Goal: Task Accomplishment & Management: Manage account settings

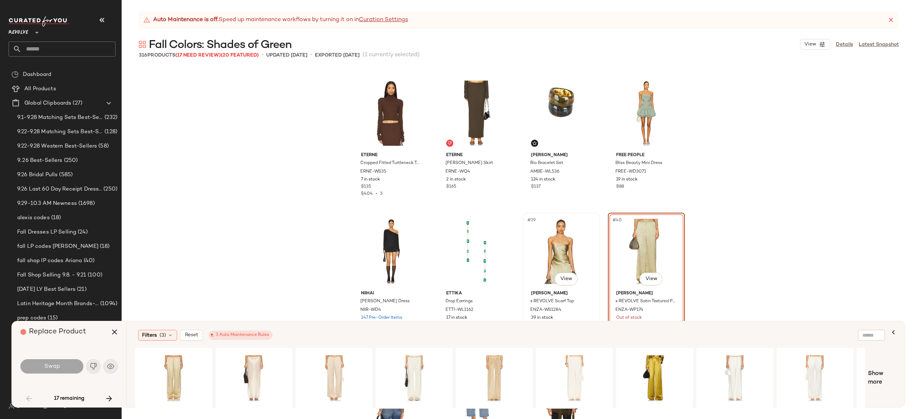
scroll to position [1218, 0]
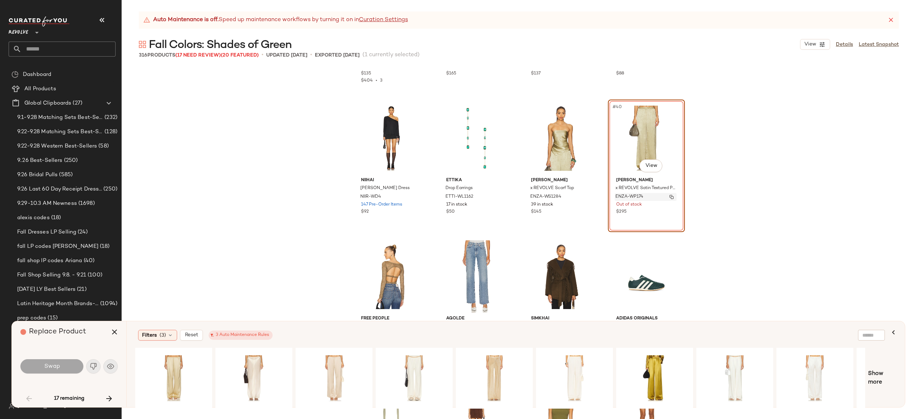
click at [671, 198] on img "button" at bounding box center [671, 197] width 4 height 4
click at [669, 197] on img "button" at bounding box center [671, 197] width 4 height 4
click at [109, 395] on icon "button" at bounding box center [109, 398] width 9 height 9
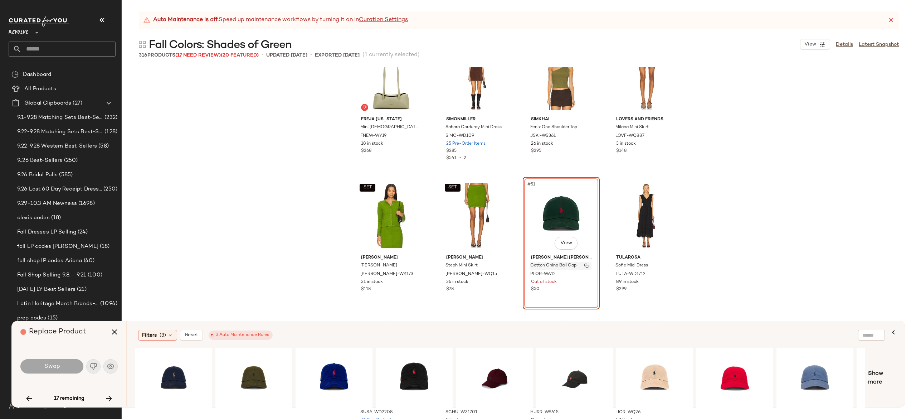
scroll to position [1558, 0]
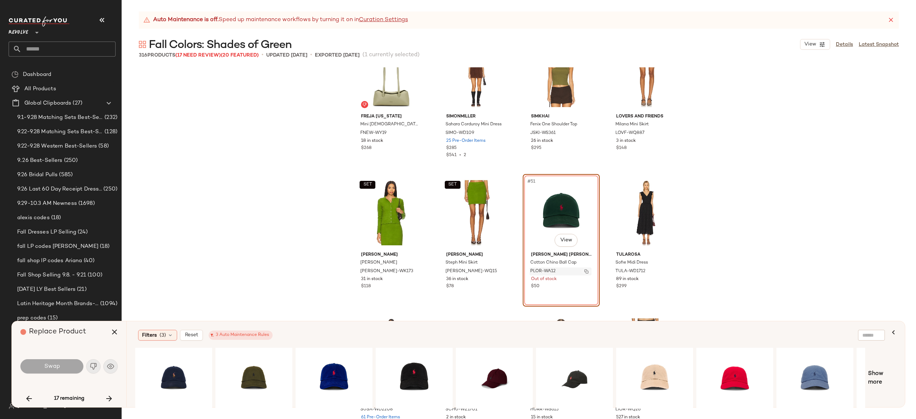
click at [585, 269] on img "button" at bounding box center [586, 271] width 4 height 4
click at [584, 272] on img "button" at bounding box center [586, 271] width 4 height 4
click at [110, 394] on icon "button" at bounding box center [109, 398] width 9 height 9
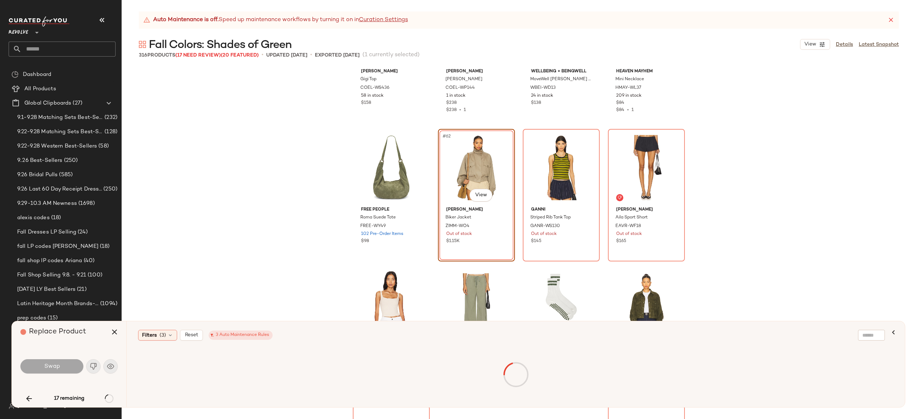
scroll to position [2027, 0]
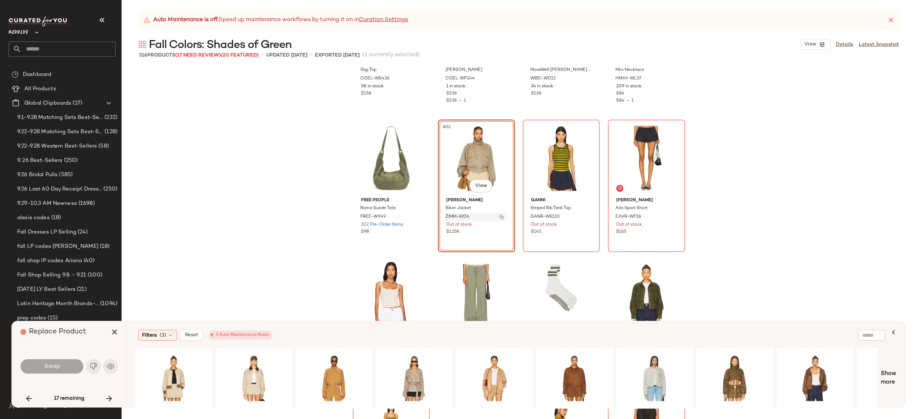
click at [499, 215] on img "button" at bounding box center [501, 217] width 4 height 4
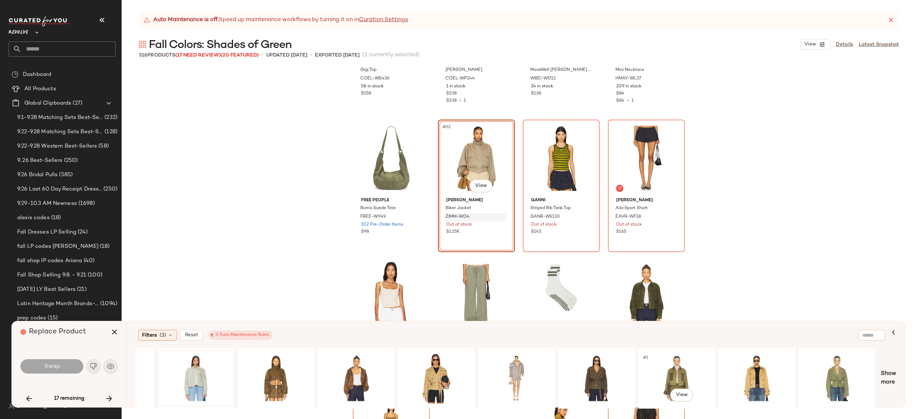
scroll to position [0, 460]
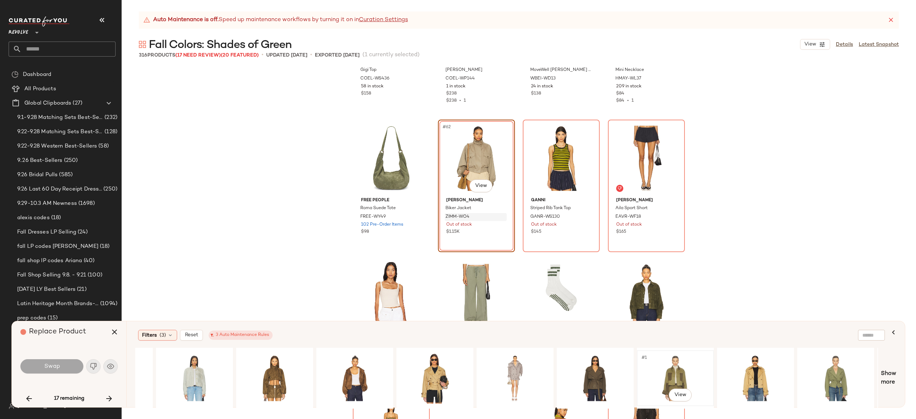
click at [675, 372] on div "#1 View" at bounding box center [675, 377] width 72 height 51
click at [55, 364] on span "Swap" at bounding box center [52, 366] width 16 height 7
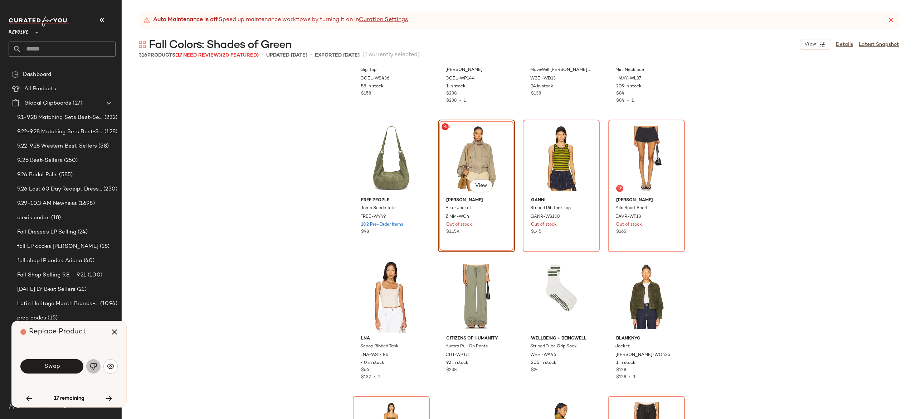
click at [91, 368] on img "button" at bounding box center [93, 365] width 7 height 7
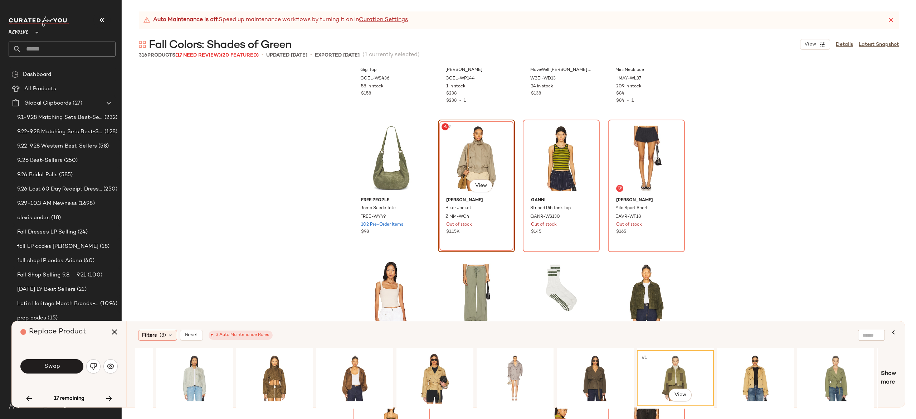
click at [675, 362] on div "#1 View" at bounding box center [675, 377] width 72 height 51
click at [65, 365] on button "Swap" at bounding box center [51, 366] width 63 height 14
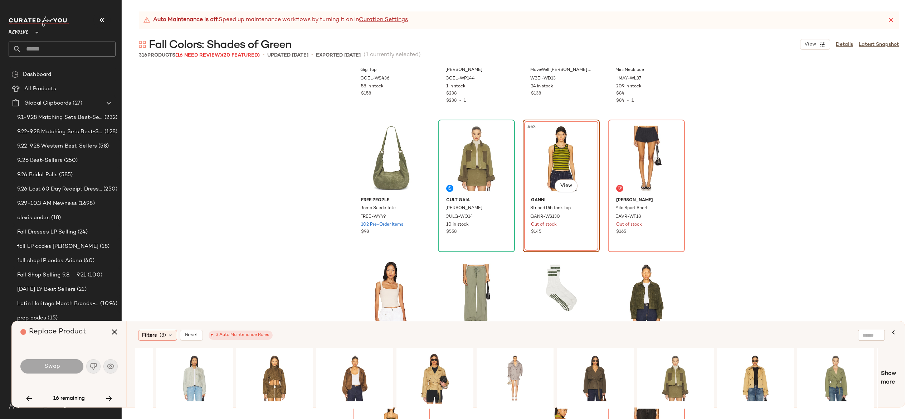
scroll to position [1934, 0]
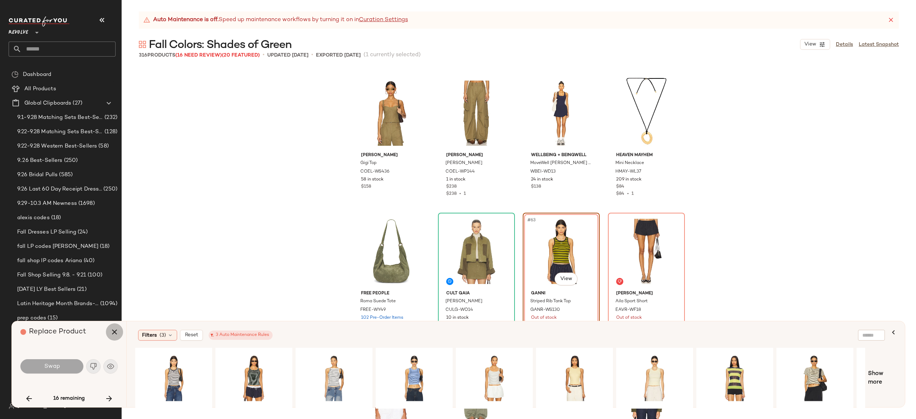
click at [114, 332] on icon "button" at bounding box center [114, 331] width 9 height 9
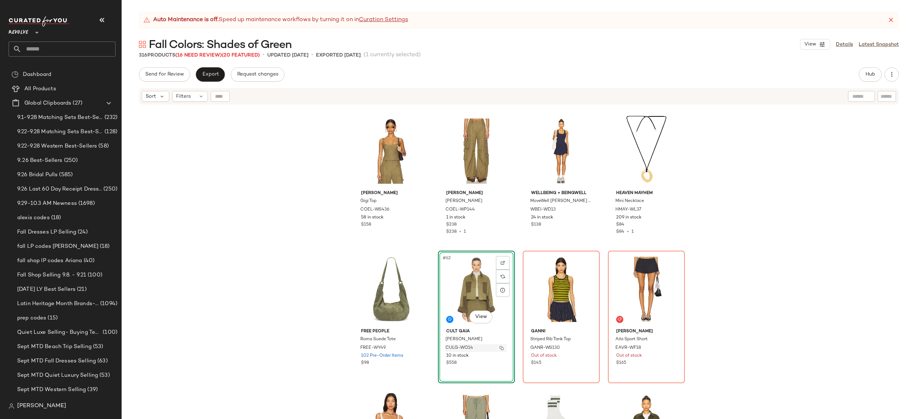
click at [500, 347] on img "button" at bounding box center [501, 348] width 4 height 4
click at [869, 78] on button "Hub" at bounding box center [870, 74] width 23 height 14
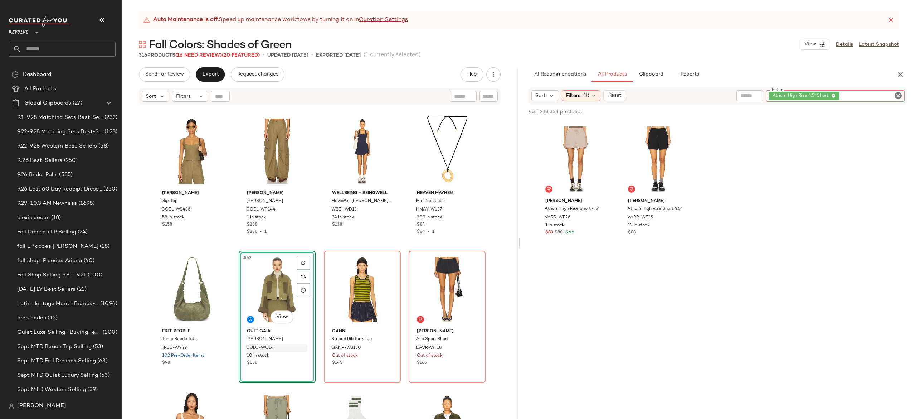
click at [826, 93] on span "Atrium High Rise 4.5" Short" at bounding box center [801, 96] width 59 height 6
paste input "**********"
type input "**********"
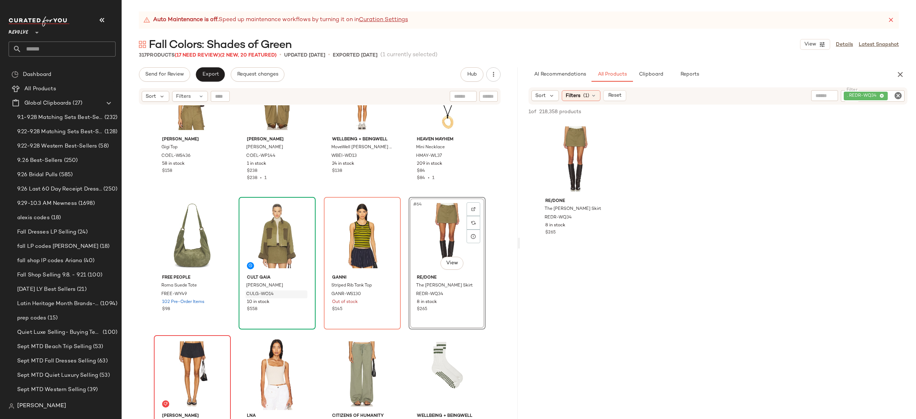
scroll to position [1991, 0]
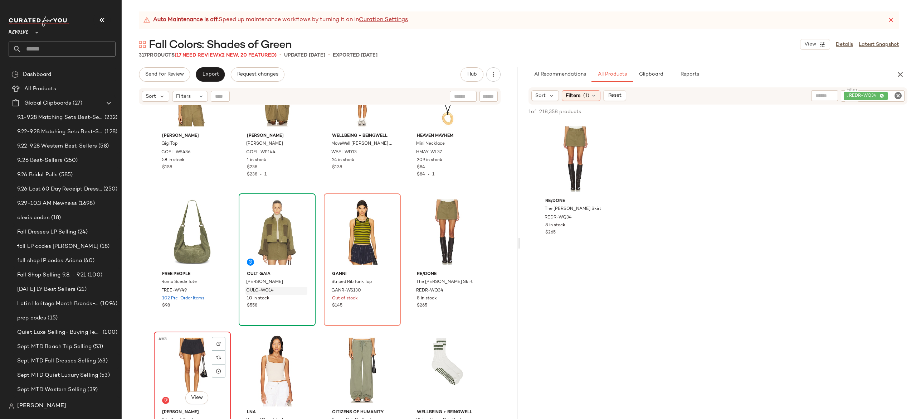
click at [189, 350] on div "#65 View" at bounding box center [192, 370] width 72 height 72
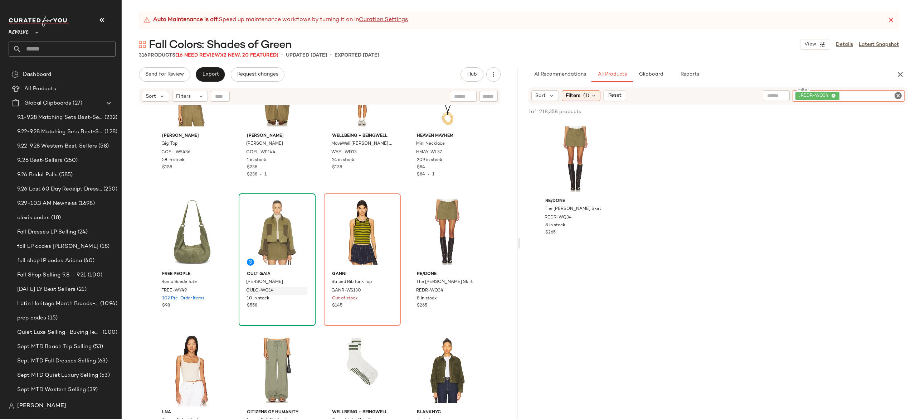
click at [854, 96] on div ". REDR-WQ34" at bounding box center [849, 95] width 112 height 11
paste input "**********"
type input "**********"
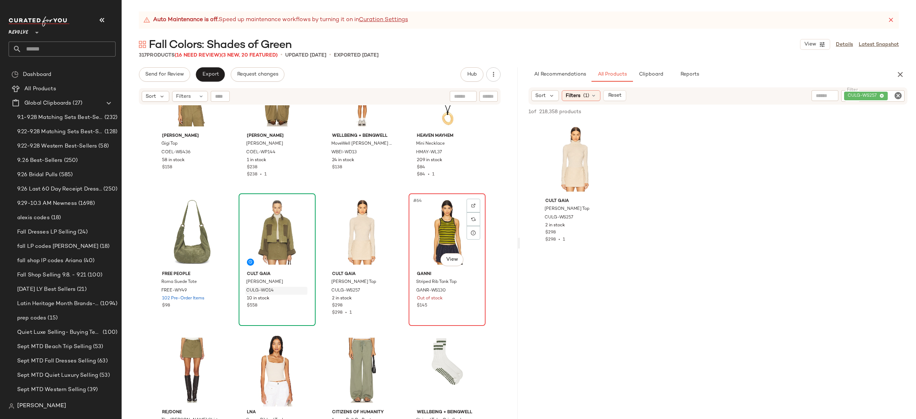
click at [446, 232] on div "#64 View" at bounding box center [447, 232] width 72 height 72
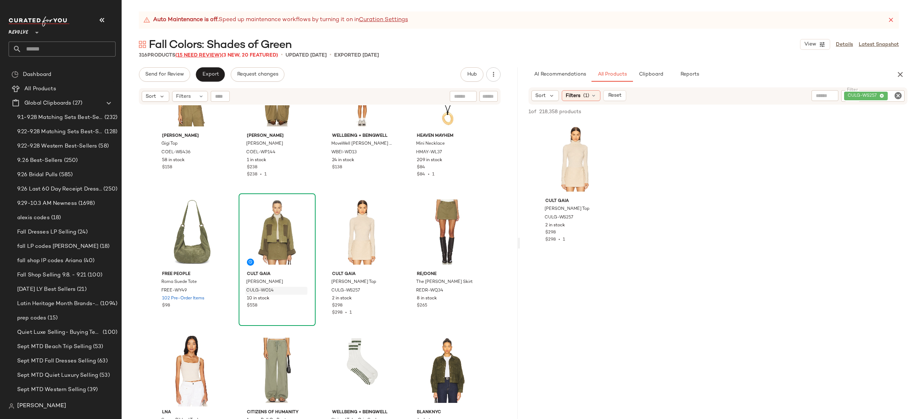
click at [216, 54] on span "(15 Need Review)" at bounding box center [198, 55] width 46 height 5
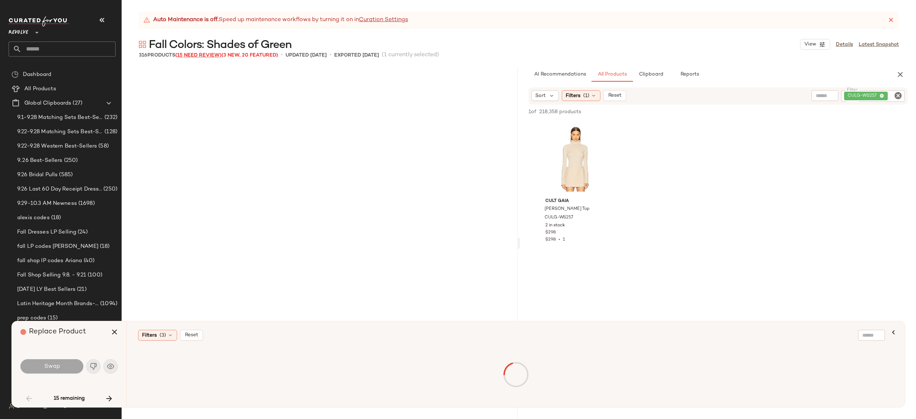
scroll to position [1105, 0]
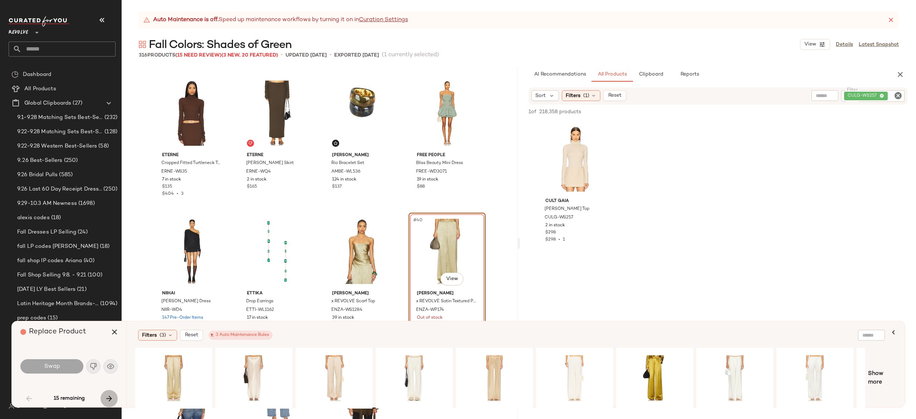
click at [108, 398] on icon "button" at bounding box center [109, 398] width 9 height 9
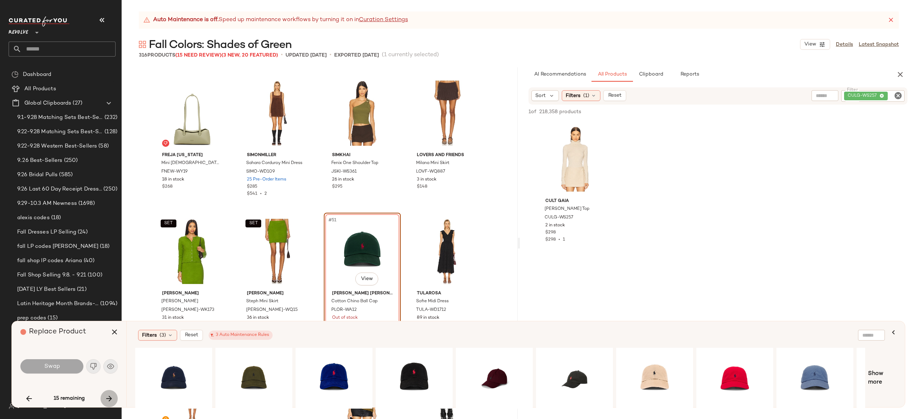
click at [108, 398] on icon "button" at bounding box center [109, 398] width 9 height 9
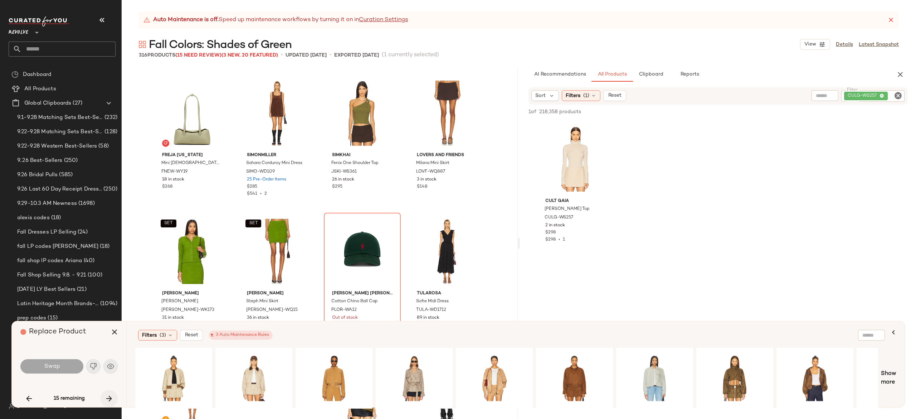
click at [108, 398] on icon "button" at bounding box center [109, 398] width 9 height 9
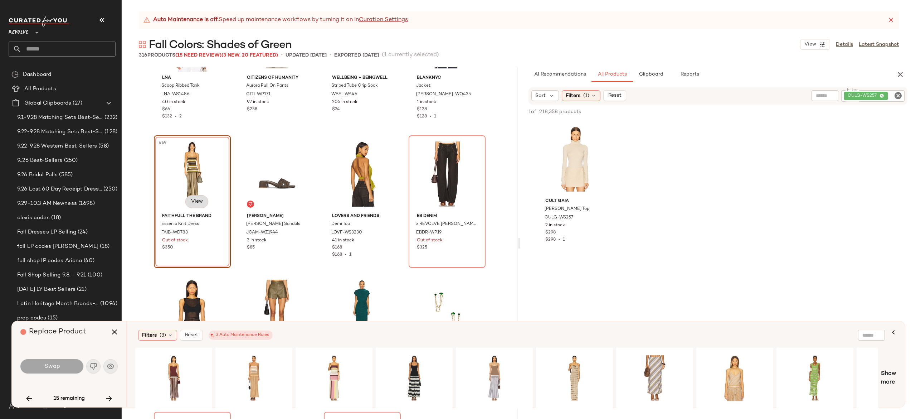
scroll to position [2290, 0]
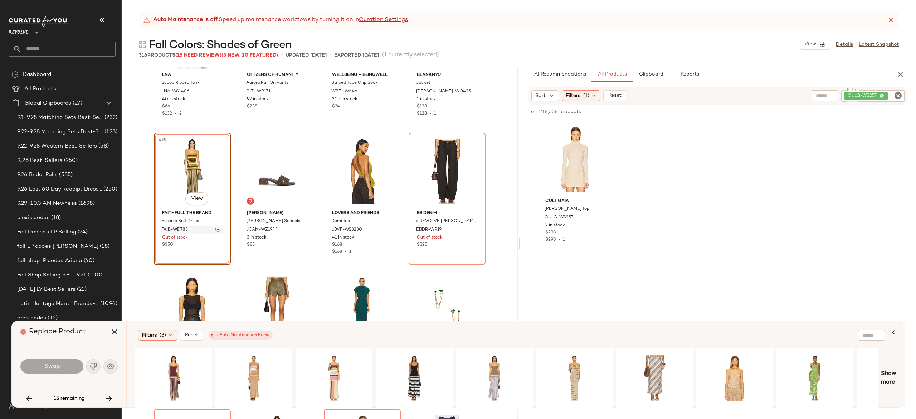
click at [218, 226] on button "button" at bounding box center [218, 229] width 10 height 6
click at [803, 374] on div "#1 View" at bounding box center [815, 377] width 72 height 51
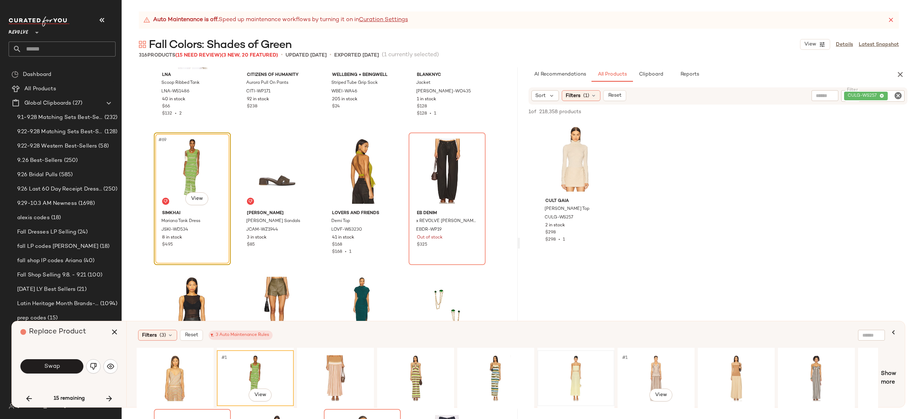
scroll to position [0, 565]
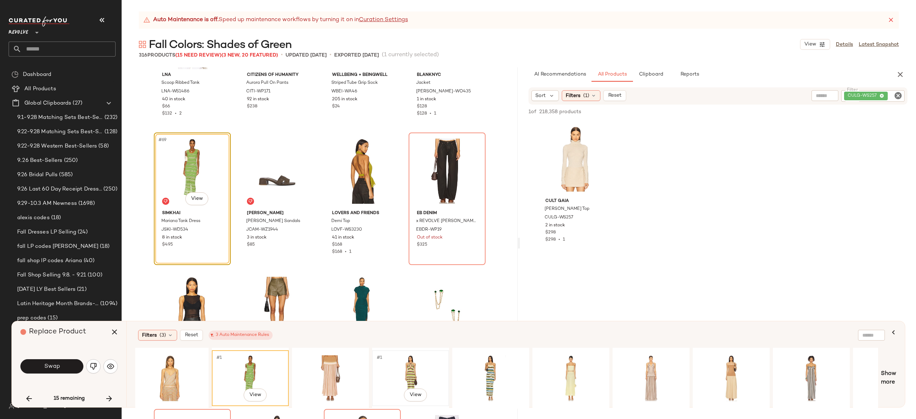
click at [414, 367] on div "#1 View" at bounding box center [411, 377] width 72 height 51
click at [416, 387] on body "Revolve ** Dashboard All Products Global Clipboards (27) 9.1-9.28 Matching Sets…" at bounding box center [458, 209] width 916 height 419
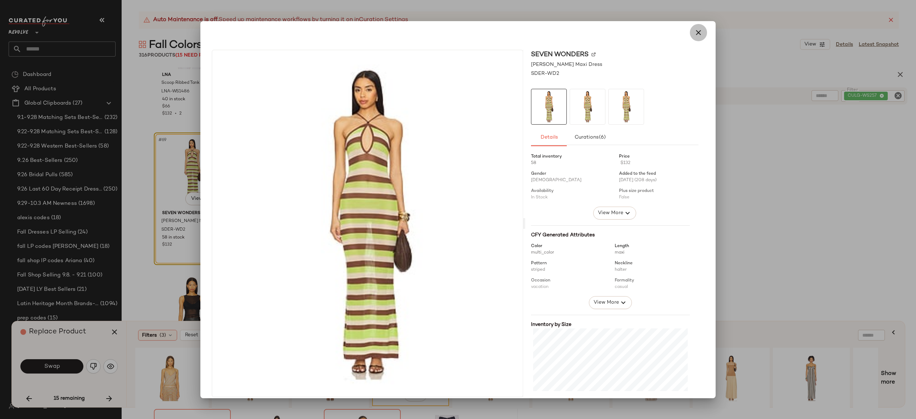
click at [694, 36] on icon "button" at bounding box center [698, 32] width 9 height 9
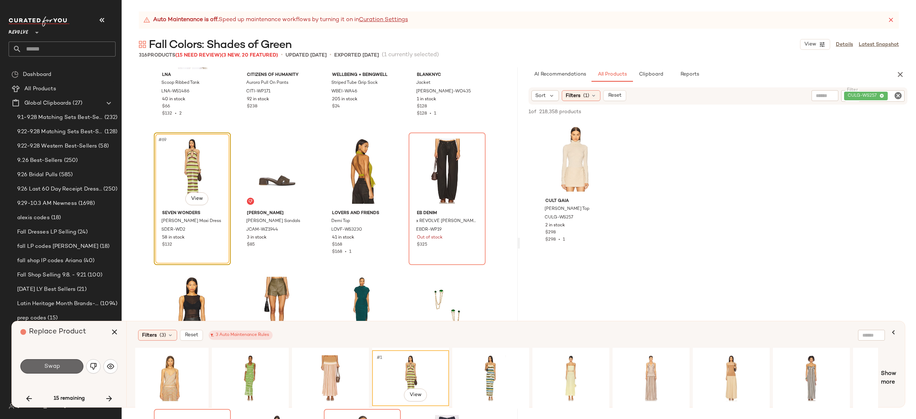
click at [67, 366] on button "Swap" at bounding box center [51, 366] width 63 height 14
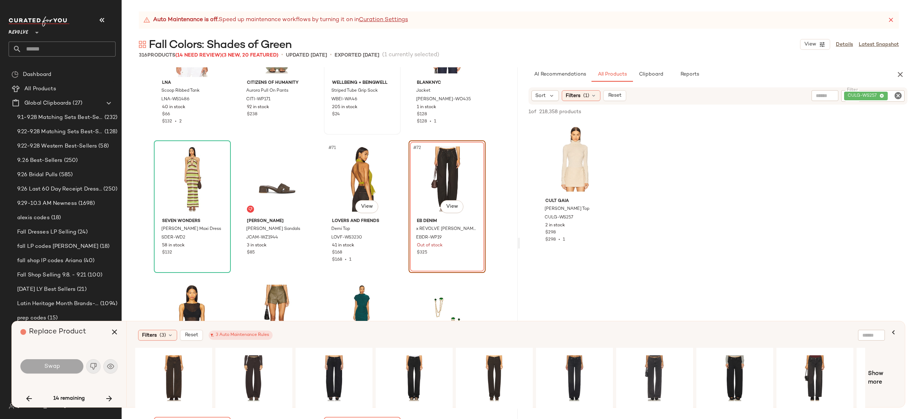
scroll to position [2284, 0]
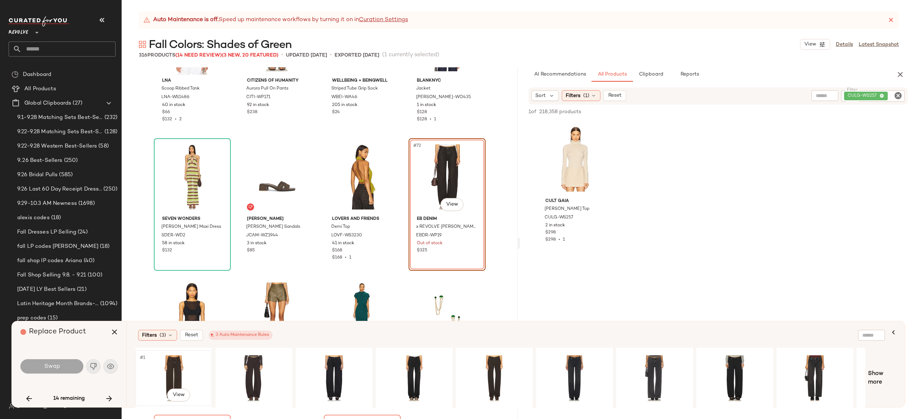
click at [179, 365] on div "#1 View" at bounding box center [174, 377] width 72 height 51
click at [338, 367] on div "#1 View" at bounding box center [334, 377] width 72 height 51
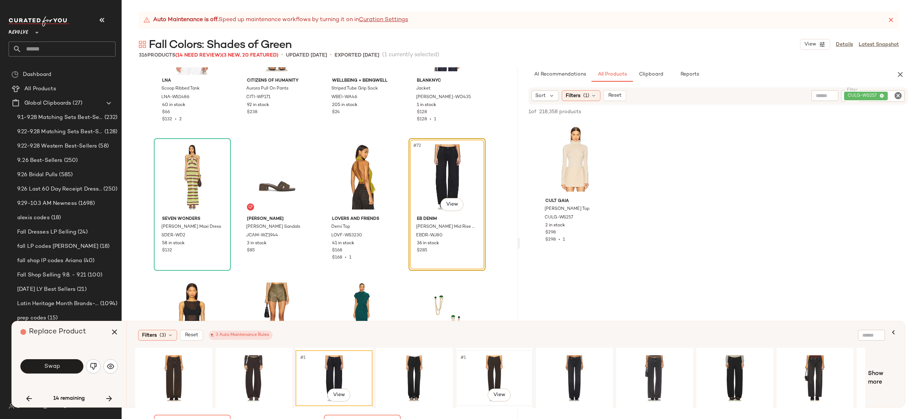
click at [491, 366] on div "#1 View" at bounding box center [494, 377] width 72 height 51
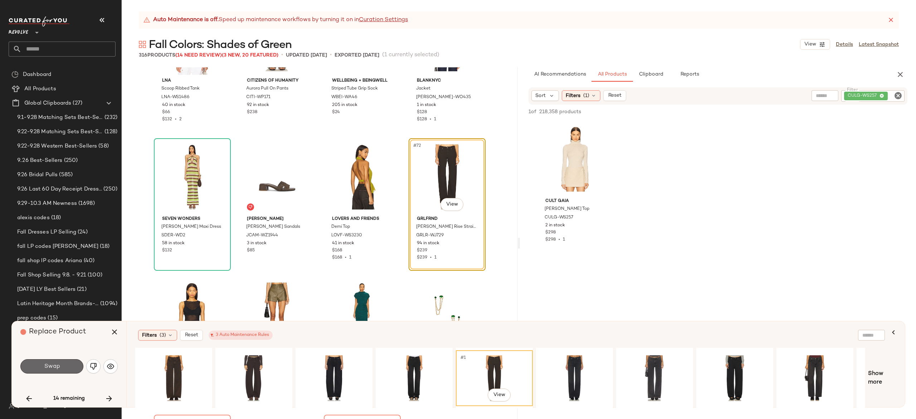
click at [75, 369] on button "Swap" at bounding box center [51, 366] width 63 height 14
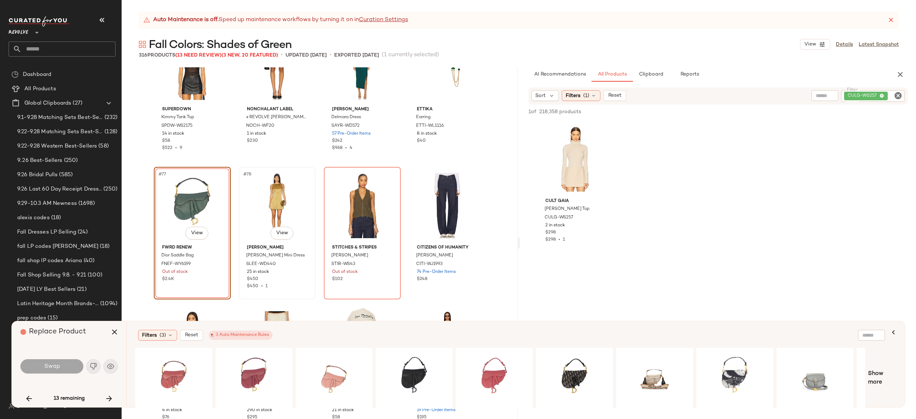
scroll to position [2538, 0]
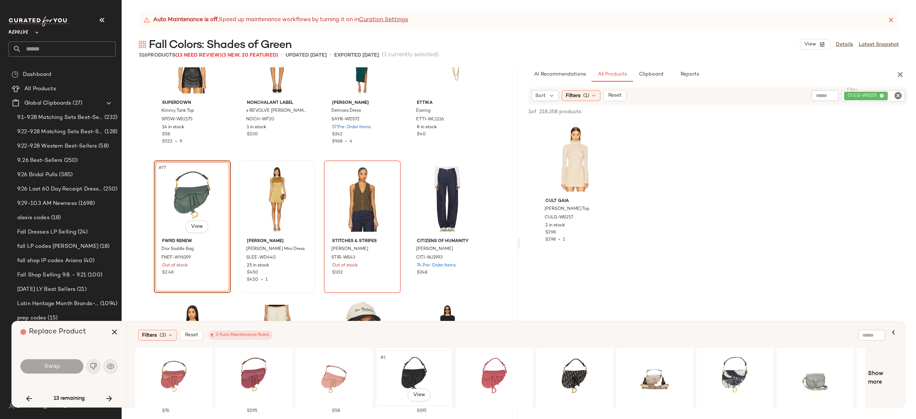
click at [417, 364] on div "#1 View" at bounding box center [414, 377] width 72 height 51
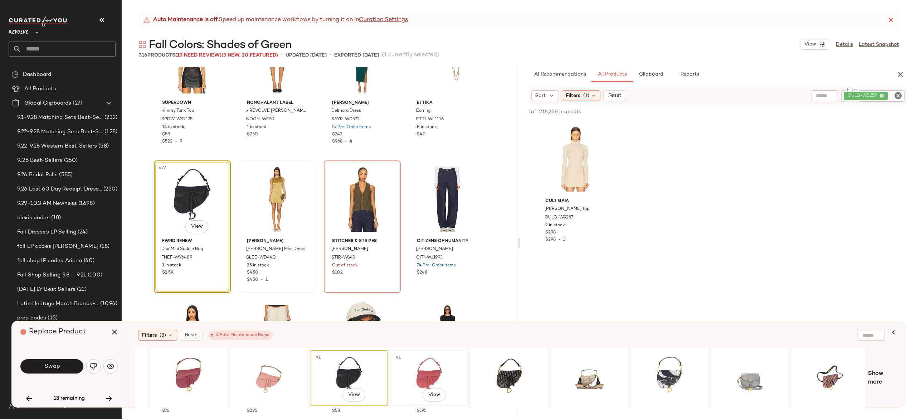
scroll to position [0, 68]
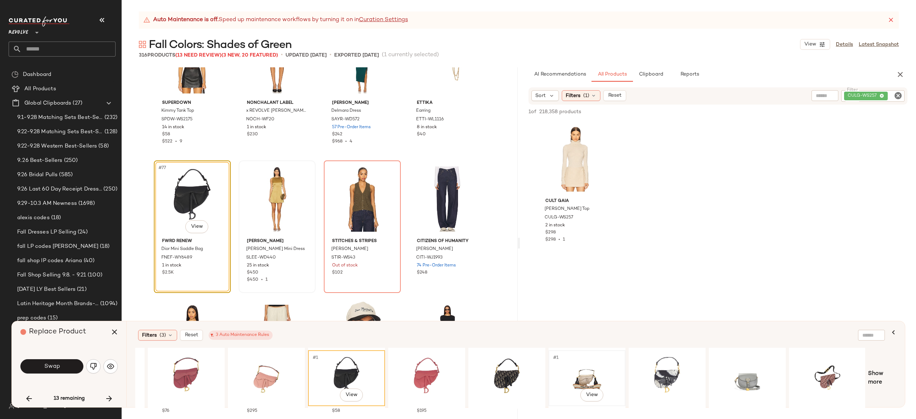
click at [585, 372] on div "#1 View" at bounding box center [587, 377] width 72 height 51
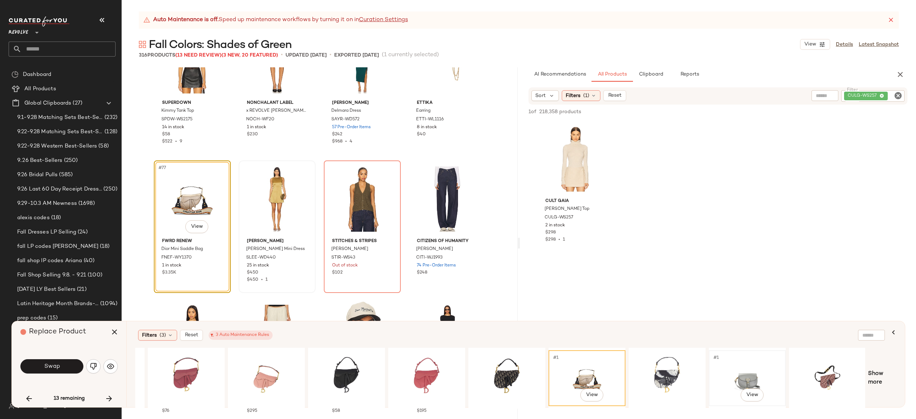
click at [733, 381] on div "#1 View" at bounding box center [747, 377] width 72 height 51
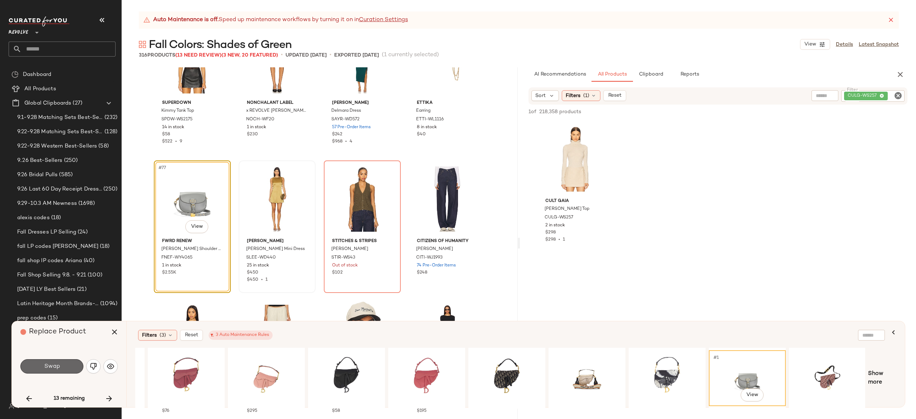
click at [62, 365] on button "Swap" at bounding box center [51, 366] width 63 height 14
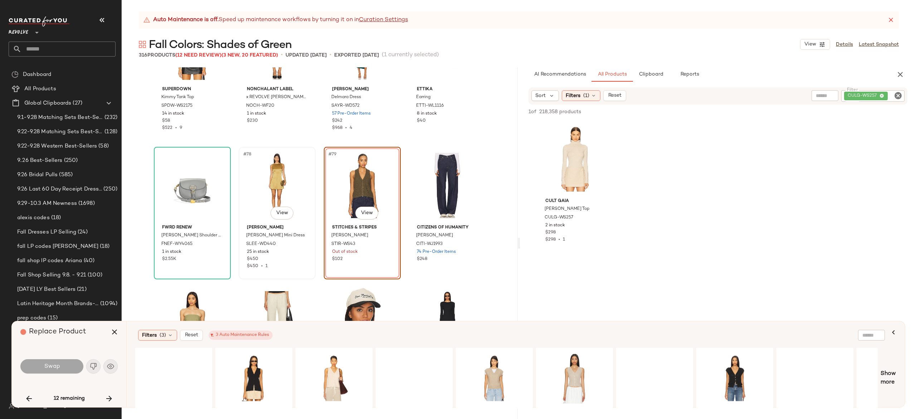
scroll to position [2552, 0]
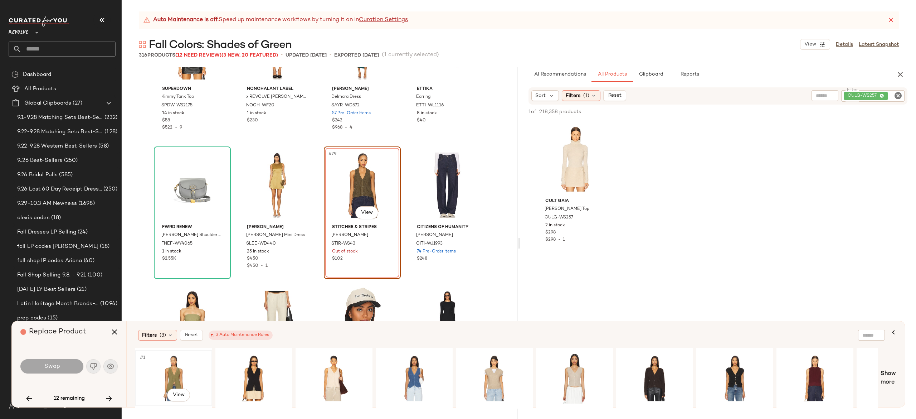
click at [169, 371] on div "#1 View" at bounding box center [174, 377] width 72 height 51
click at [68, 365] on button "Swap" at bounding box center [51, 366] width 63 height 14
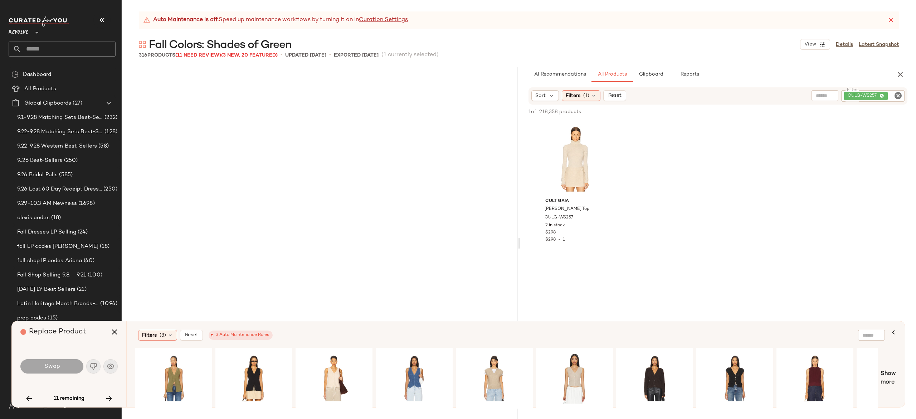
scroll to position [3038, 0]
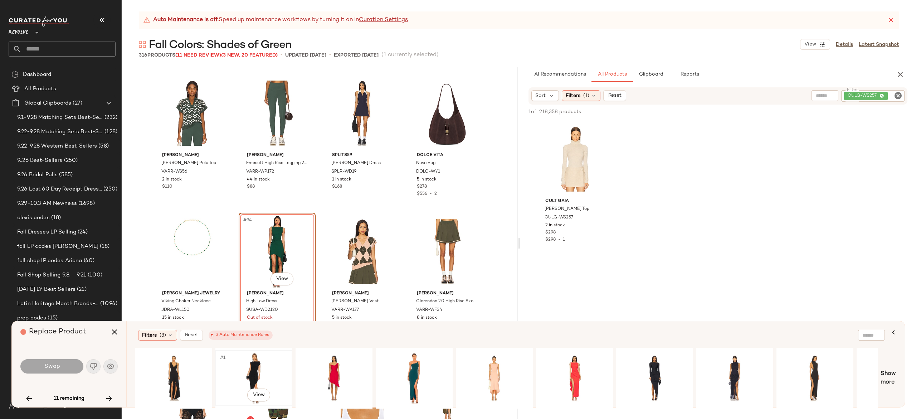
click at [253, 365] on div "#1 View" at bounding box center [254, 377] width 72 height 51
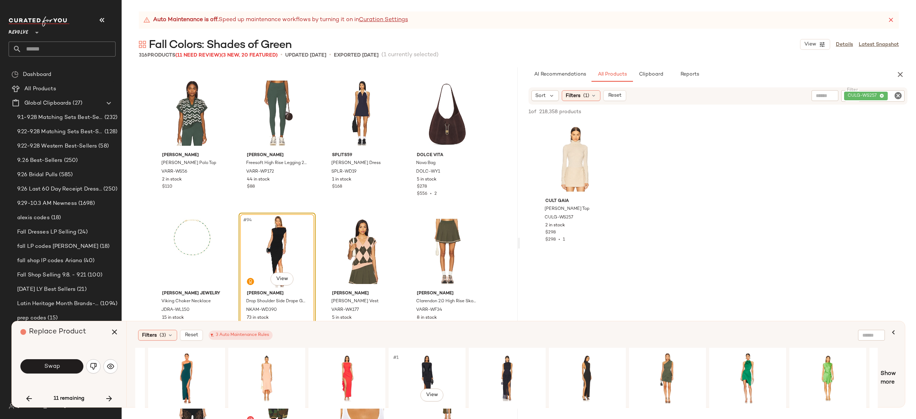
scroll to position [0, 228]
click at [655, 366] on div "#1 View" at bounding box center [667, 377] width 72 height 51
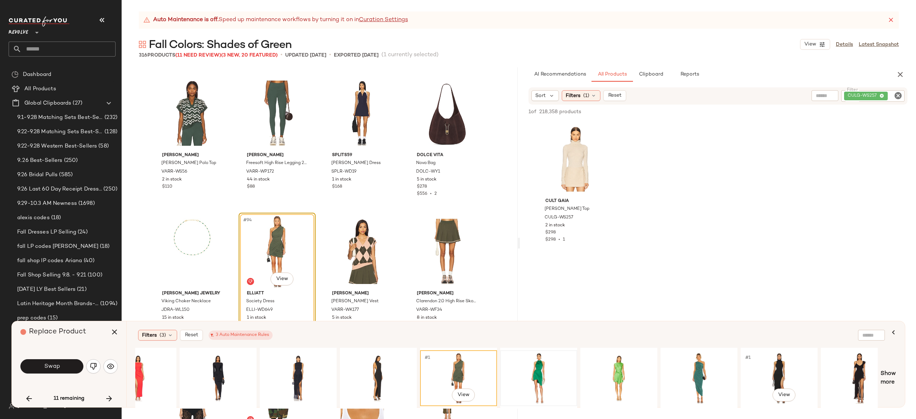
scroll to position [0, 439]
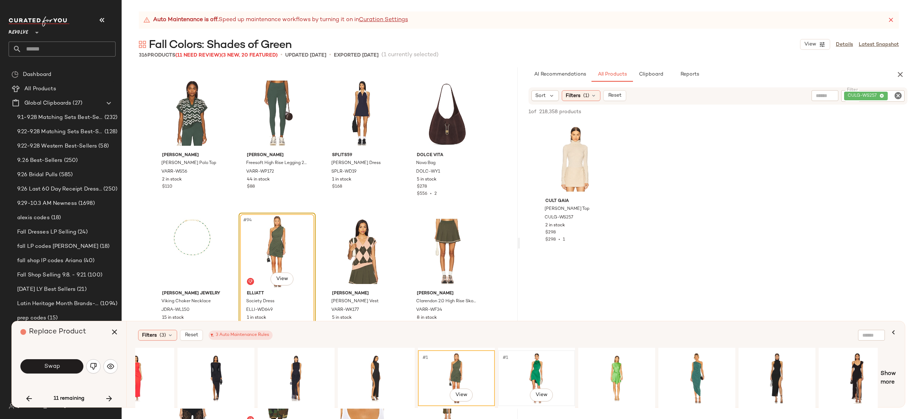
click at [540, 359] on div "#1 View" at bounding box center [537, 377] width 72 height 51
click at [71, 366] on button "Swap" at bounding box center [51, 366] width 63 height 14
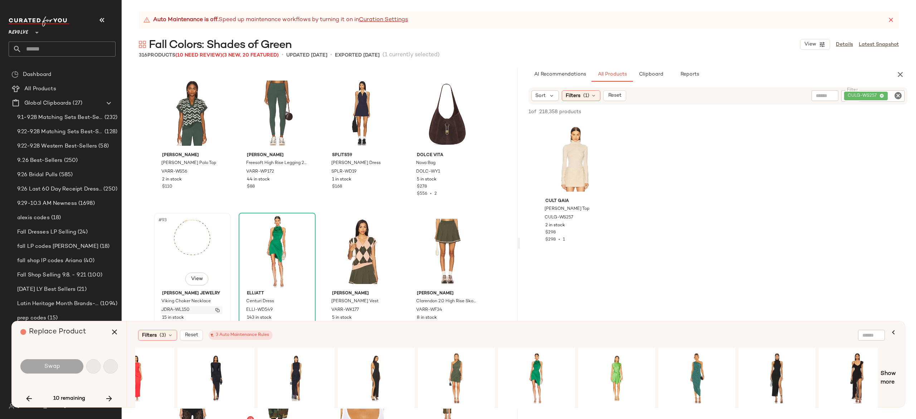
scroll to position [3315, 0]
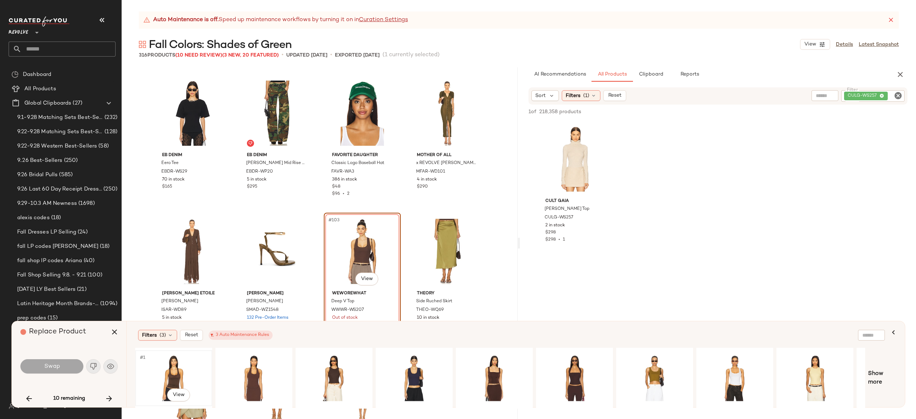
click at [176, 362] on div "#1 View" at bounding box center [174, 377] width 72 height 51
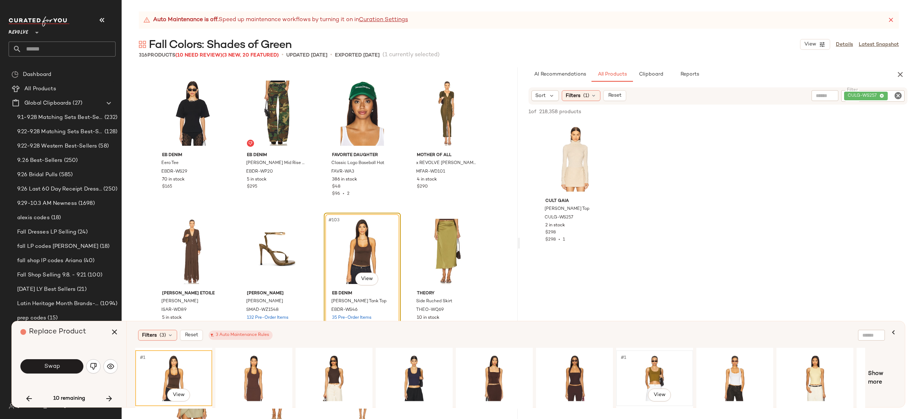
click at [649, 367] on div "#1 View" at bounding box center [655, 377] width 72 height 51
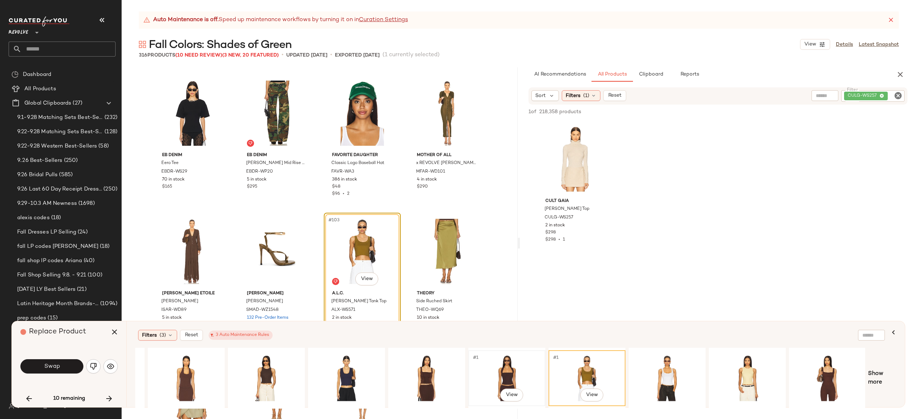
scroll to position [0, 0]
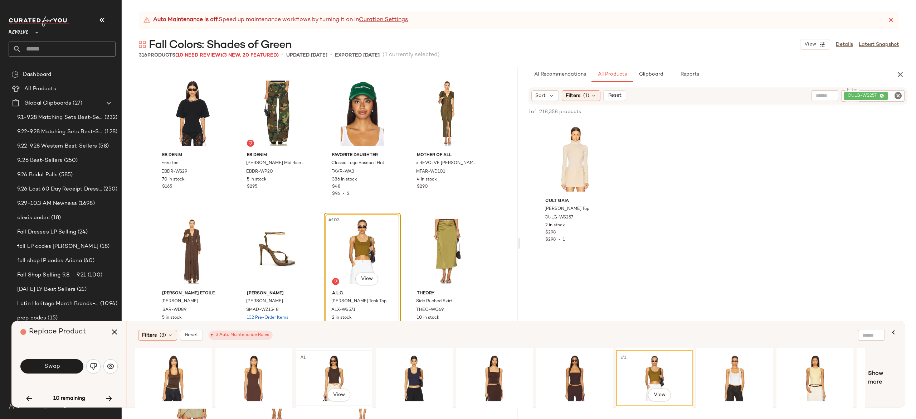
click at [332, 363] on div "#1 View" at bounding box center [334, 377] width 72 height 51
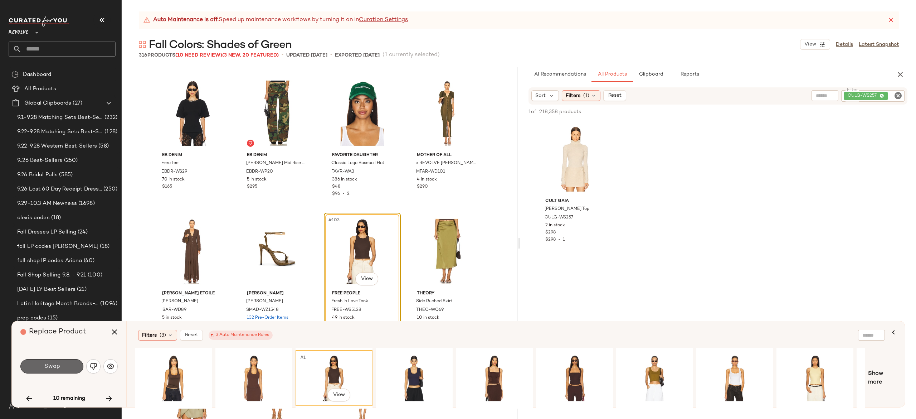
click at [74, 366] on button "Swap" at bounding box center [51, 366] width 63 height 14
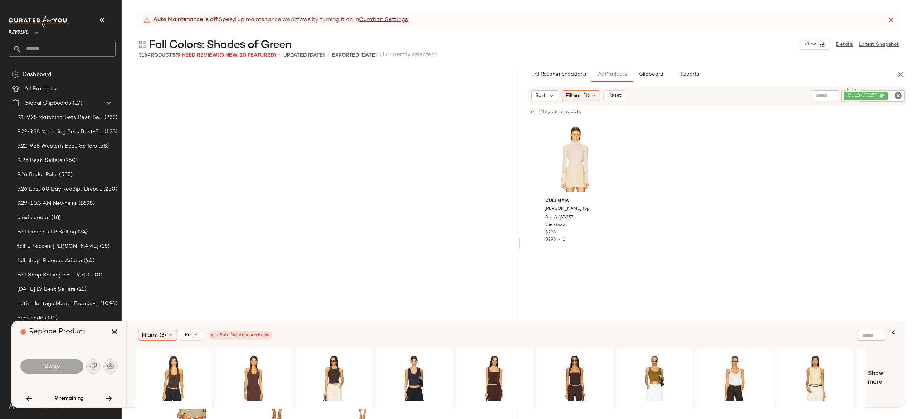
scroll to position [3591, 0]
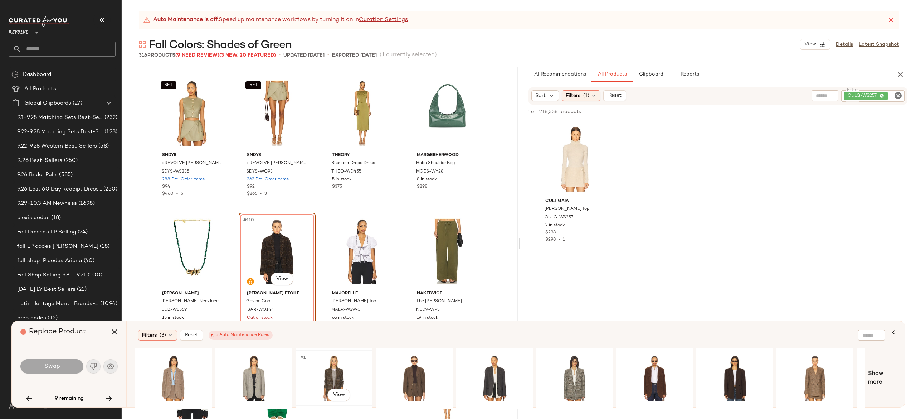
click at [342, 364] on div "#1 View" at bounding box center [334, 377] width 72 height 51
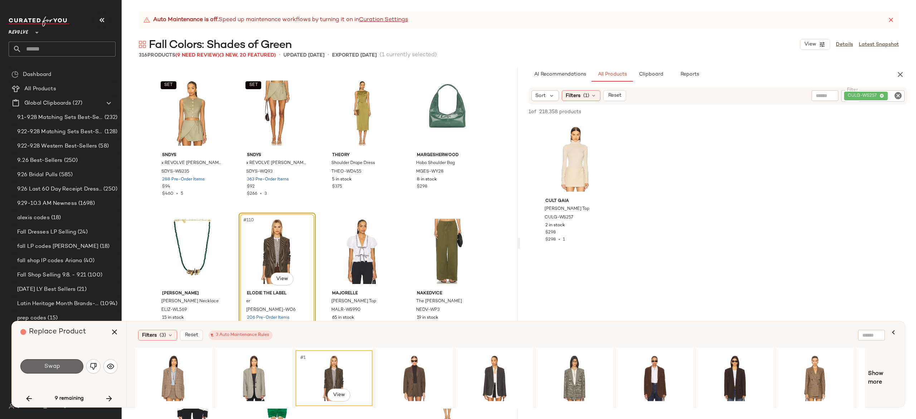
click at [63, 367] on button "Swap" at bounding box center [51, 366] width 63 height 14
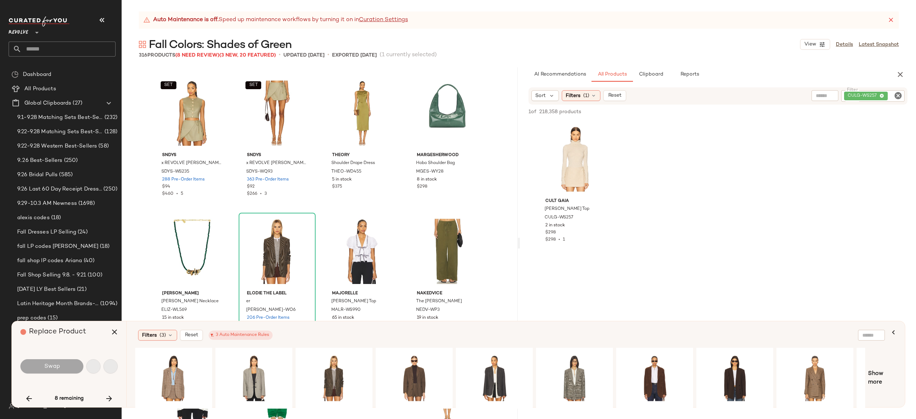
scroll to position [3867, 0]
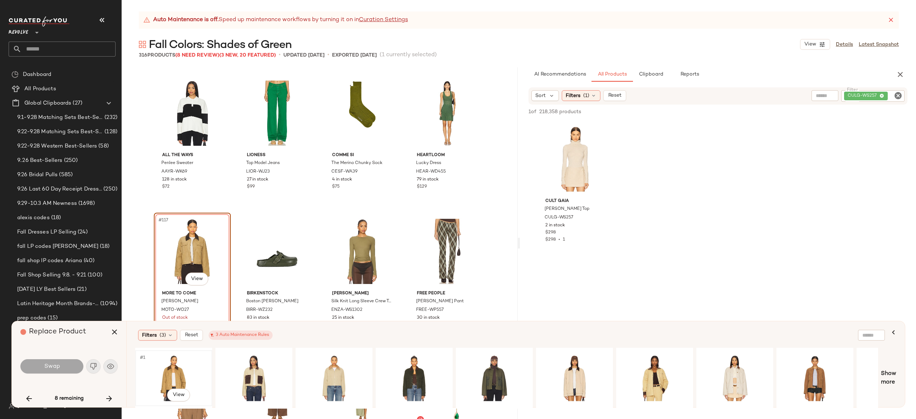
click at [173, 369] on div "#1 View" at bounding box center [174, 377] width 72 height 51
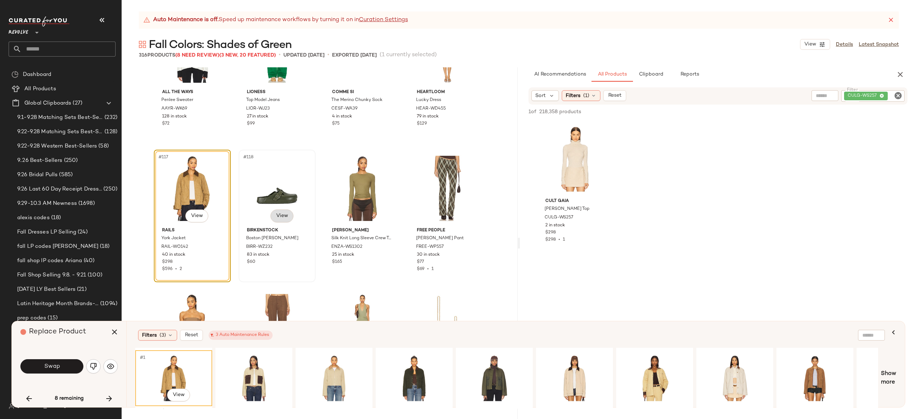
scroll to position [3934, 0]
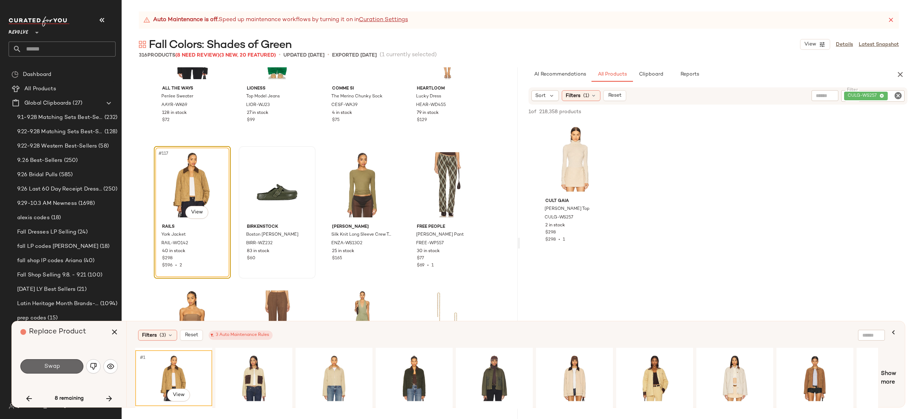
click at [68, 367] on button "Swap" at bounding box center [51, 366] width 63 height 14
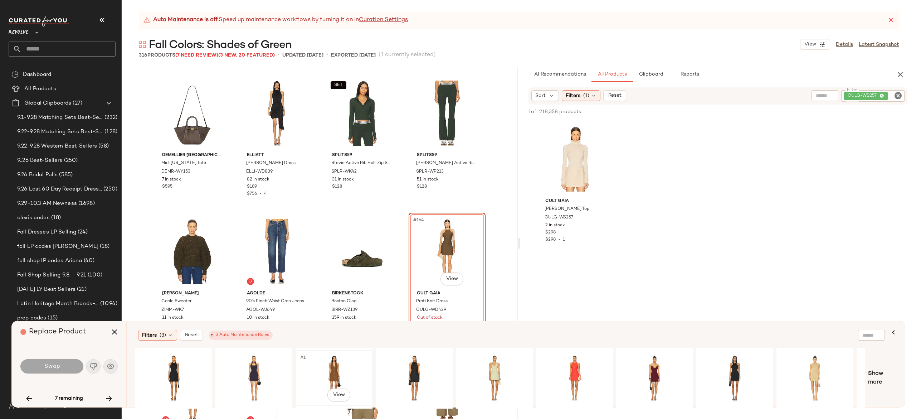
scroll to position [0, 68]
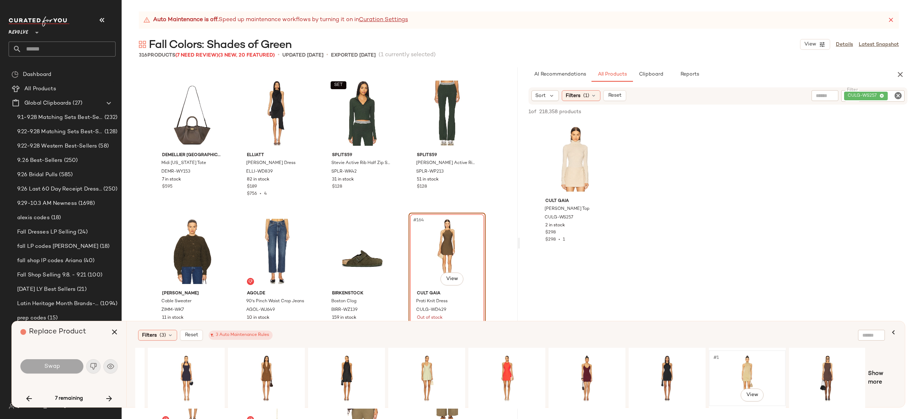
click at [746, 370] on div "#1 View" at bounding box center [747, 377] width 72 height 51
click at [64, 367] on button "Swap" at bounding box center [51, 366] width 63 height 14
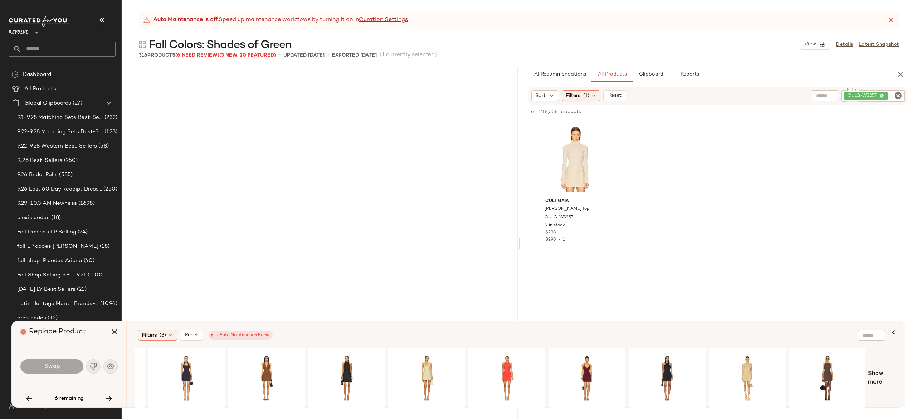
scroll to position [6767, 0]
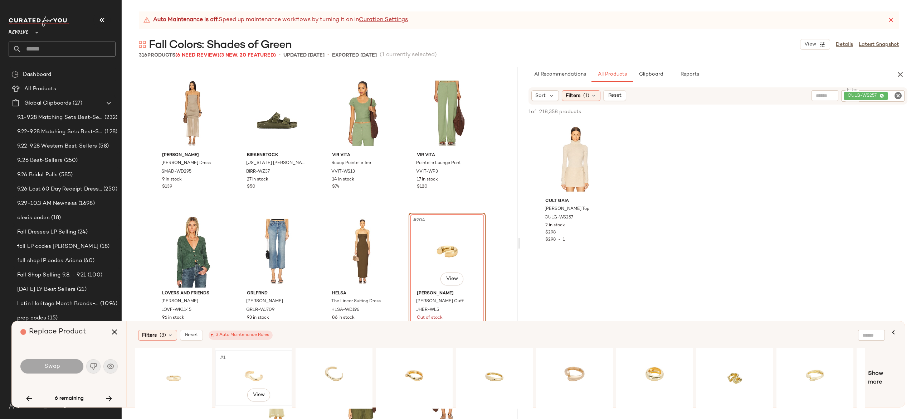
click at [255, 363] on div "#1 View" at bounding box center [254, 377] width 72 height 51
click at [72, 363] on button "Swap" at bounding box center [51, 366] width 63 height 14
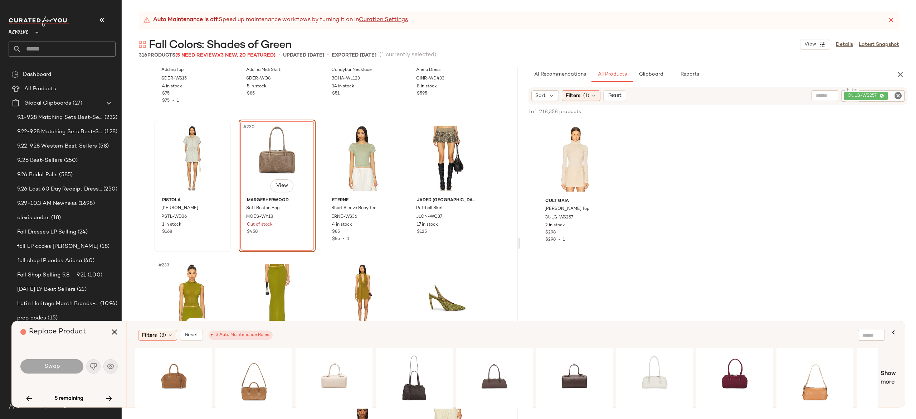
scroll to position [7831, 0]
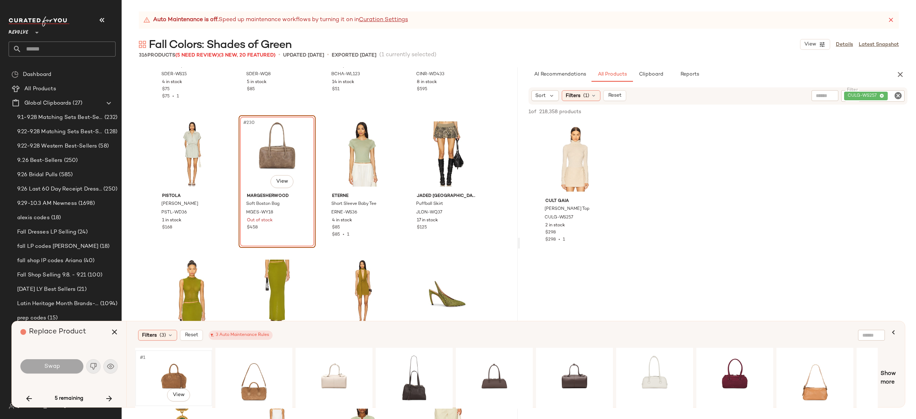
click at [171, 366] on div "#1 View" at bounding box center [174, 377] width 72 height 51
click at [67, 368] on button "Swap" at bounding box center [51, 366] width 63 height 14
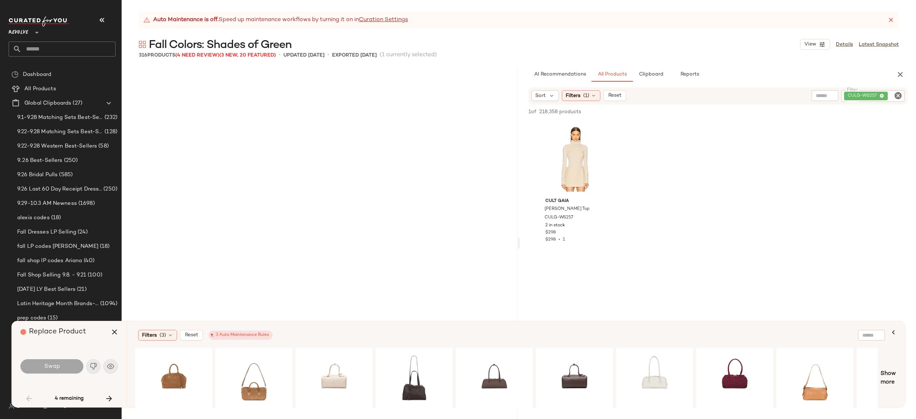
scroll to position [1105, 0]
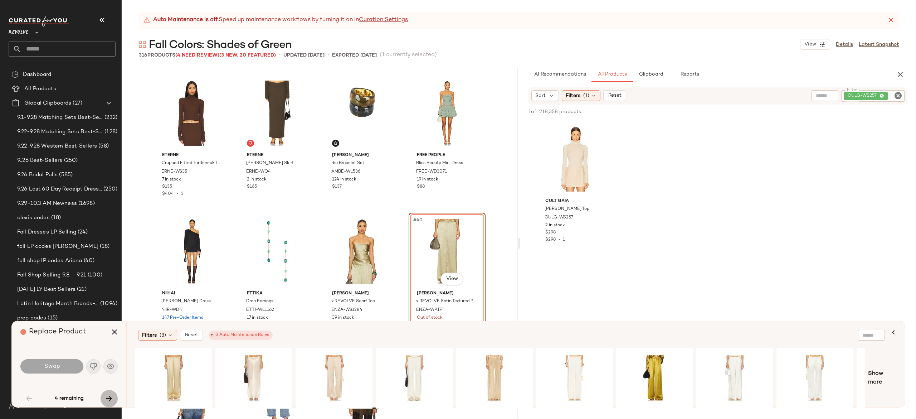
click at [107, 397] on icon "button" at bounding box center [109, 398] width 9 height 9
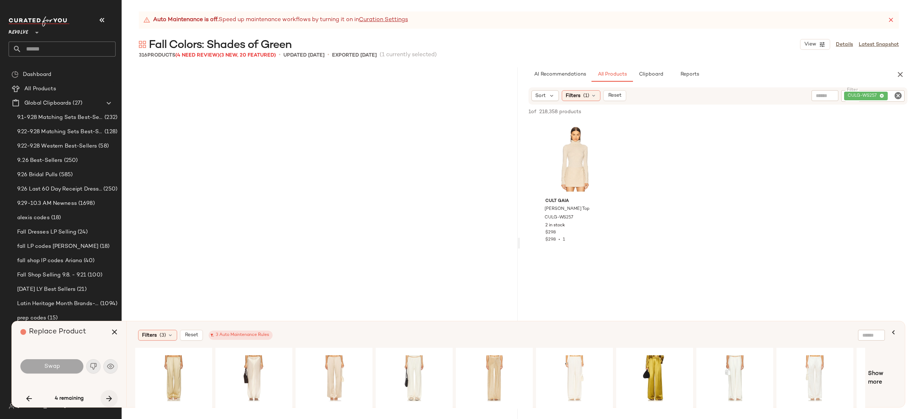
scroll to position [1519, 0]
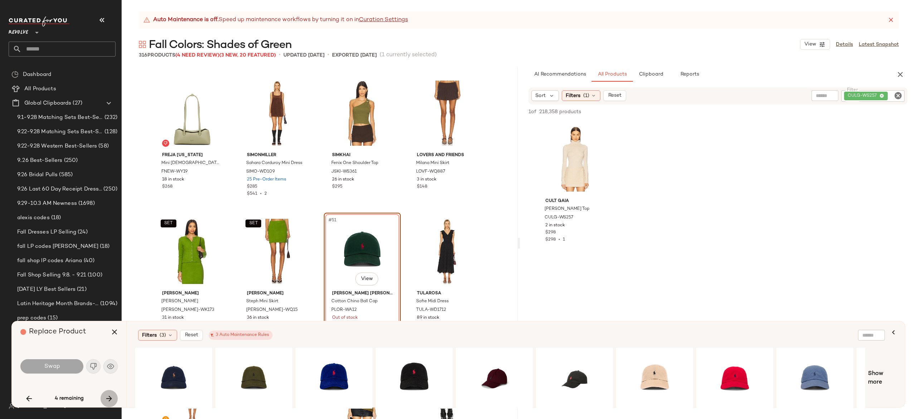
click at [107, 397] on icon "button" at bounding box center [109, 398] width 9 height 9
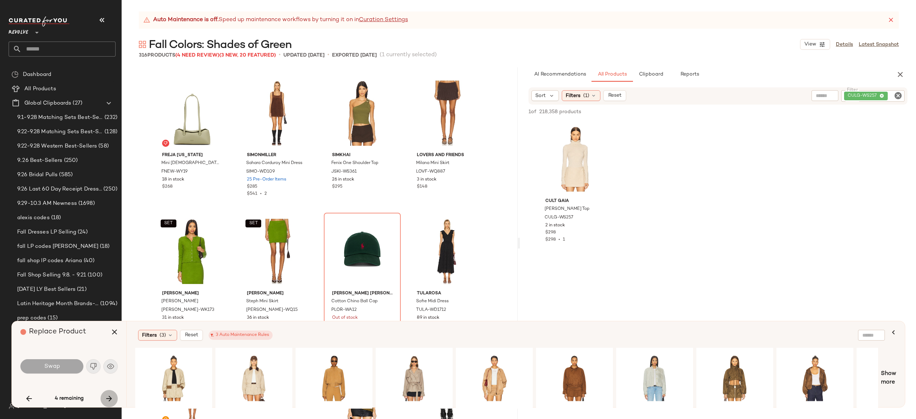
click at [107, 397] on icon "button" at bounding box center [109, 398] width 9 height 9
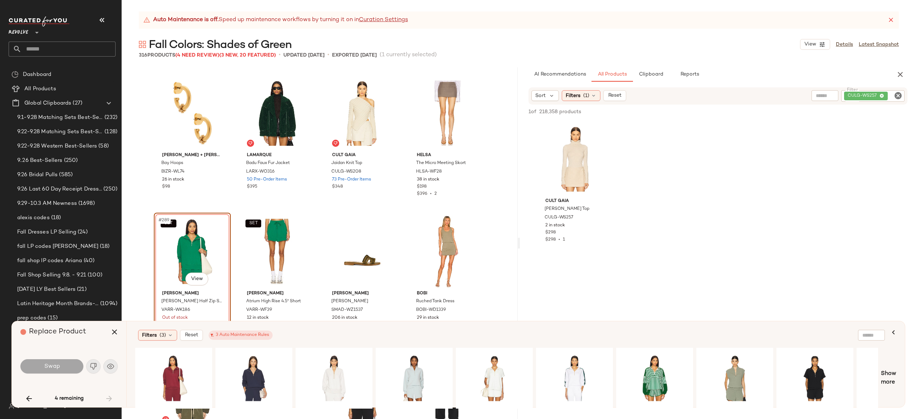
scroll to position [9877, 0]
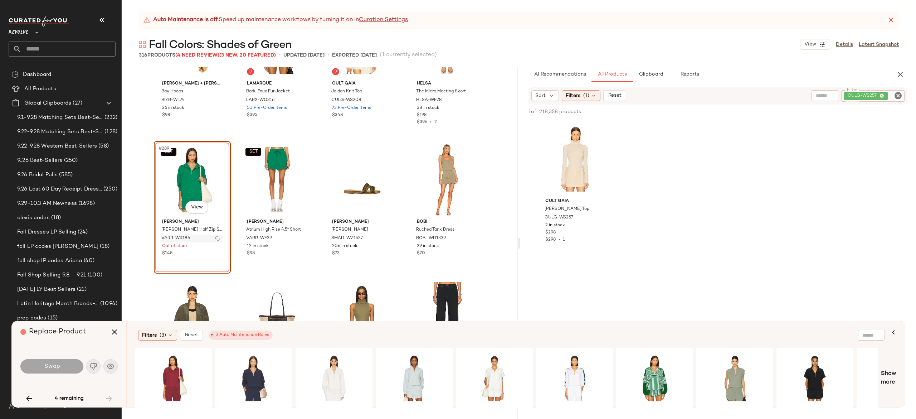
click at [216, 240] on img "button" at bounding box center [217, 238] width 4 height 4
click at [115, 331] on icon "button" at bounding box center [114, 331] width 9 height 9
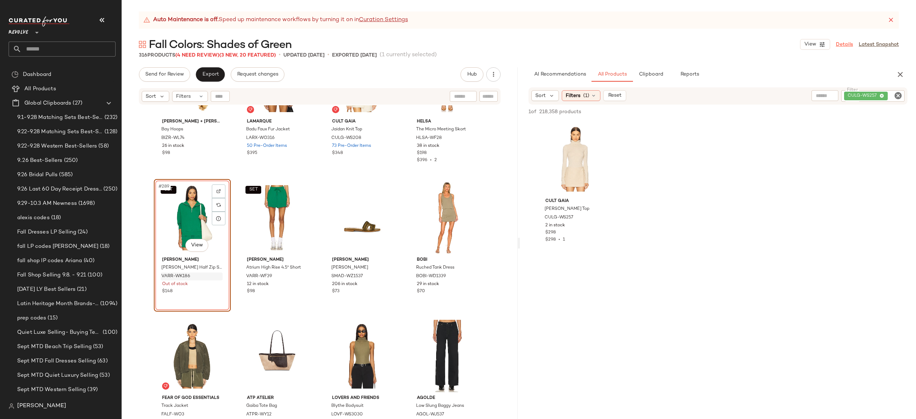
click at [851, 45] on link "Details" at bounding box center [844, 45] width 17 height 8
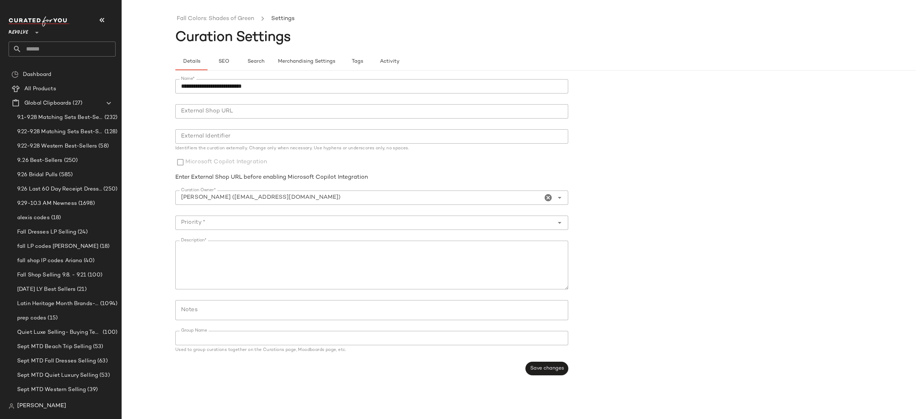
type input "**********"
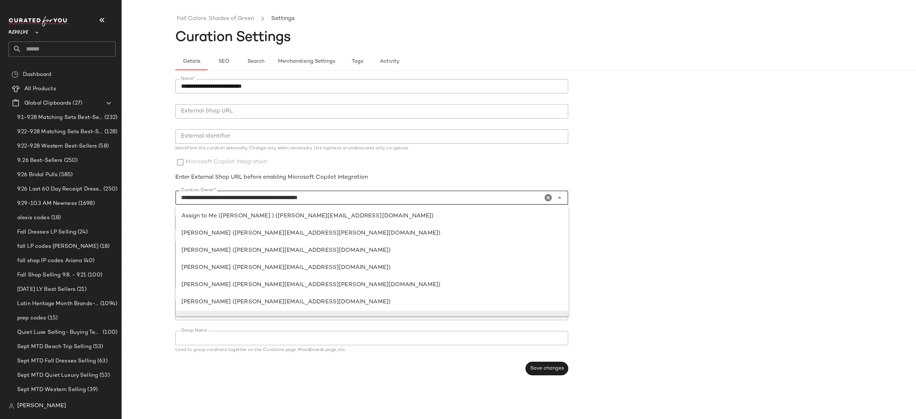
click at [283, 195] on input "**********" at bounding box center [358, 197] width 367 height 9
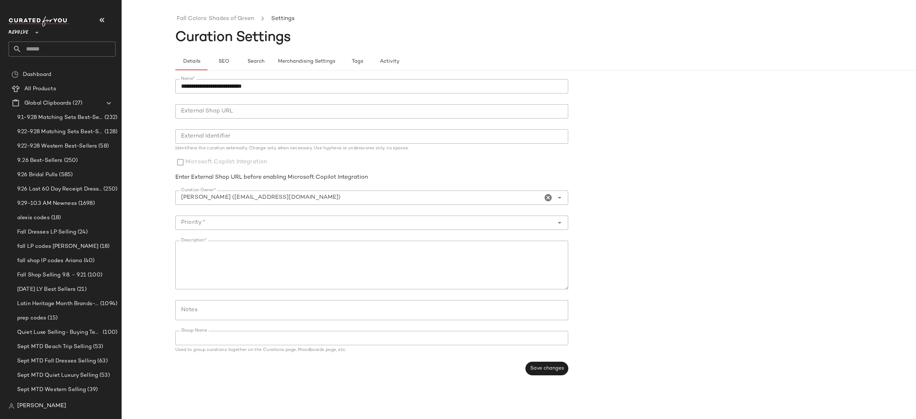
click at [523, 180] on div "Enter External Shop URL before enabling Microsoft Copilot Integration" at bounding box center [371, 177] width 393 height 9
click at [328, 62] on span "Merchandising Settings" at bounding box center [307, 62] width 58 height 6
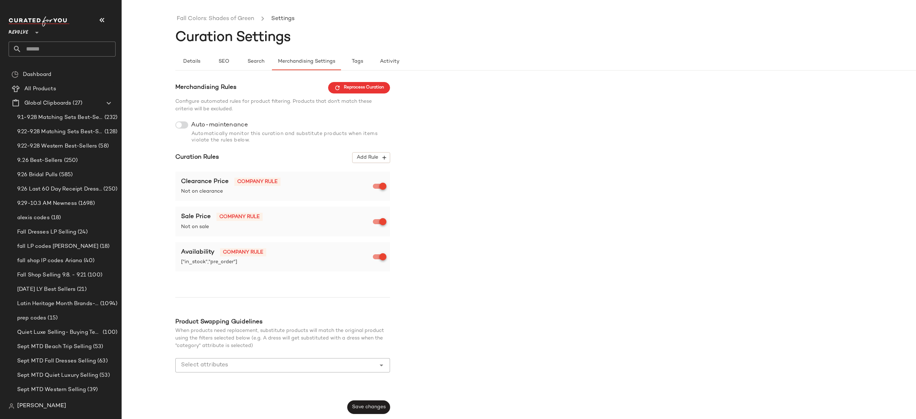
click at [186, 125] on div at bounding box center [181, 124] width 13 height 7
click at [361, 159] on span "Add Rule" at bounding box center [371, 157] width 30 height 6
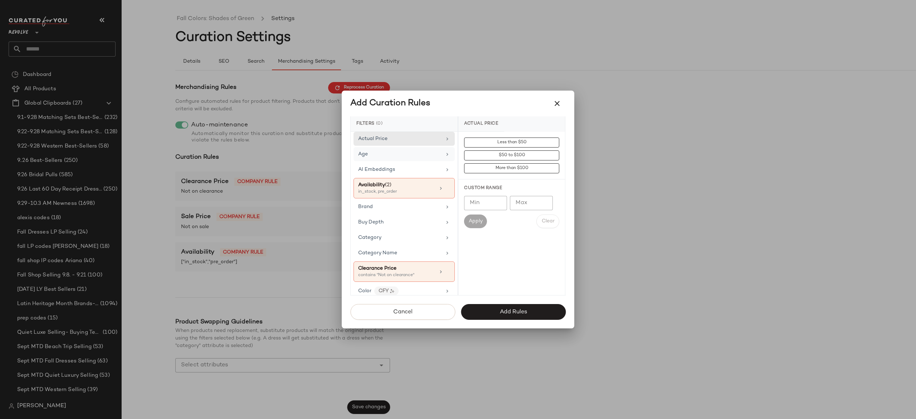
click at [416, 153] on div "Age" at bounding box center [399, 154] width 83 height 8
click at [477, 175] on div "adult" at bounding box center [511, 176] width 107 height 17
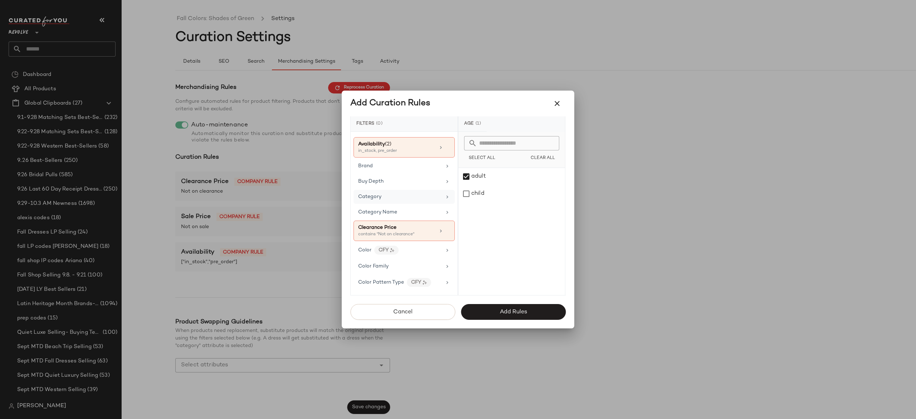
scroll to position [48, 0]
click at [407, 232] on div "contains "Not on clearance"" at bounding box center [394, 233] width 72 height 6
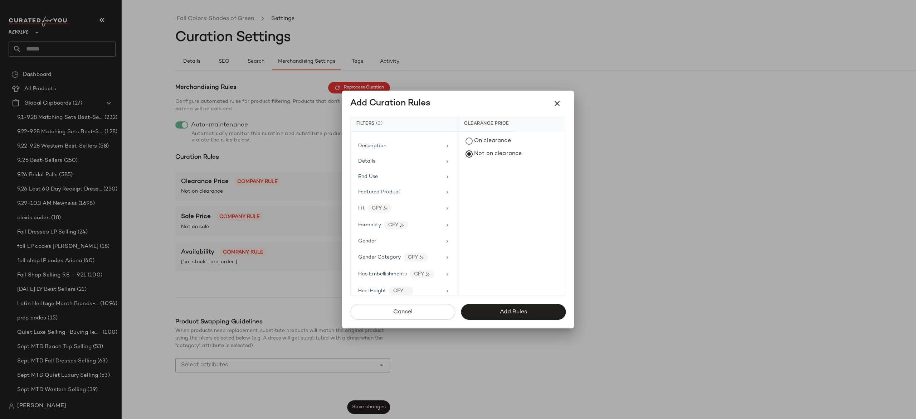
scroll to position [262, 0]
click at [400, 244] on div "Gender" at bounding box center [399, 240] width 83 height 8
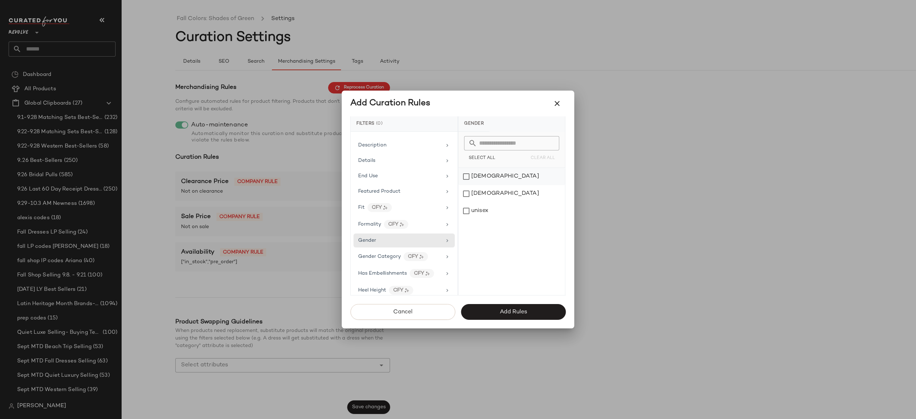
click at [506, 170] on div "female" at bounding box center [511, 176] width 107 height 17
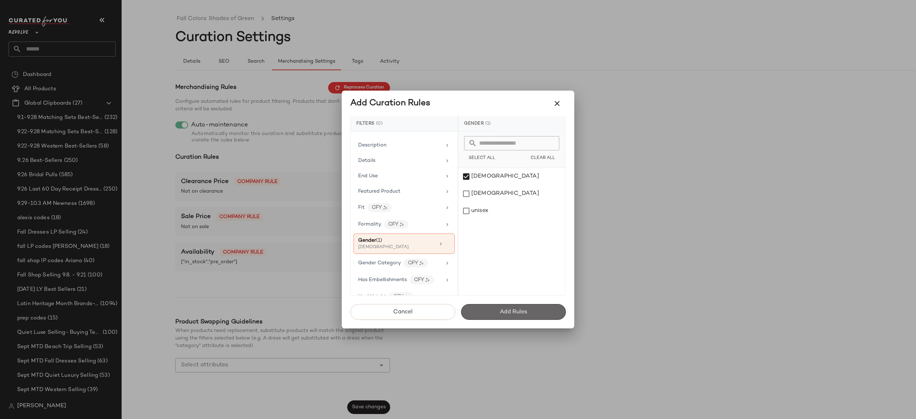
click at [513, 307] on button "Add Rules" at bounding box center [513, 312] width 105 height 16
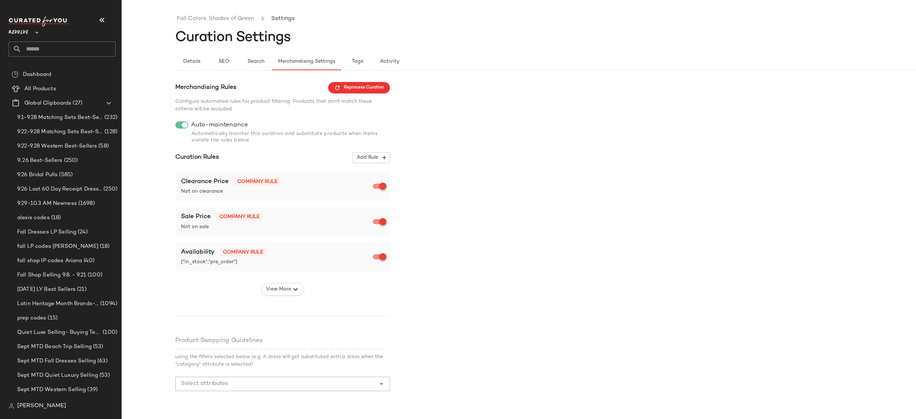
scroll to position [18, 0]
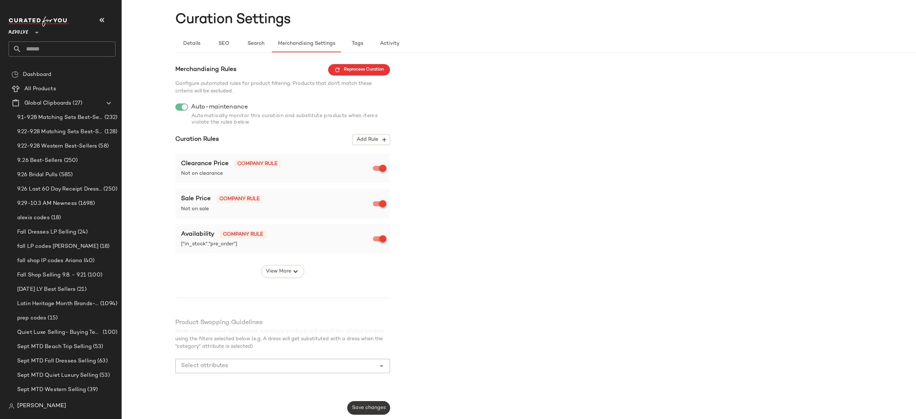
click at [377, 406] on span "Save changes" at bounding box center [369, 408] width 34 height 6
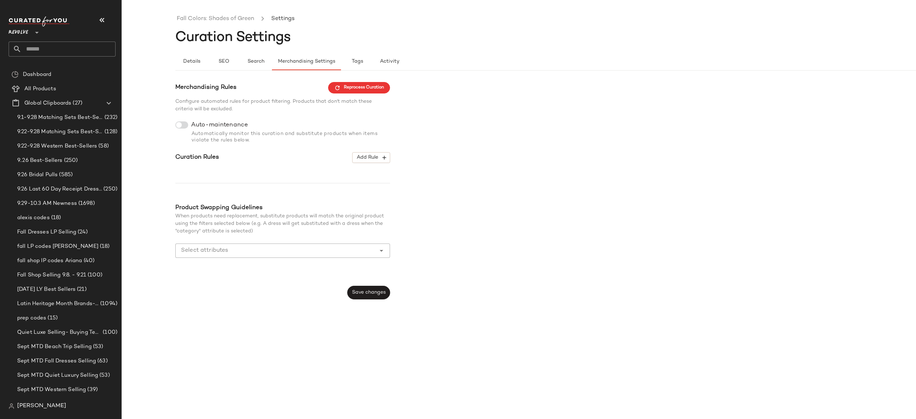
scroll to position [0, 0]
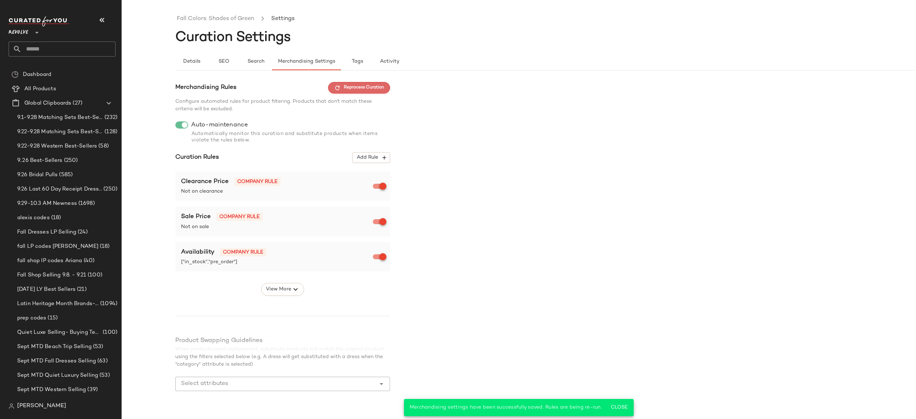
click at [375, 92] on button "Reprocess Curation" at bounding box center [359, 87] width 62 height 11
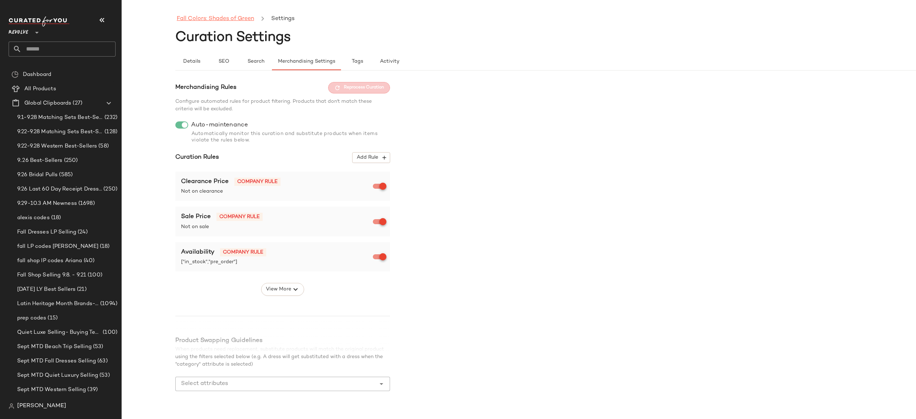
click at [242, 19] on link "Fall Colors: Shades of Green" at bounding box center [215, 18] width 77 height 9
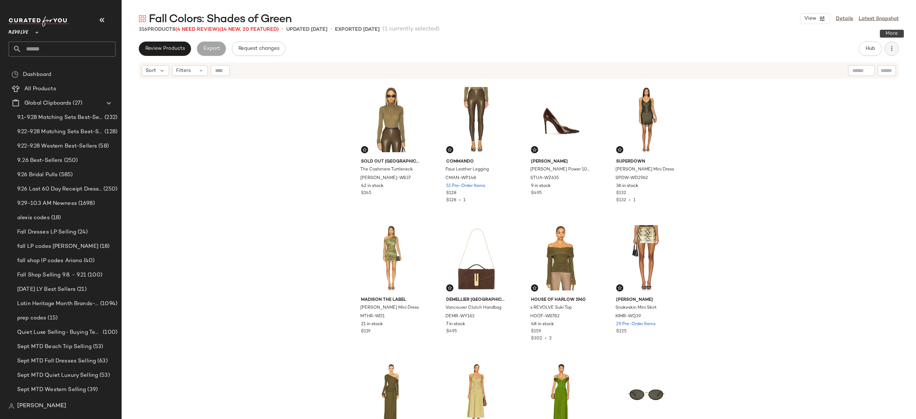
click at [895, 54] on button "button" at bounding box center [891, 49] width 14 height 14
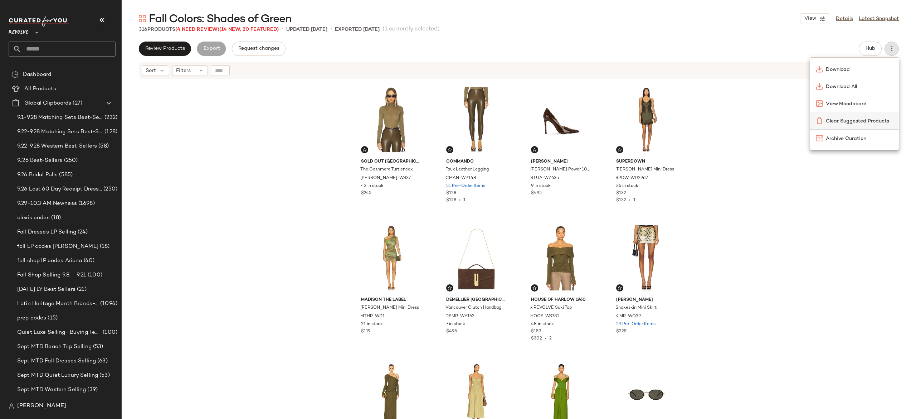
click at [846, 124] on span "Clear Suggested Products" at bounding box center [859, 121] width 67 height 8
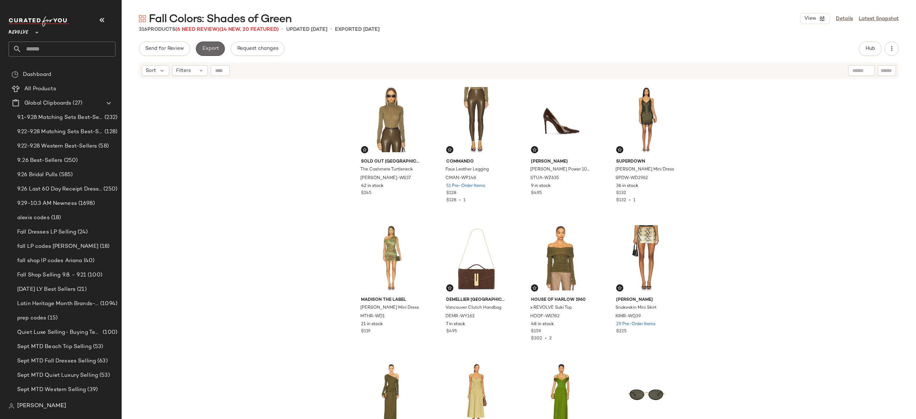
click at [213, 50] on span "Export" at bounding box center [210, 49] width 17 height 6
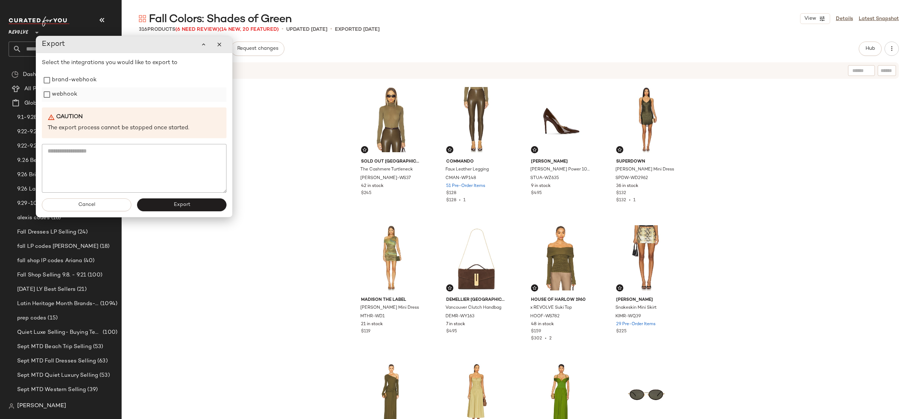
click at [67, 99] on label "webhook" at bounding box center [64, 94] width 25 height 14
click at [159, 204] on button "Export" at bounding box center [181, 204] width 89 height 13
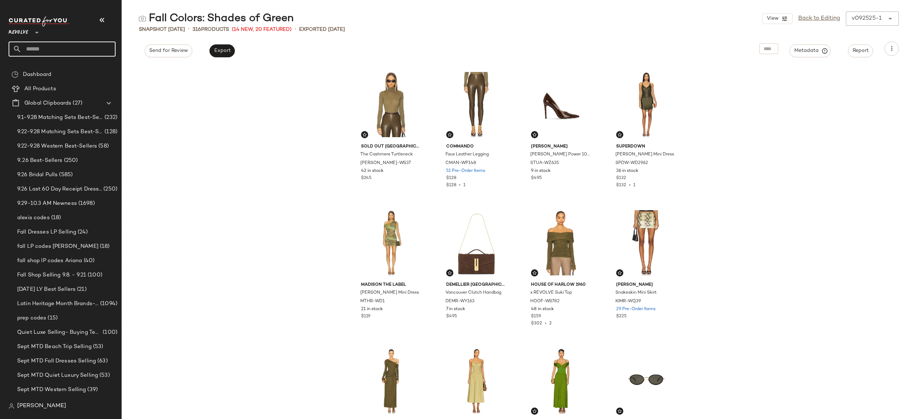
click at [98, 49] on input "text" at bounding box center [68, 49] width 94 height 15
type input "*******"
click at [79, 72] on span "Color: Landing Page" at bounding box center [59, 70] width 49 height 8
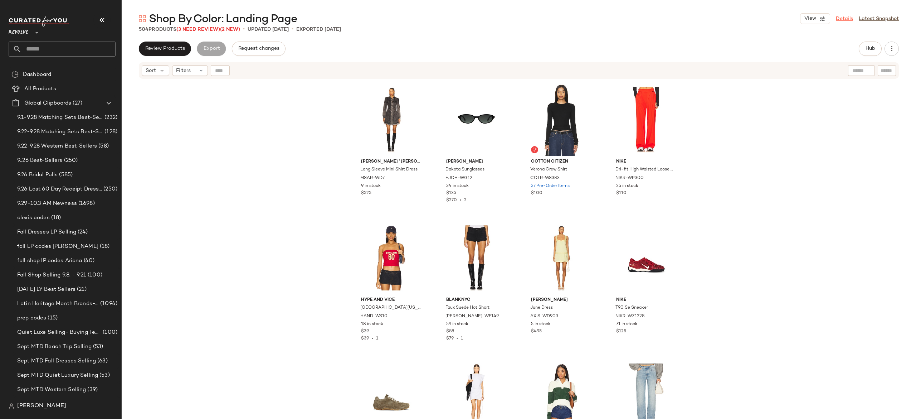
click at [846, 20] on link "Details" at bounding box center [844, 19] width 17 height 8
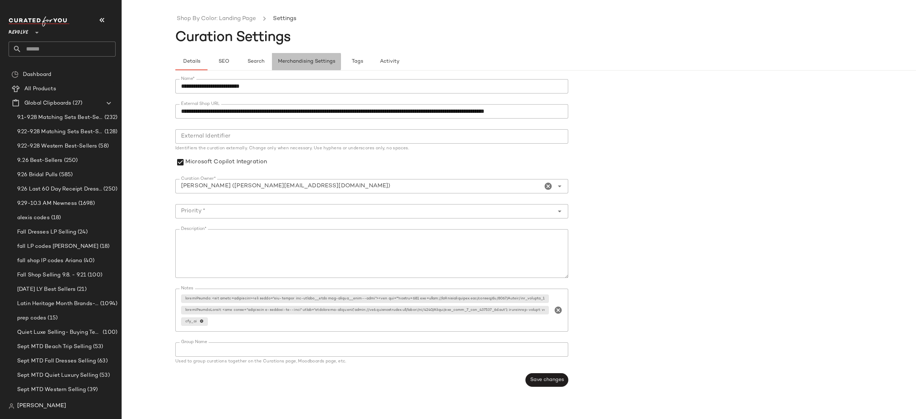
click at [316, 61] on span "Merchandising Settings" at bounding box center [307, 62] width 58 height 6
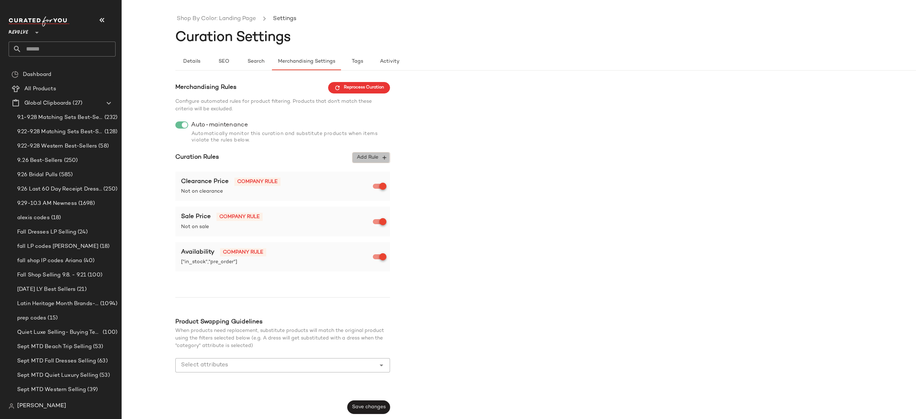
click at [382, 157] on icon "button" at bounding box center [384, 157] width 6 height 6
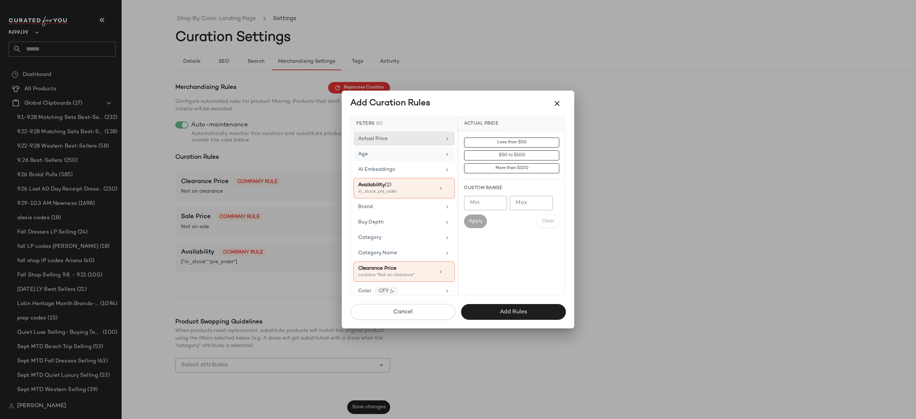
click at [389, 148] on div "Age" at bounding box center [403, 154] width 101 height 14
click at [487, 175] on div "adult" at bounding box center [511, 176] width 107 height 17
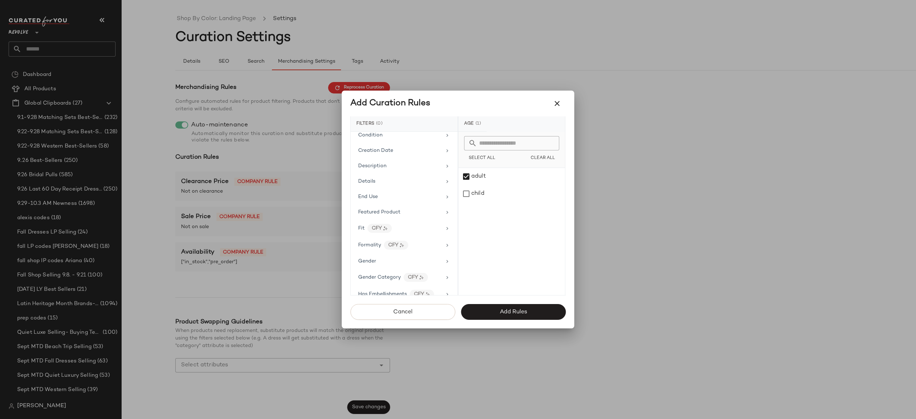
scroll to position [246, 0]
click at [386, 257] on div "Gender" at bounding box center [403, 256] width 101 height 14
click at [472, 180] on div "female" at bounding box center [511, 176] width 107 height 17
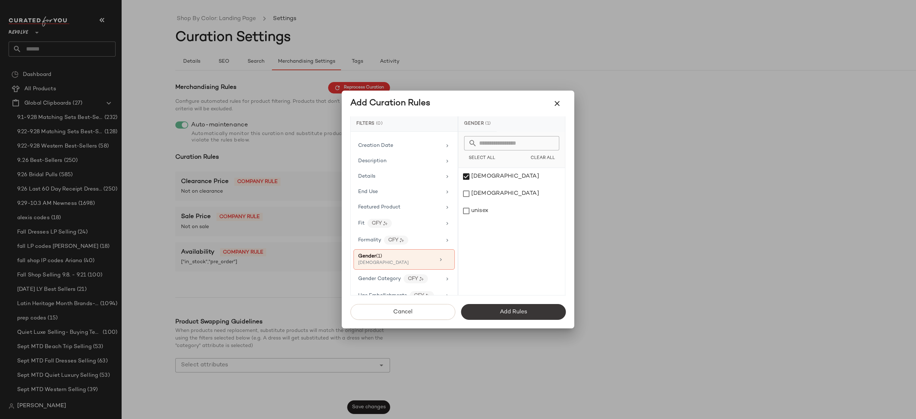
click at [495, 307] on button "Add Rules" at bounding box center [513, 312] width 105 height 16
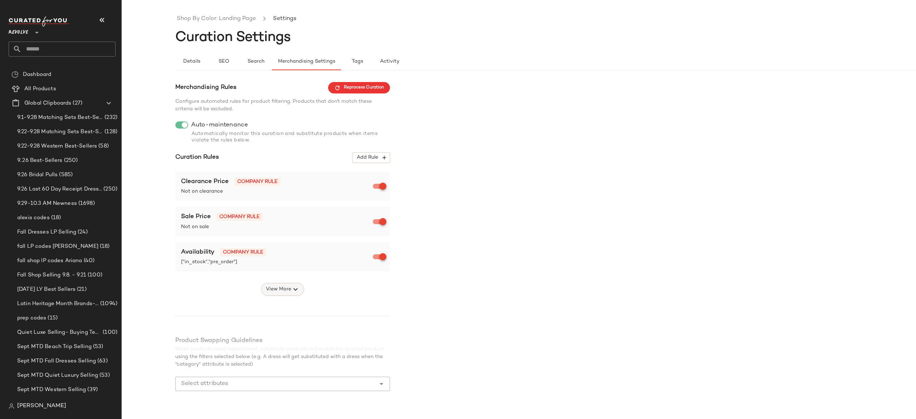
click at [297, 287] on icon "button" at bounding box center [295, 289] width 9 height 9
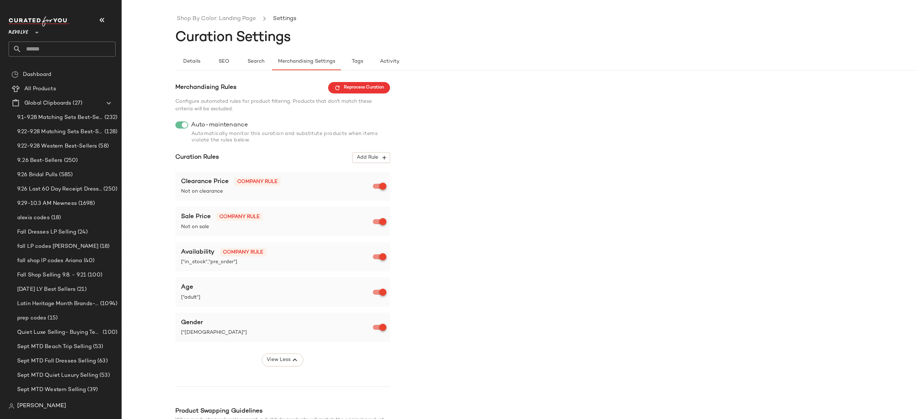
scroll to position [89, 0]
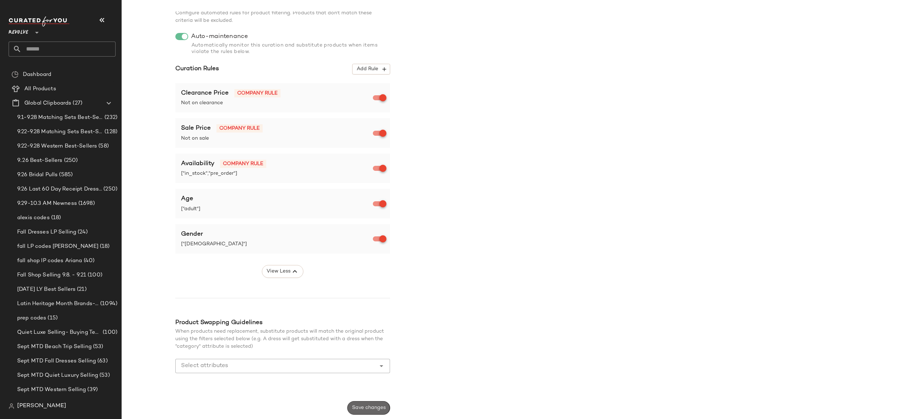
click at [374, 405] on span "Save changes" at bounding box center [369, 408] width 34 height 6
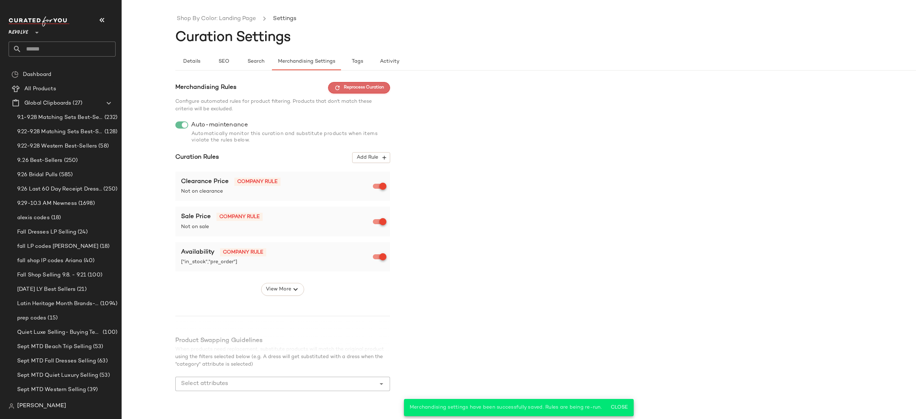
click at [379, 87] on span "Reprocess Curation" at bounding box center [359, 87] width 50 height 6
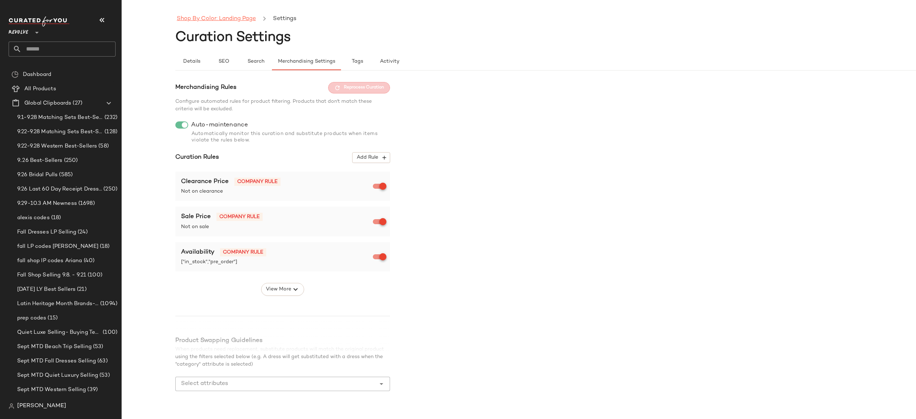
click at [244, 18] on link "Shop By Color: Landing Page" at bounding box center [216, 18] width 79 height 9
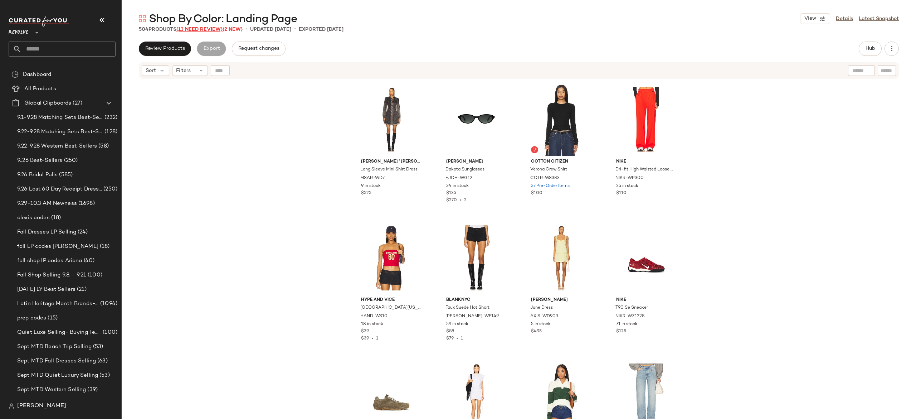
click at [219, 30] on span "(13 Need Review)" at bounding box center [199, 29] width 46 height 5
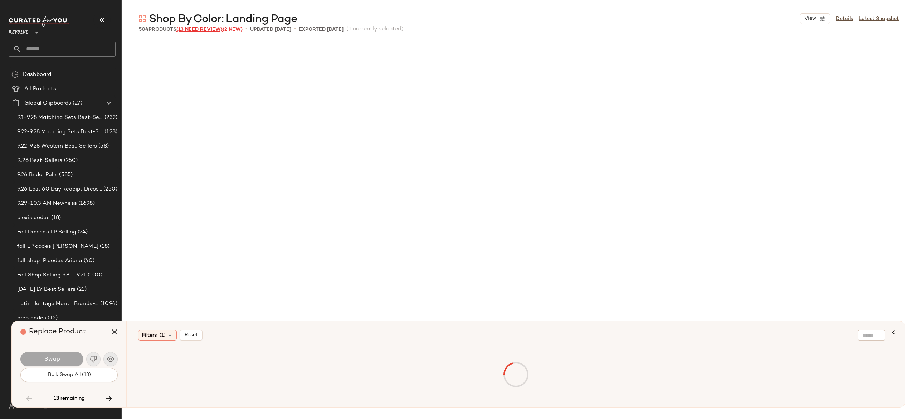
scroll to position [2486, 0]
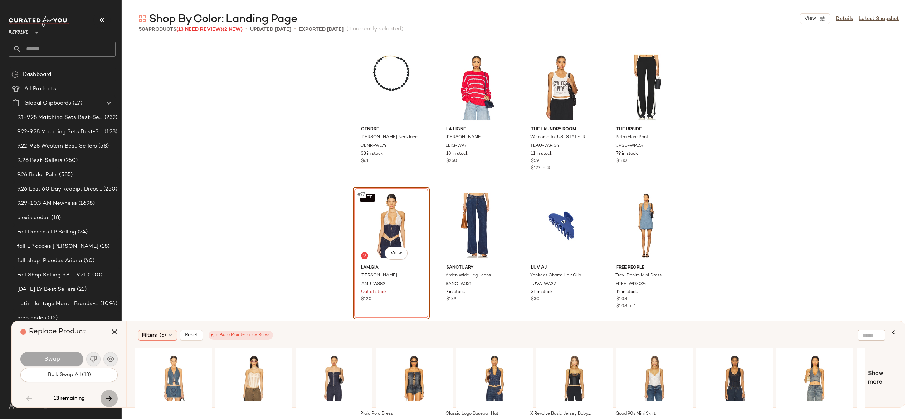
click at [107, 399] on icon "button" at bounding box center [109, 398] width 9 height 9
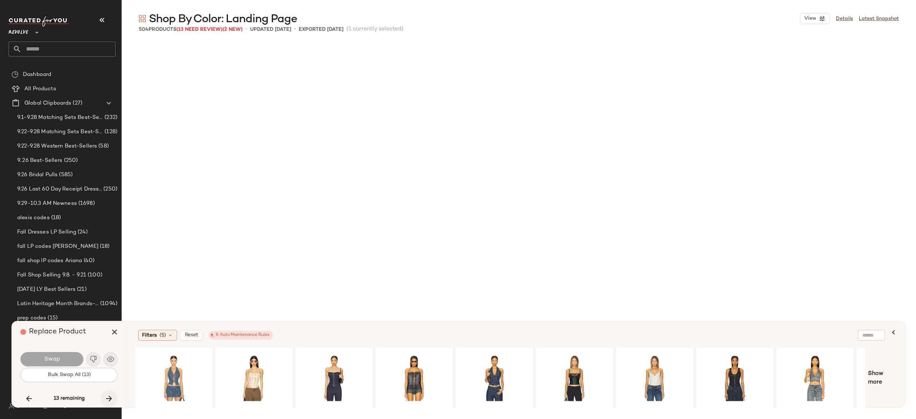
scroll to position [4558, 0]
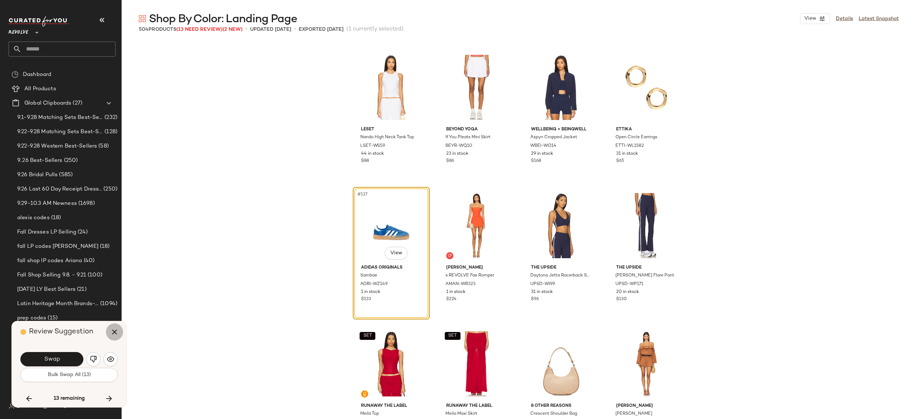
click at [113, 334] on icon "button" at bounding box center [114, 331] width 9 height 9
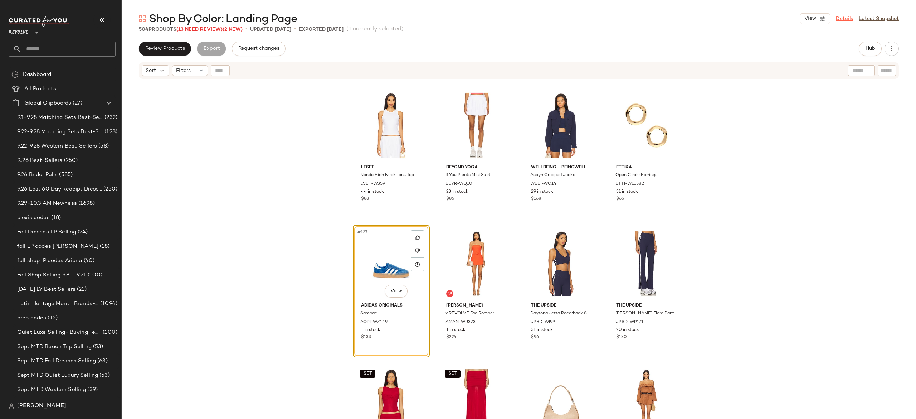
click at [842, 17] on link "Details" at bounding box center [844, 19] width 17 height 8
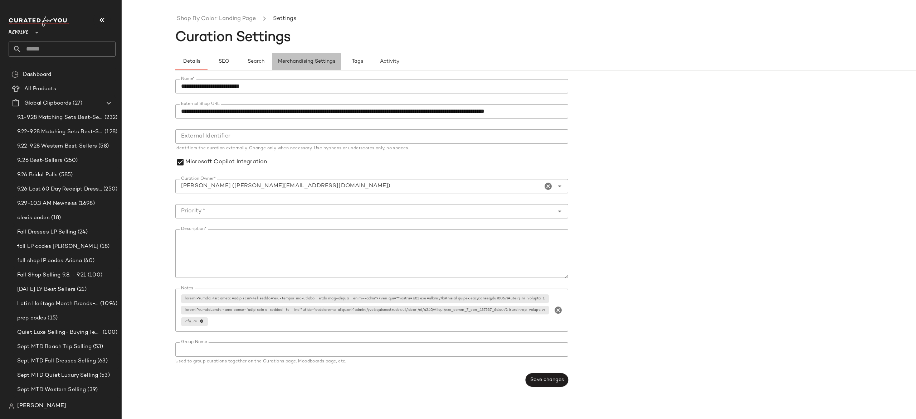
click at [313, 59] on span "Merchandising Settings" at bounding box center [307, 62] width 58 height 6
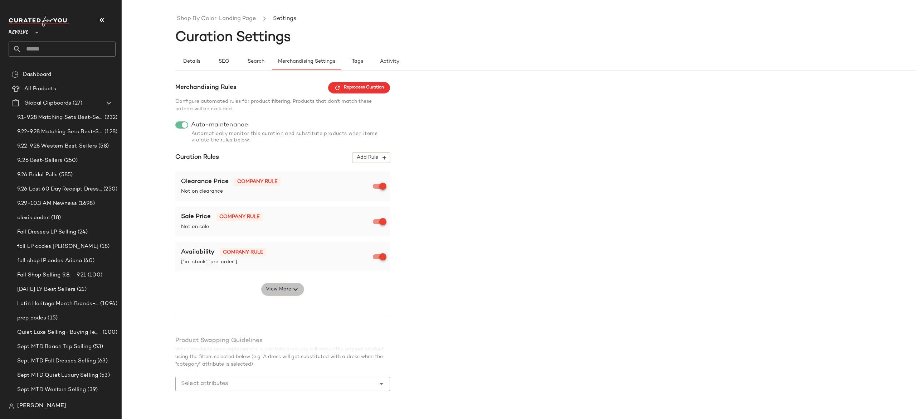
click at [292, 288] on icon "button" at bounding box center [295, 289] width 9 height 9
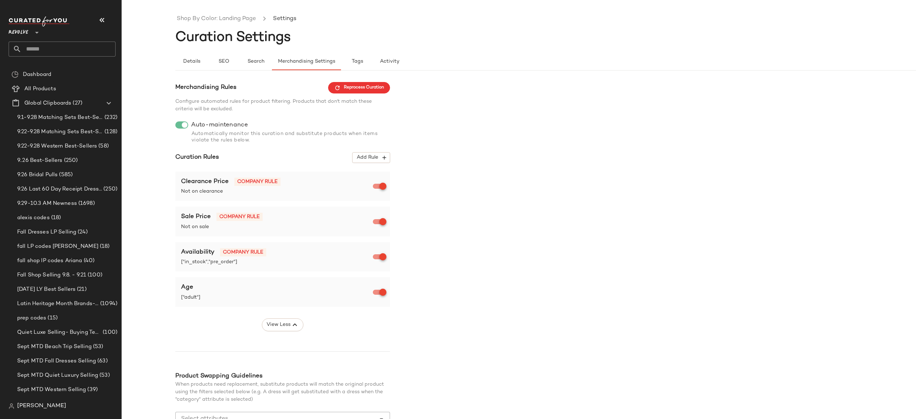
scroll to position [53, 0]
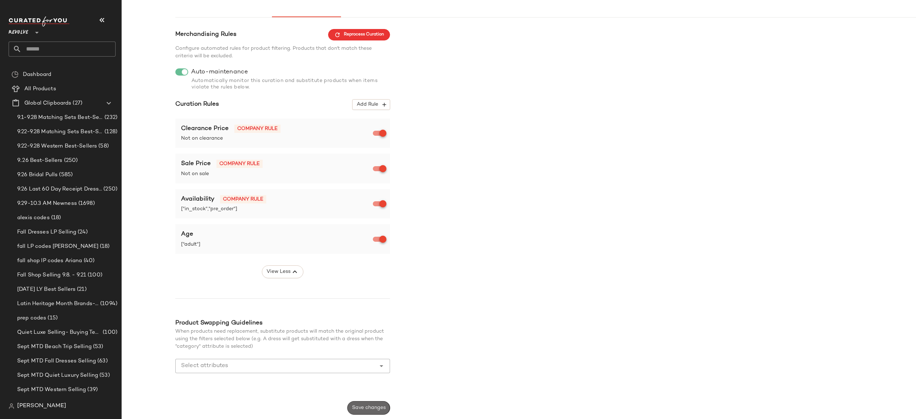
click at [375, 405] on span "Save changes" at bounding box center [369, 408] width 34 height 6
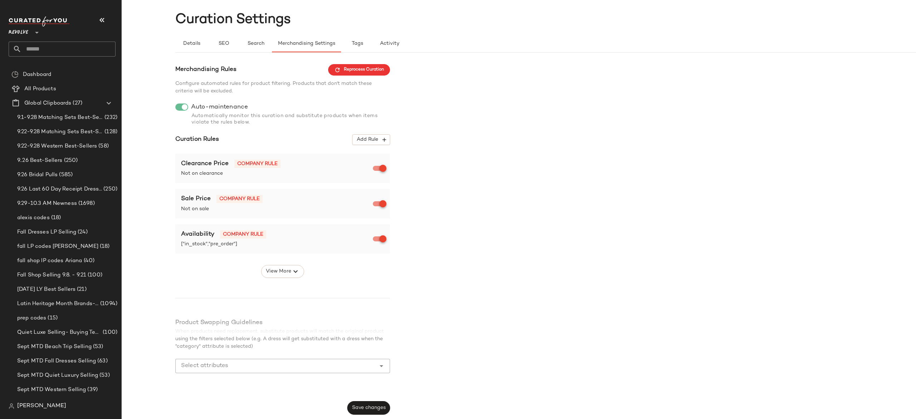
scroll to position [0, 0]
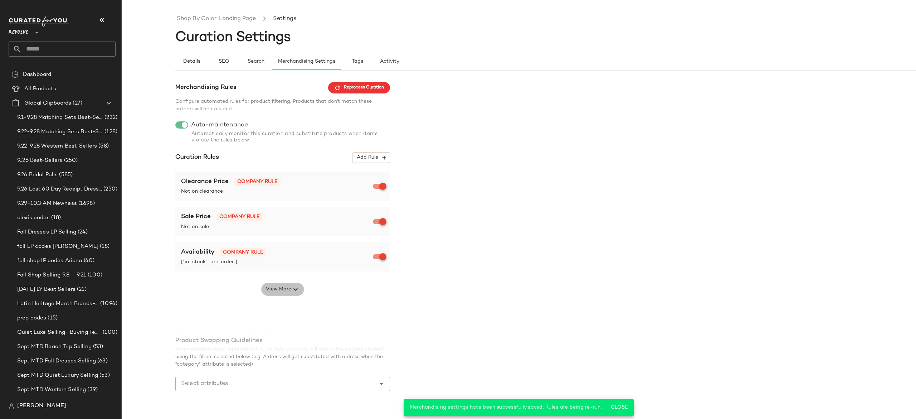
click at [288, 288] on span "View More" at bounding box center [278, 289] width 26 height 9
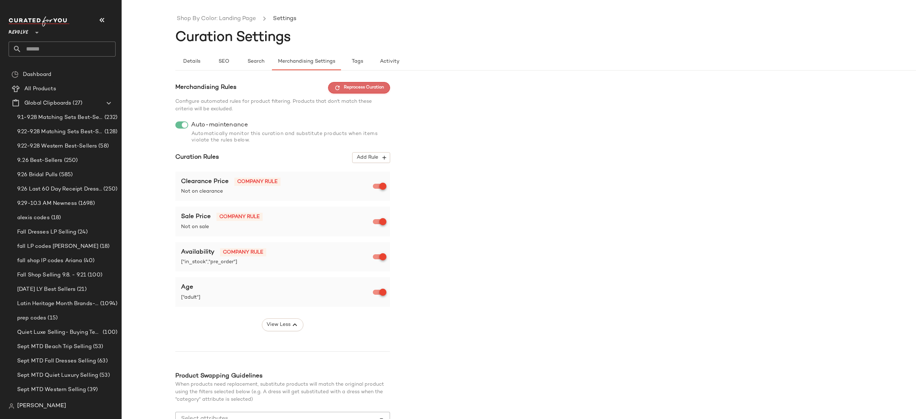
click at [382, 87] on span "Reprocess Curation" at bounding box center [359, 87] width 50 height 6
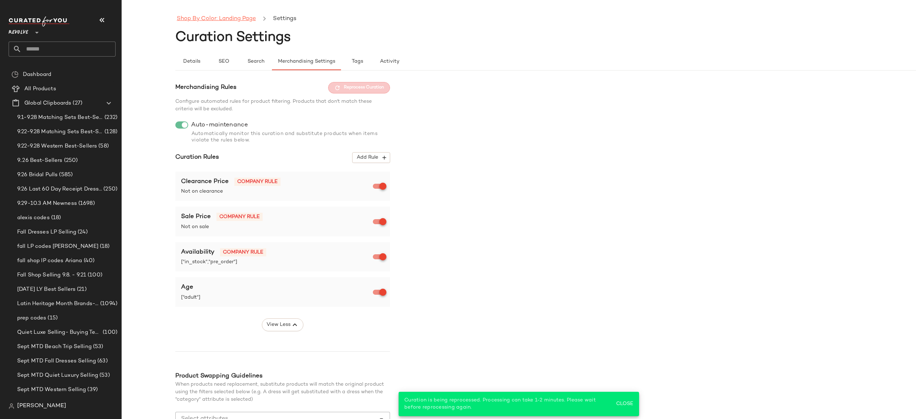
click at [244, 19] on link "Shop By Color: Landing Page" at bounding box center [216, 18] width 79 height 9
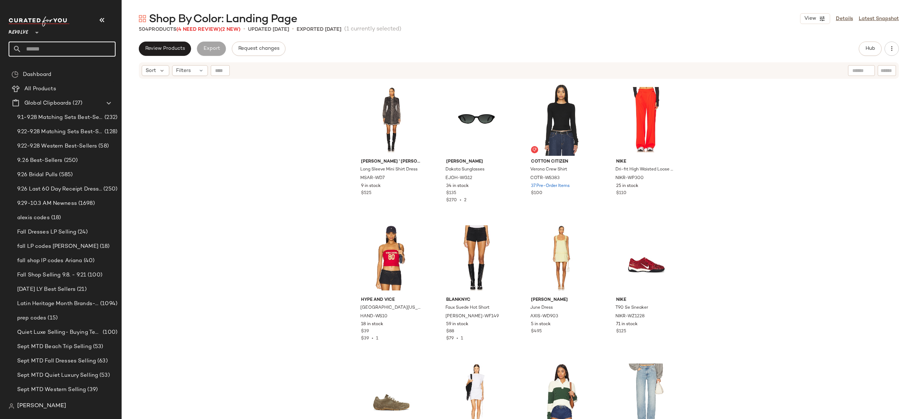
click at [104, 43] on input "text" at bounding box center [68, 49] width 94 height 15
type input "**********"
click at [74, 72] on span "dar: Landing Page" at bounding box center [60, 70] width 44 height 8
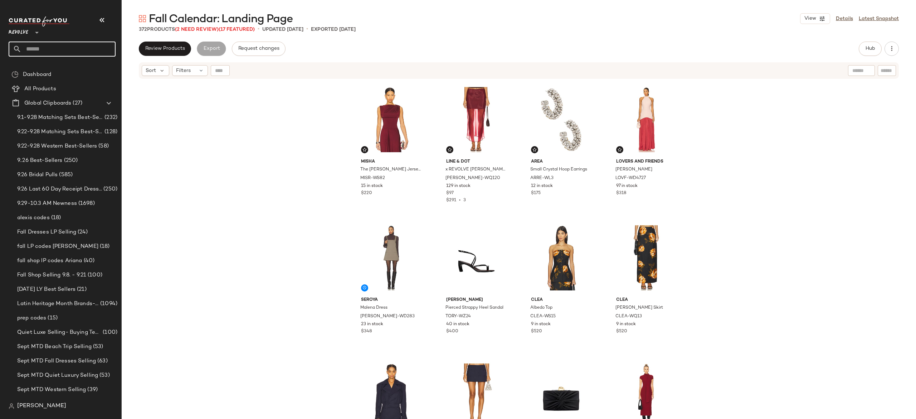
click at [93, 45] on input "text" at bounding box center [68, 49] width 94 height 15
type input "*"
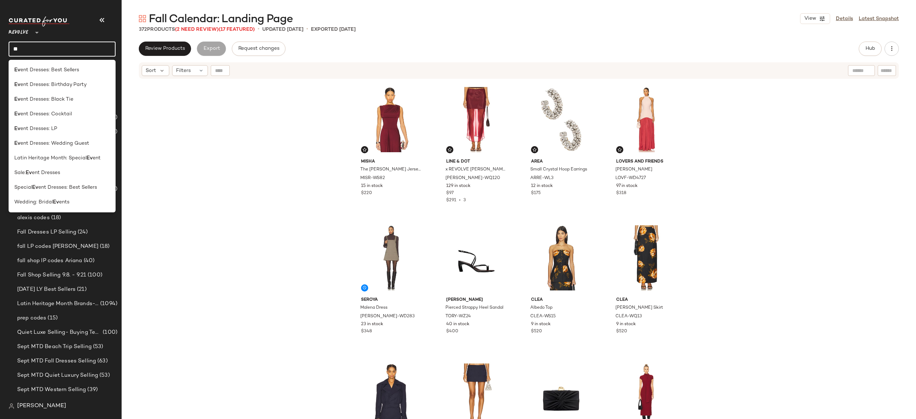
type input "*"
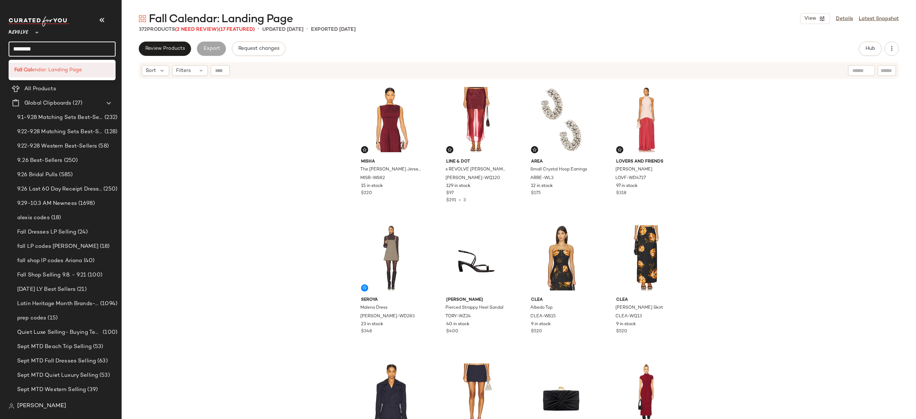
type input "********"
click at [78, 67] on span "endar: Landing Page" at bounding box center [57, 70] width 50 height 8
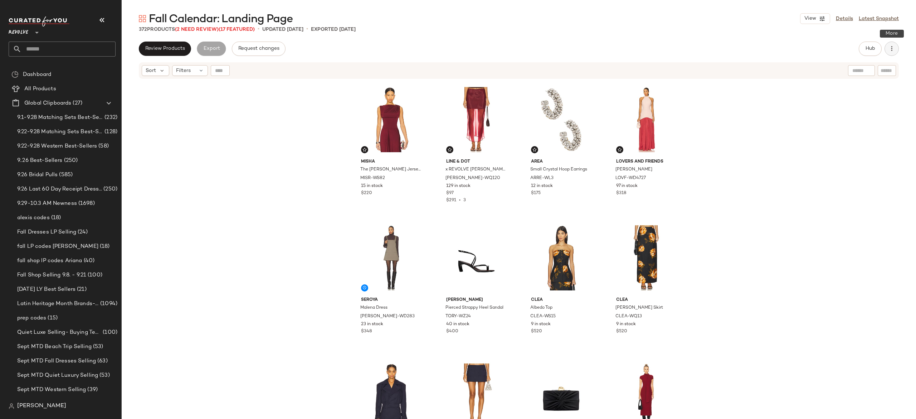
click at [894, 49] on icon "button" at bounding box center [891, 48] width 7 height 7
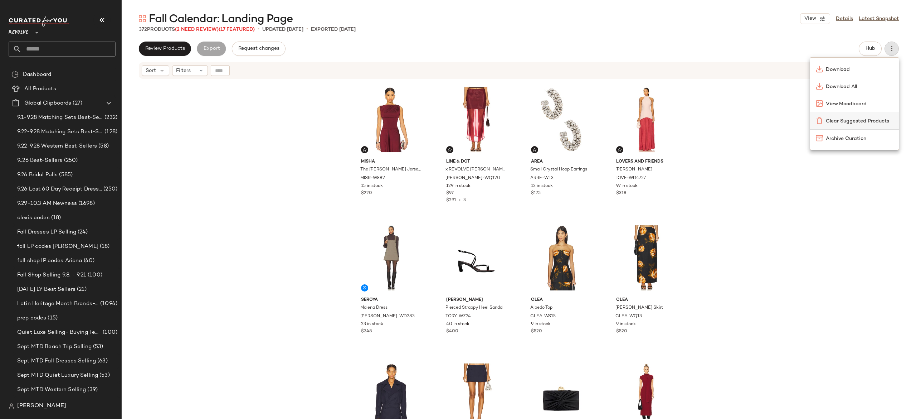
click at [871, 119] on span "Clear Suggested Products" at bounding box center [859, 121] width 67 height 8
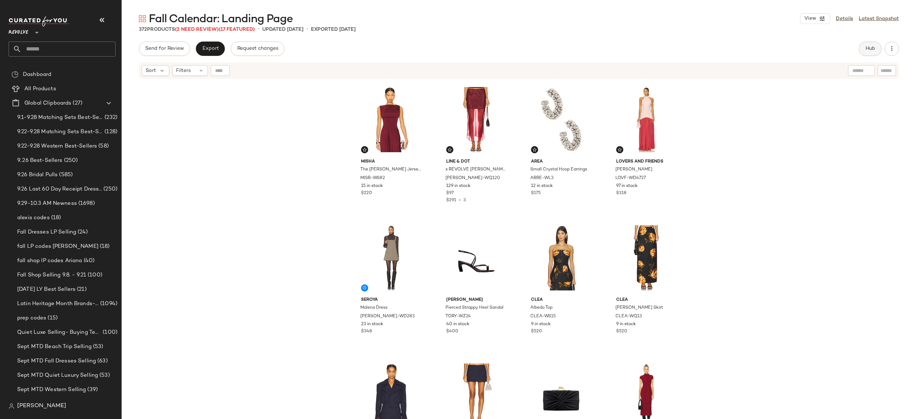
click at [872, 49] on span "Hub" at bounding box center [870, 49] width 10 height 6
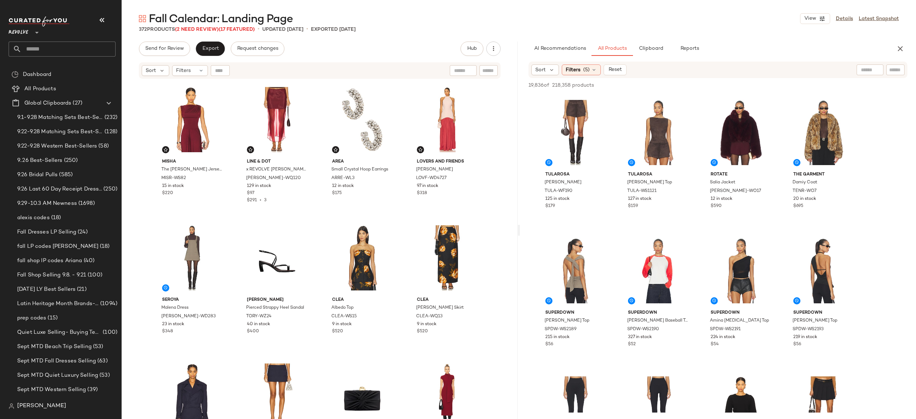
click at [896, 74] on div at bounding box center [895, 69] width 18 height 11
paste input "**********"
type input "**********"
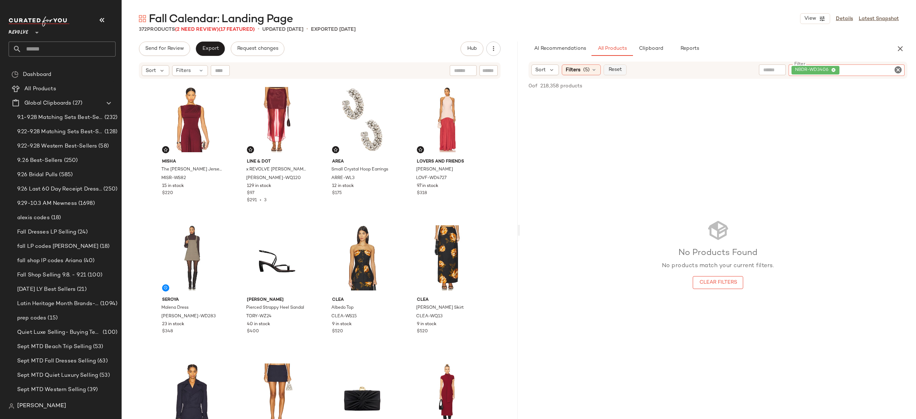
click at [618, 69] on span "Reset" at bounding box center [615, 70] width 14 height 6
click at [899, 71] on input "text" at bounding box center [895, 70] width 13 height 8
paste input "**********"
type input "**********"
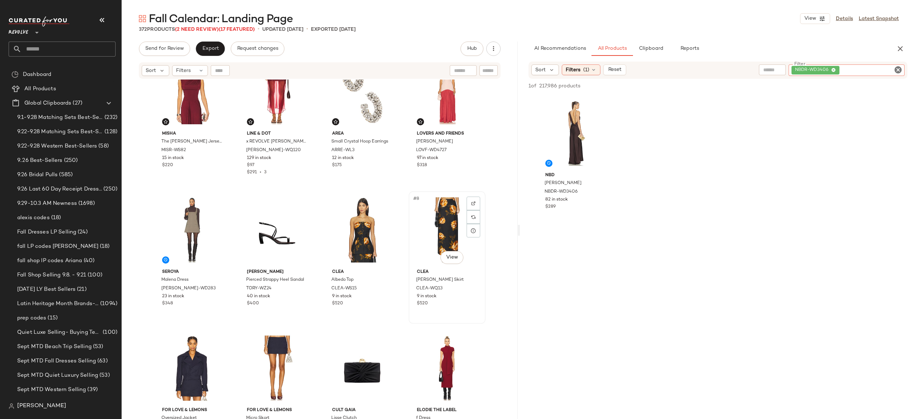
scroll to position [29, 0]
click at [101, 44] on input "text" at bounding box center [68, 49] width 94 height 15
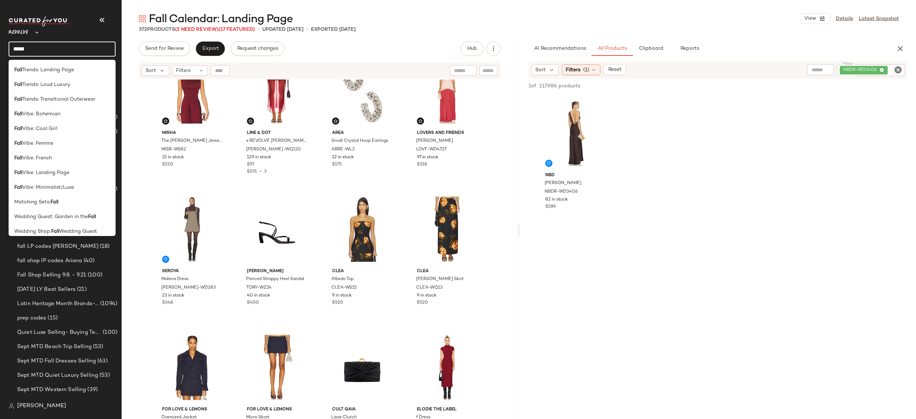
scroll to position [416, 0]
type input "****"
click at [76, 224] on span "Wedding Guest" at bounding box center [78, 226] width 38 height 8
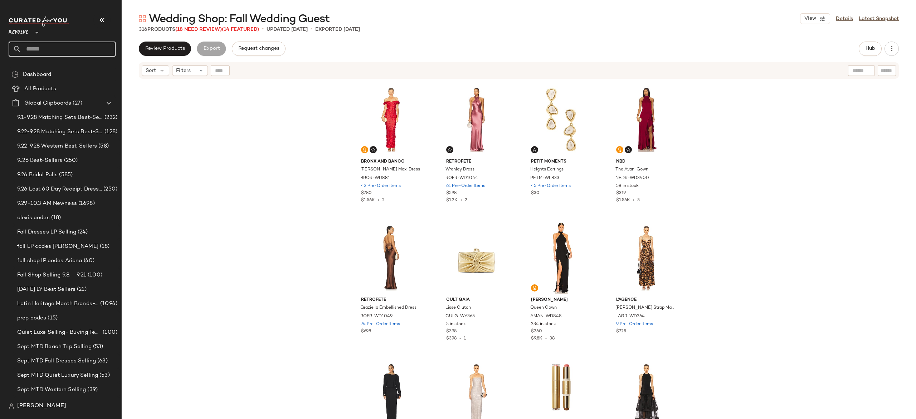
click at [106, 52] on input "text" at bounding box center [68, 49] width 94 height 15
type input "*"
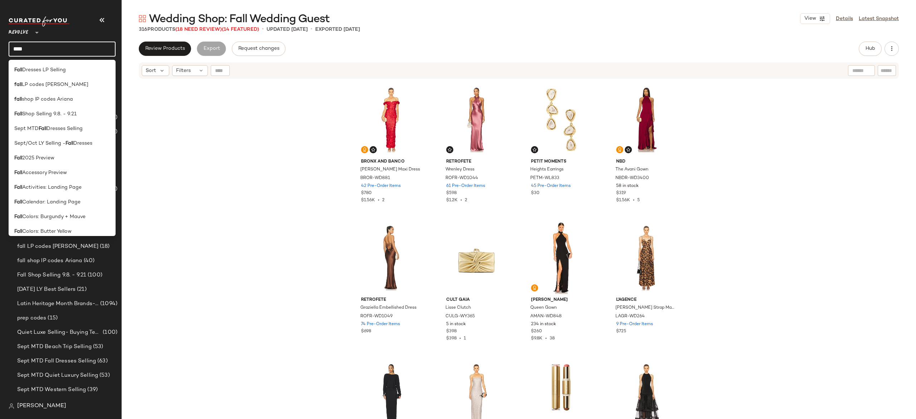
click at [83, 51] on input "****" at bounding box center [62, 49] width 107 height 15
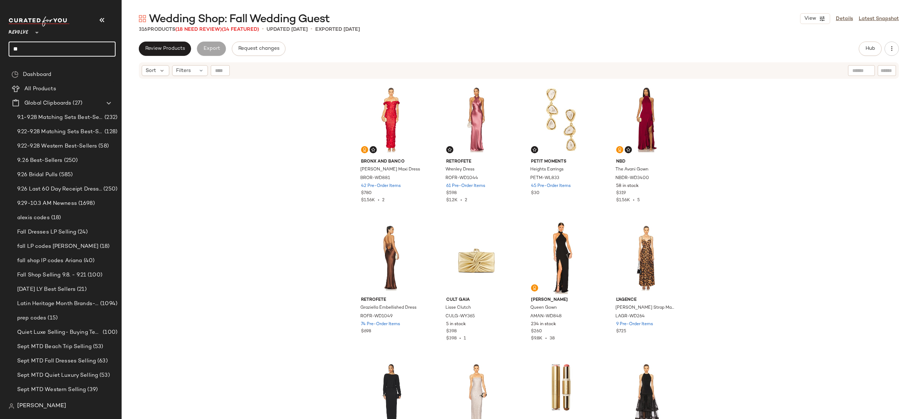
type input "*"
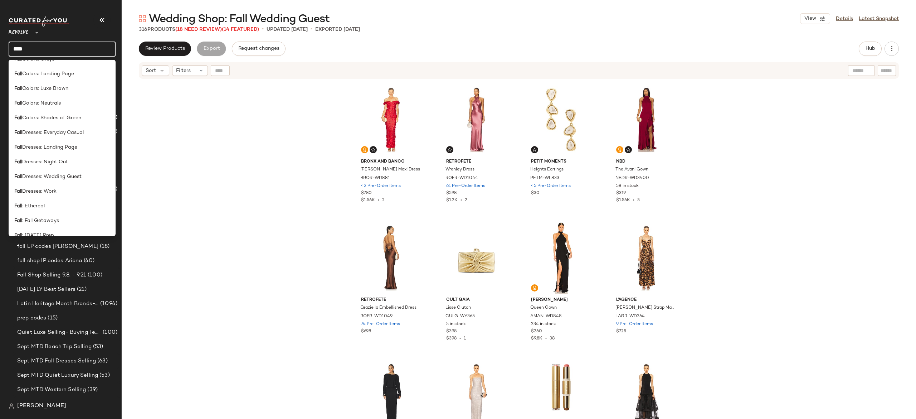
scroll to position [185, 0]
type input "****"
click at [61, 177] on span "Dresses: Wedding Guest" at bounding box center [51, 178] width 59 height 8
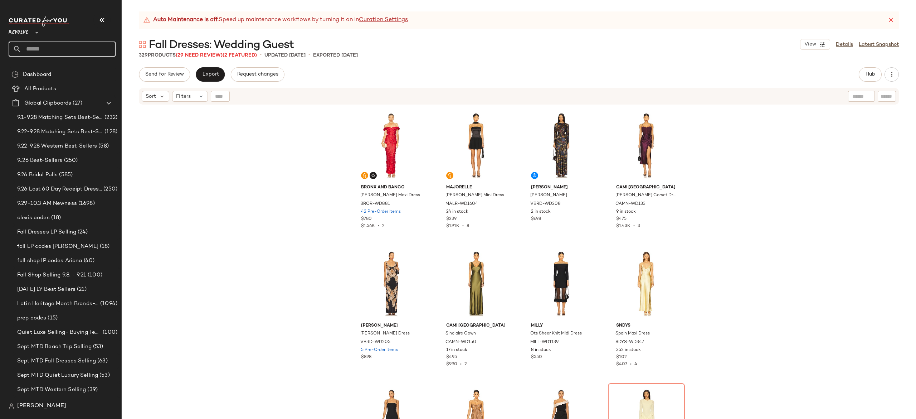
click at [89, 54] on input "text" at bounding box center [68, 49] width 94 height 15
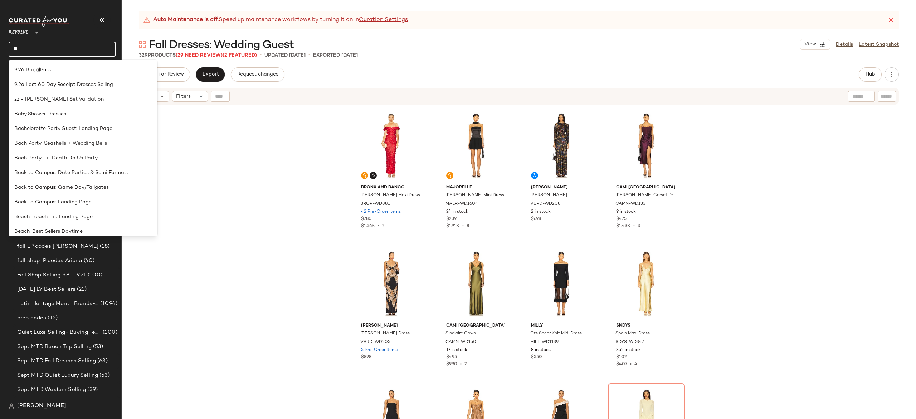
type input "*"
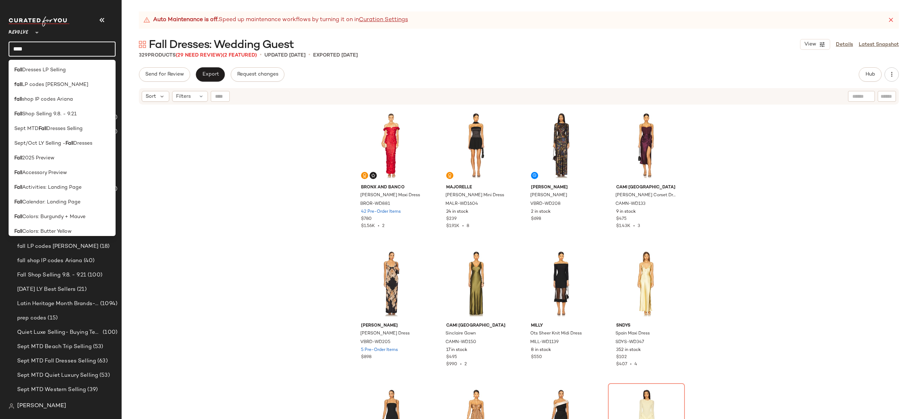
type input "****"
click at [80, 184] on span "Activities: Landing Page" at bounding box center [51, 188] width 59 height 8
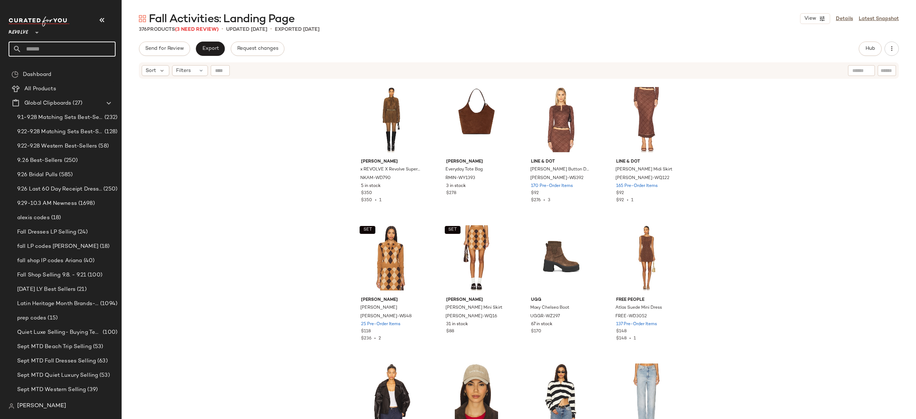
click at [106, 54] on input "text" at bounding box center [68, 49] width 94 height 15
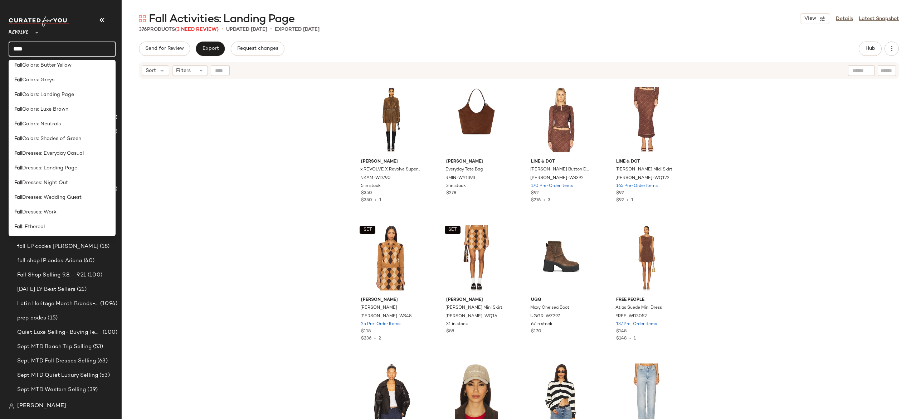
scroll to position [177, 0]
type input "****"
click at [58, 160] on span "Dresses: Landing Page" at bounding box center [49, 157] width 55 height 8
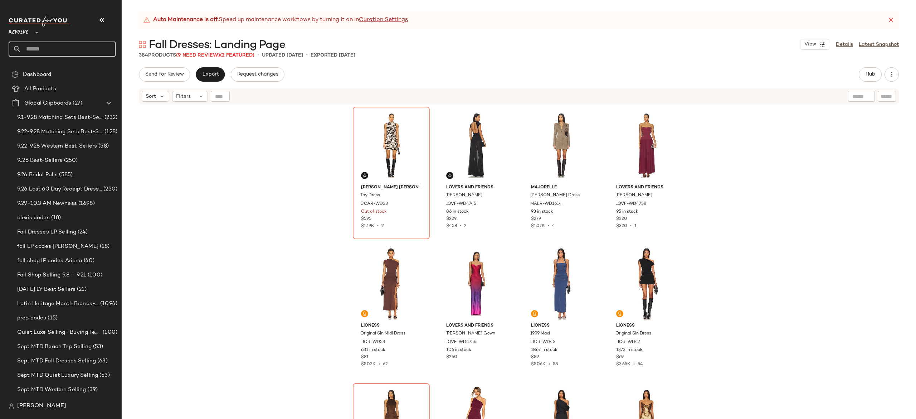
click at [105, 51] on input "text" at bounding box center [68, 49] width 94 height 15
type input "**********"
click at [75, 72] on span "dar: Landing Page" at bounding box center [60, 70] width 44 height 8
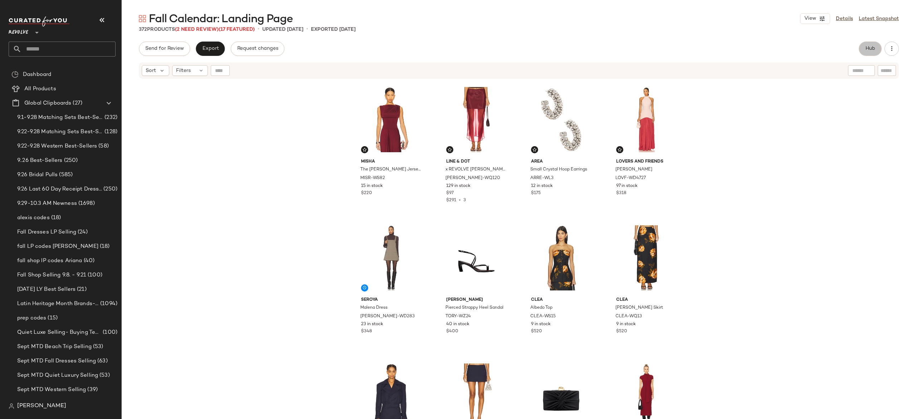
click at [874, 48] on span "Hub" at bounding box center [870, 49] width 10 height 6
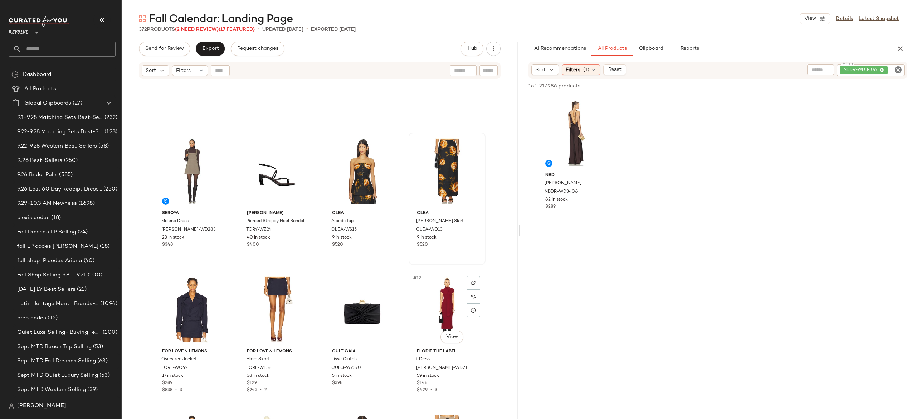
scroll to position [89, 0]
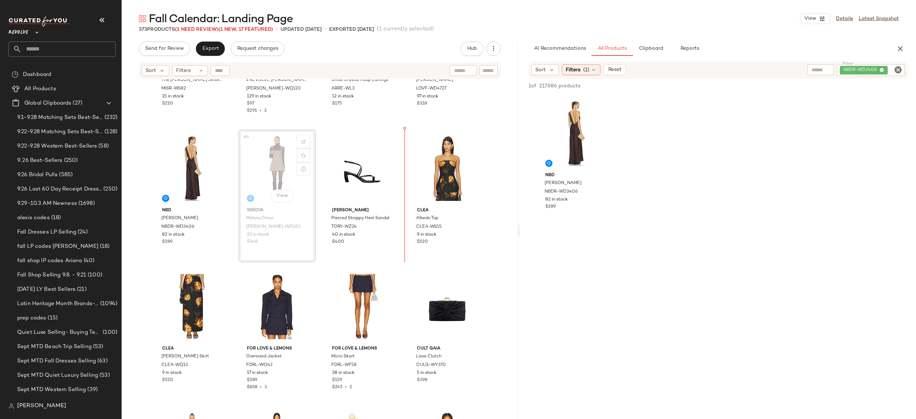
scroll to position [75, 0]
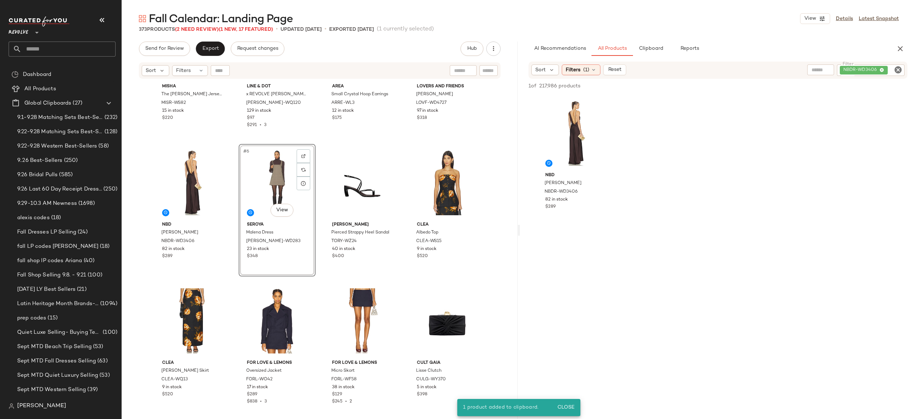
click at [275, 178] on div "#6 View" at bounding box center [277, 182] width 72 height 72
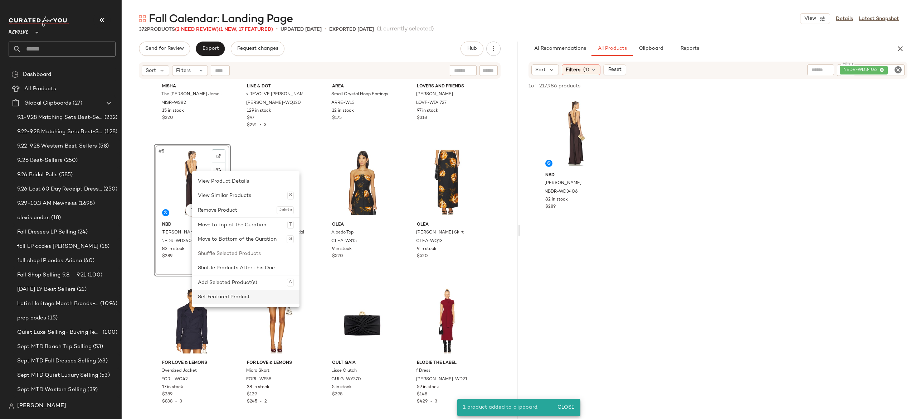
click at [231, 300] on div "Set Featured Product" at bounding box center [246, 296] width 96 height 14
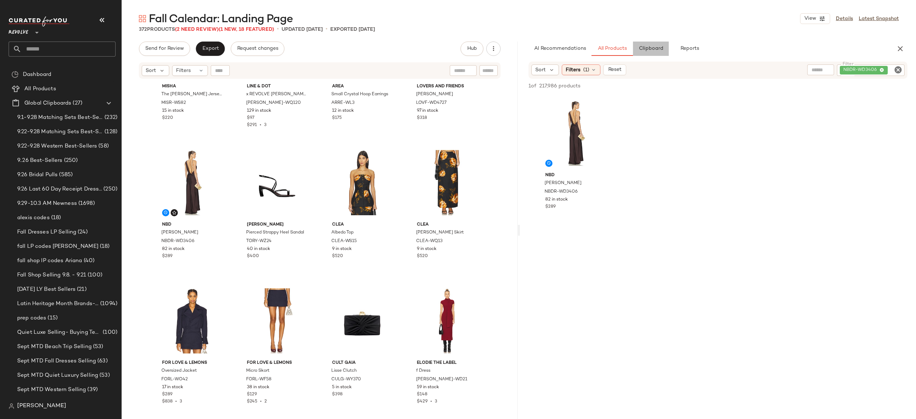
click at [660, 49] on span "Clipboard" at bounding box center [650, 49] width 25 height 6
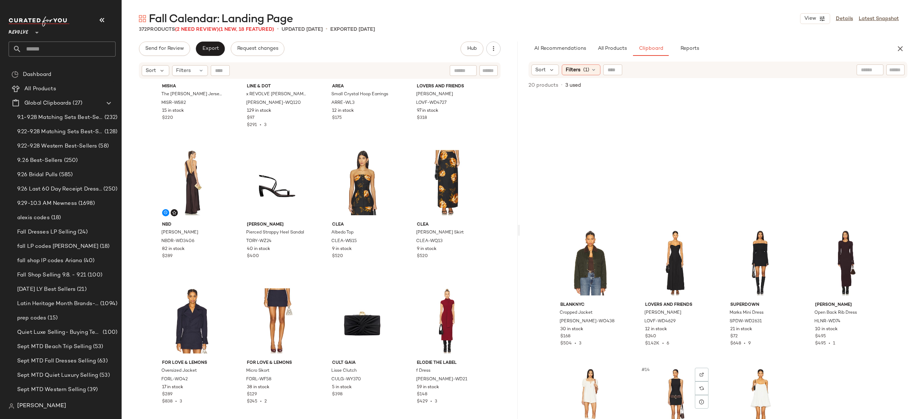
scroll to position [367, 0]
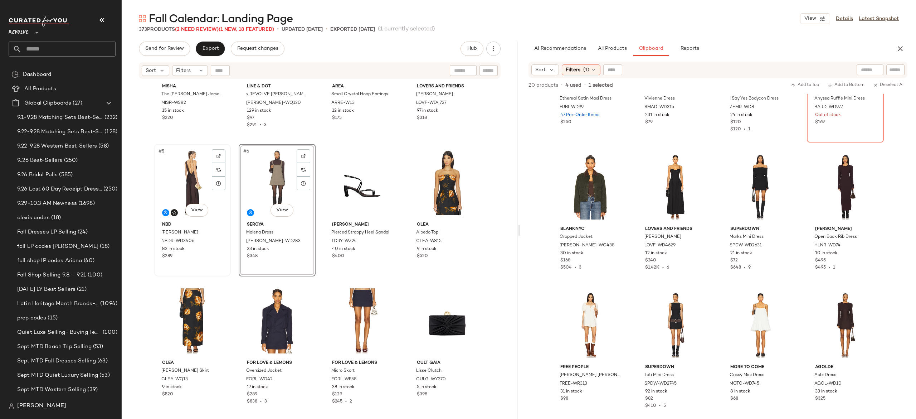
scroll to position [228, 0]
click at [189, 180] on div "#5 View" at bounding box center [192, 182] width 72 height 72
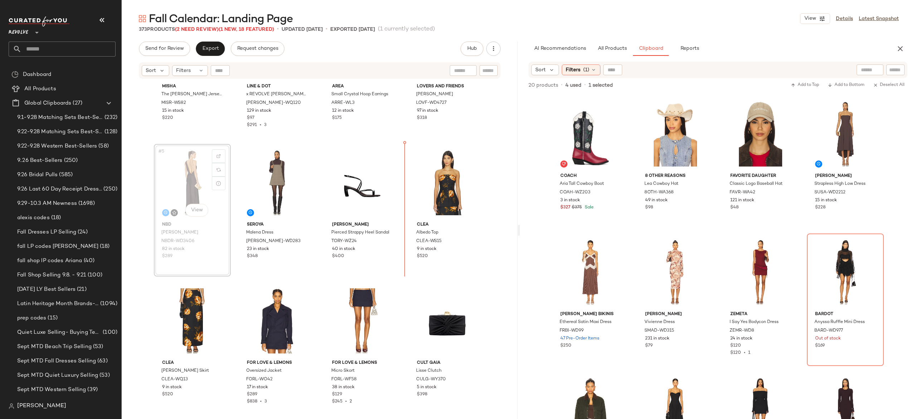
scroll to position [73, 0]
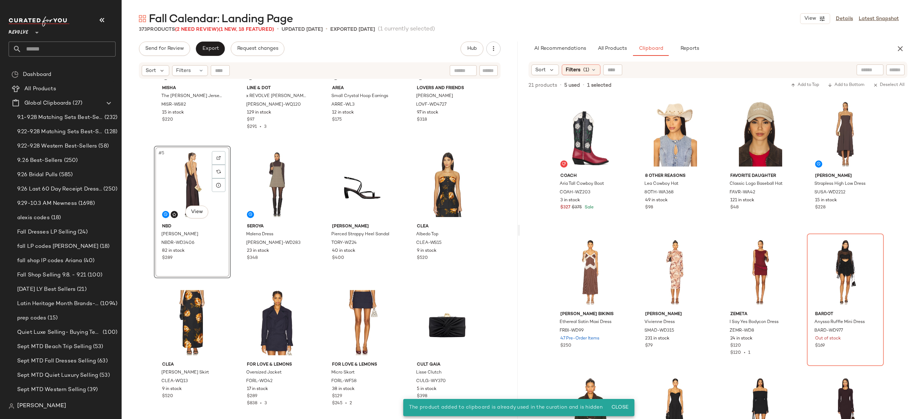
click at [188, 178] on div "#5 View" at bounding box center [192, 184] width 72 height 72
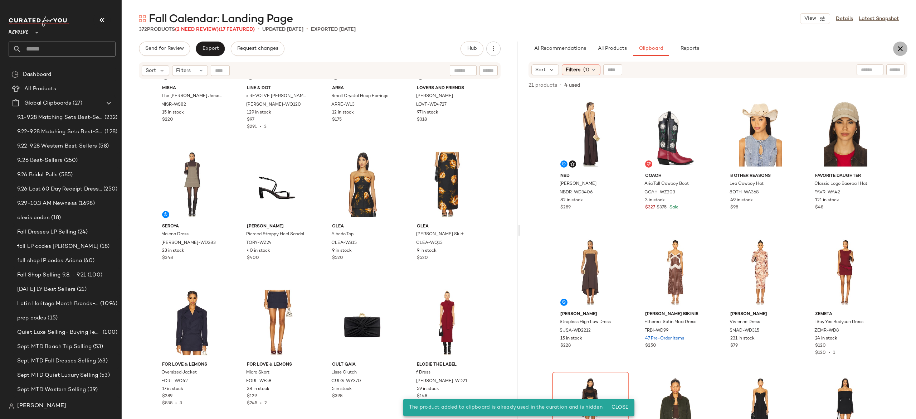
click at [897, 48] on icon "button" at bounding box center [900, 48] width 9 height 9
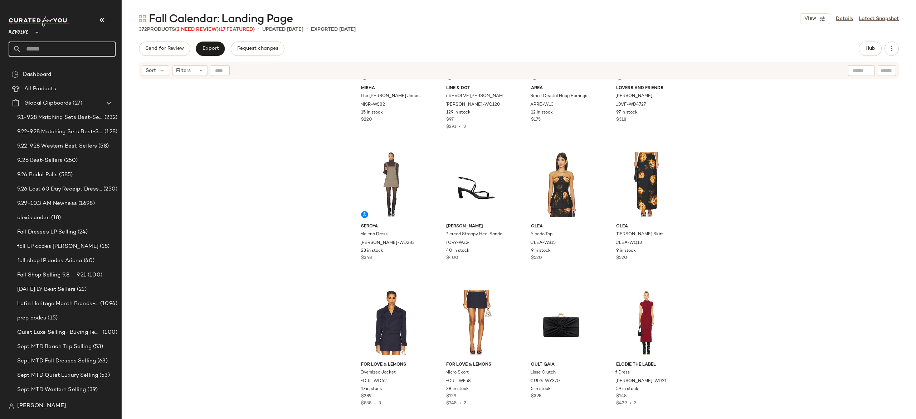
click at [64, 49] on input "text" at bounding box center [68, 49] width 94 height 15
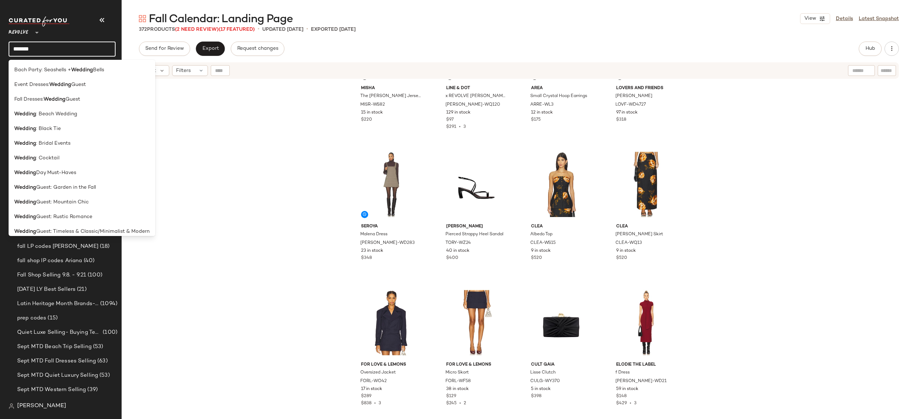
type input "*******"
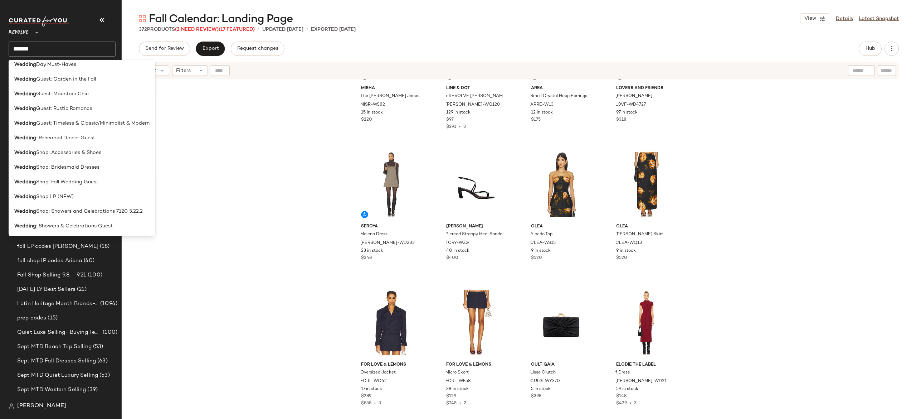
scroll to position [109, 0]
click at [78, 182] on span "Shop: Fall Wedding Guest" at bounding box center [67, 181] width 62 height 8
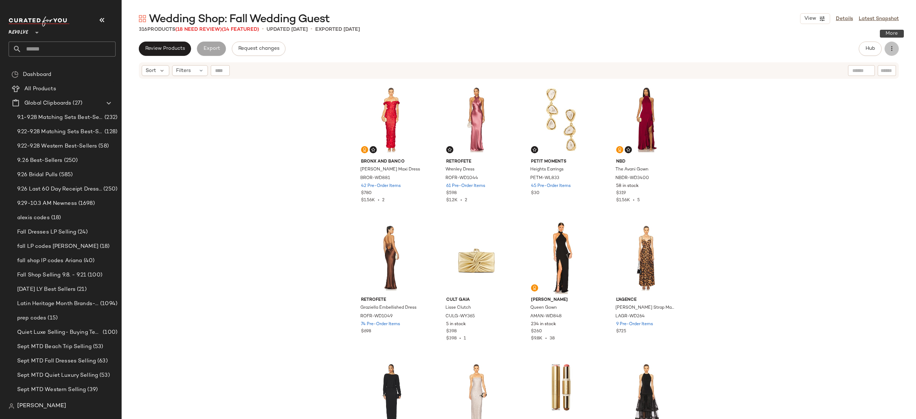
click at [895, 49] on icon "button" at bounding box center [891, 48] width 7 height 7
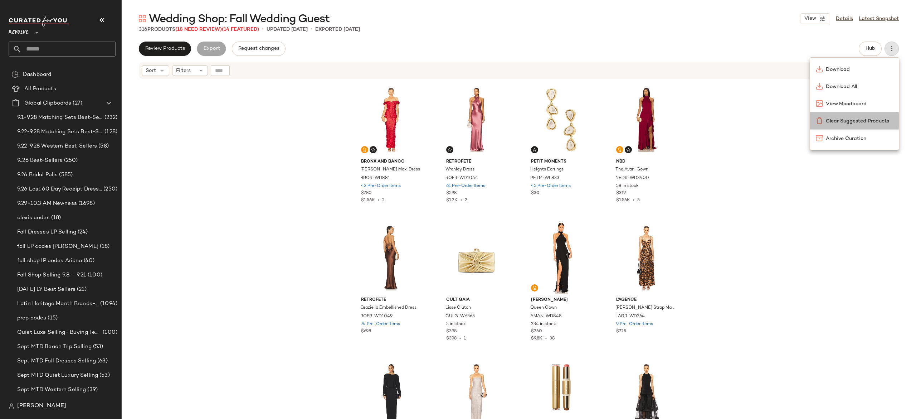
click at [839, 120] on span "Clear Suggested Products" at bounding box center [859, 121] width 67 height 8
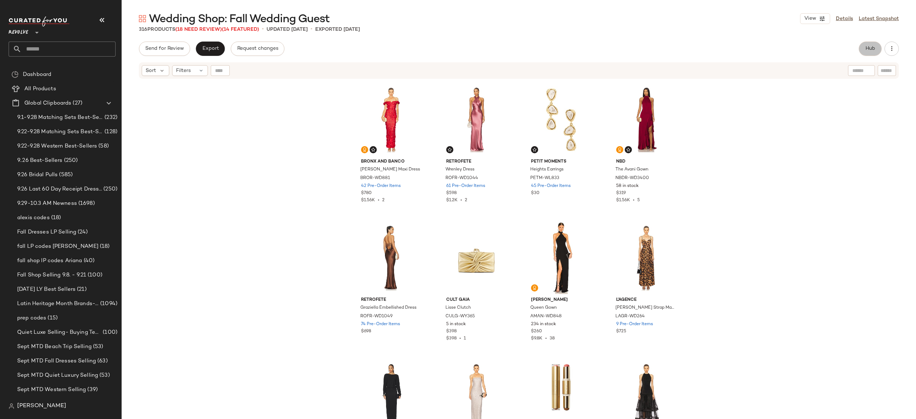
click at [868, 47] on span "Hub" at bounding box center [870, 49] width 10 height 6
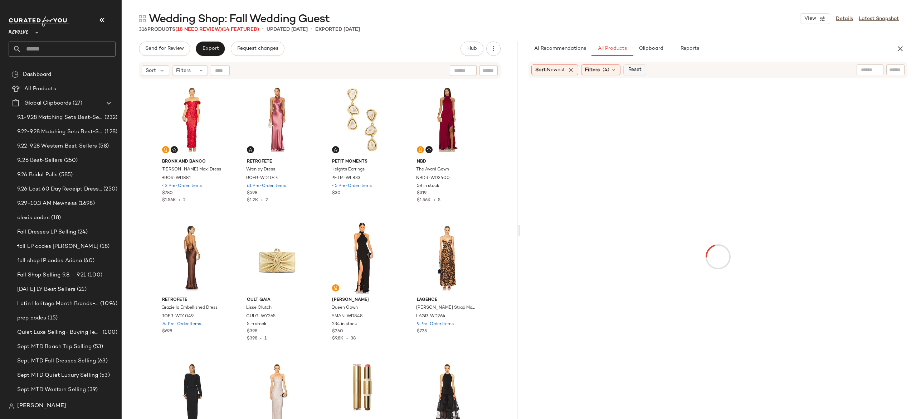
click at [636, 74] on button "Reset" at bounding box center [634, 69] width 23 height 11
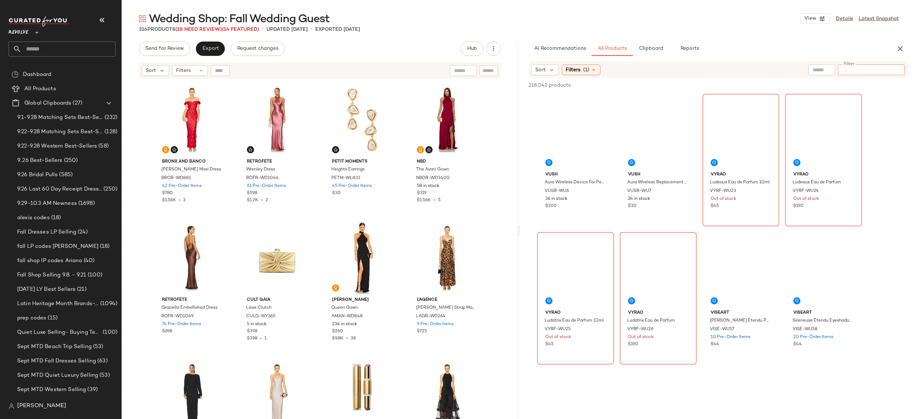
click at [896, 67] on input "Filter" at bounding box center [871, 70] width 61 height 8
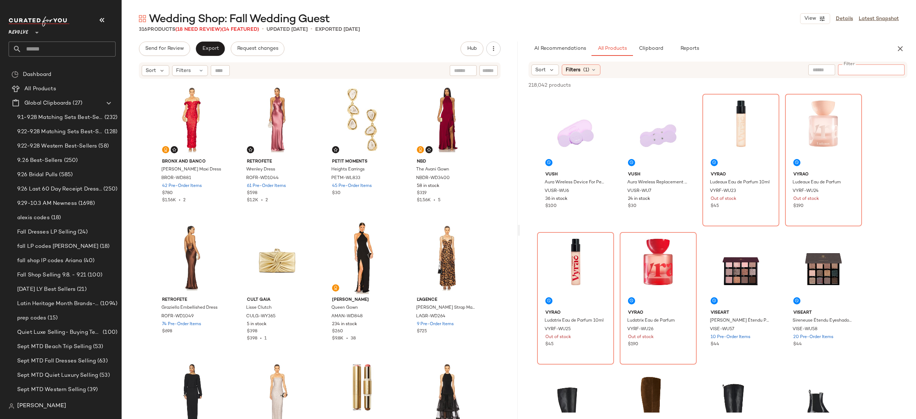
paste input "**********"
type input "**********"
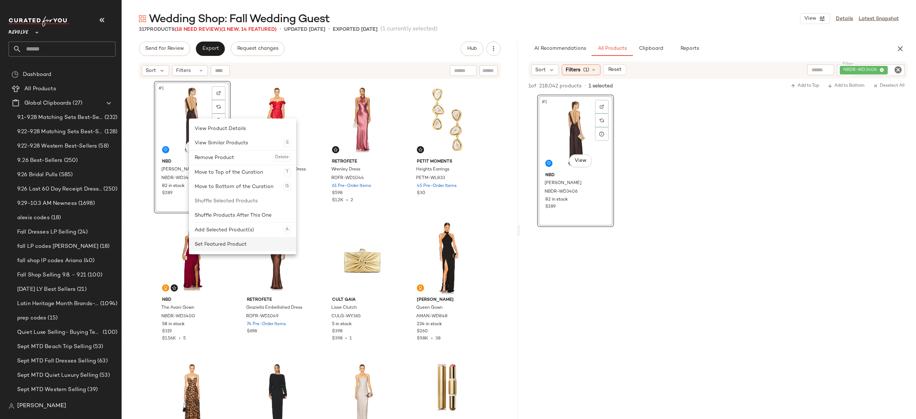
click at [208, 244] on div "Set Featured Product" at bounding box center [243, 244] width 96 height 14
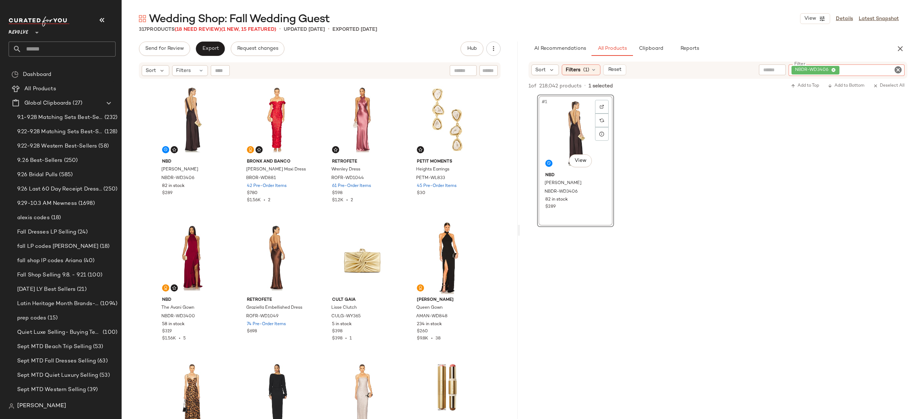
click at [862, 69] on div "NBDR-WD3406" at bounding box center [847, 69] width 116 height 11
paste input "**********"
type input "**********"
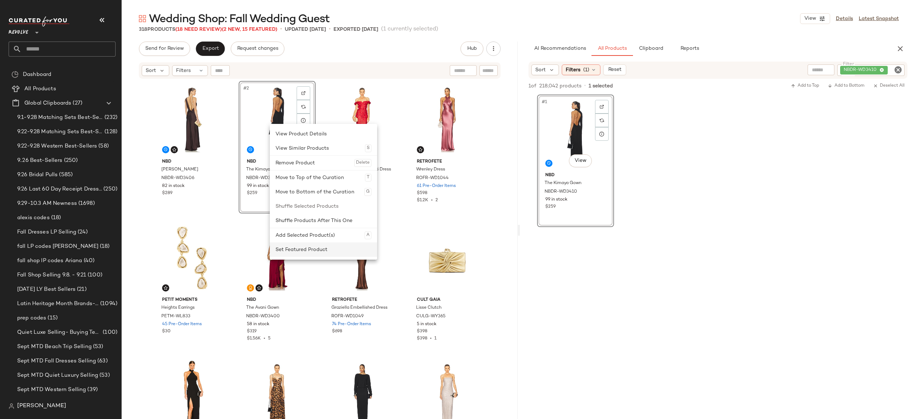
click at [295, 247] on div "Set Featured Product" at bounding box center [323, 249] width 96 height 14
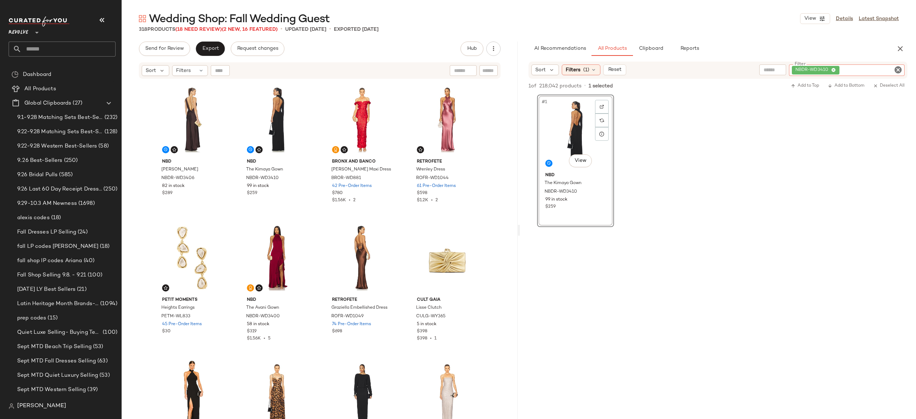
click at [864, 68] on div "NBDR-WD3410" at bounding box center [847, 69] width 116 height 11
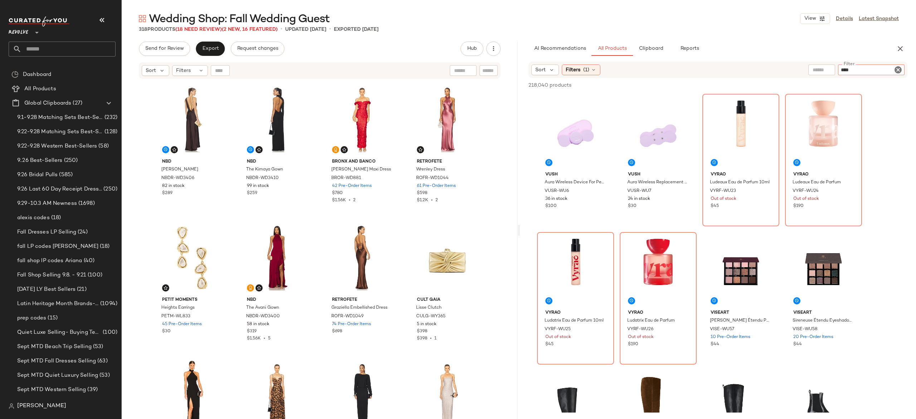
type input "****"
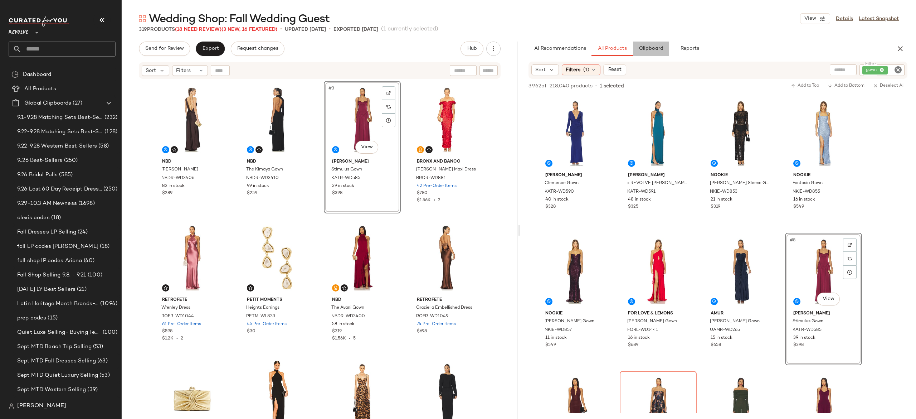
click at [653, 51] on span "Clipboard" at bounding box center [650, 49] width 25 height 6
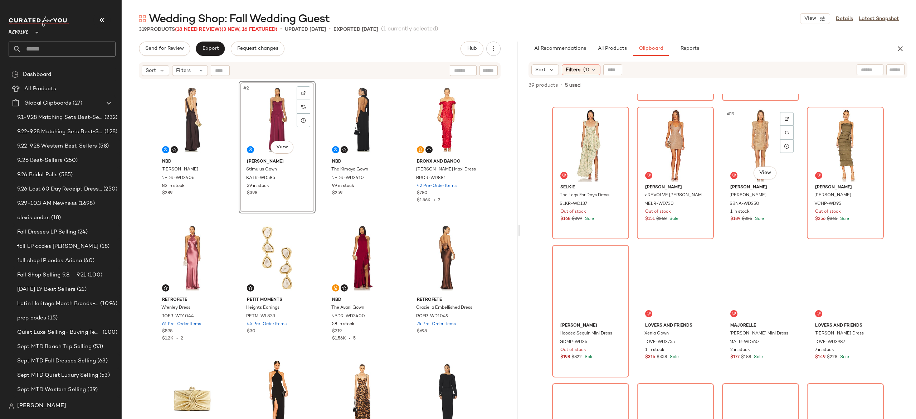
scroll to position [547, 0]
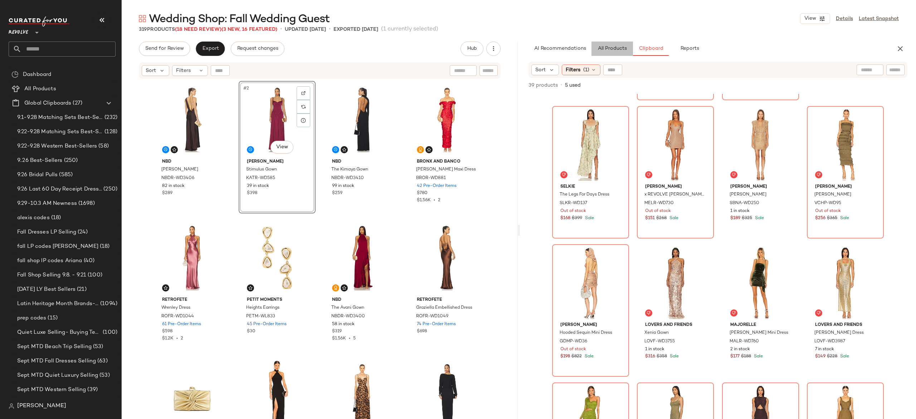
click at [623, 49] on span "All Products" at bounding box center [612, 49] width 29 height 6
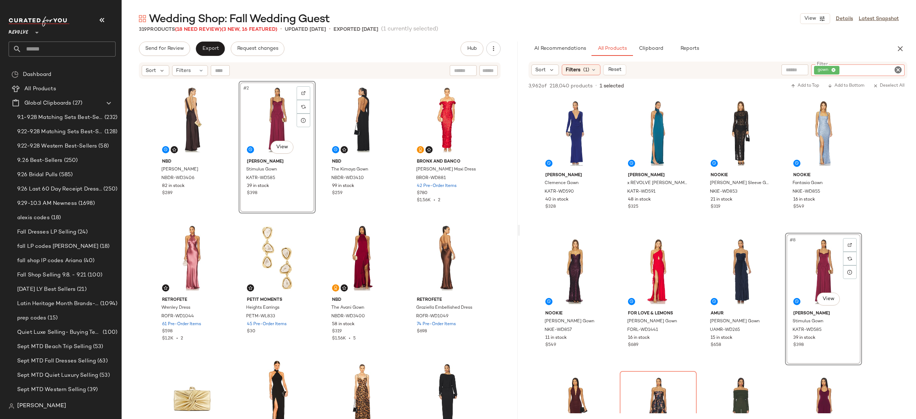
click at [881, 68] on div "gown" at bounding box center [857, 69] width 93 height 11
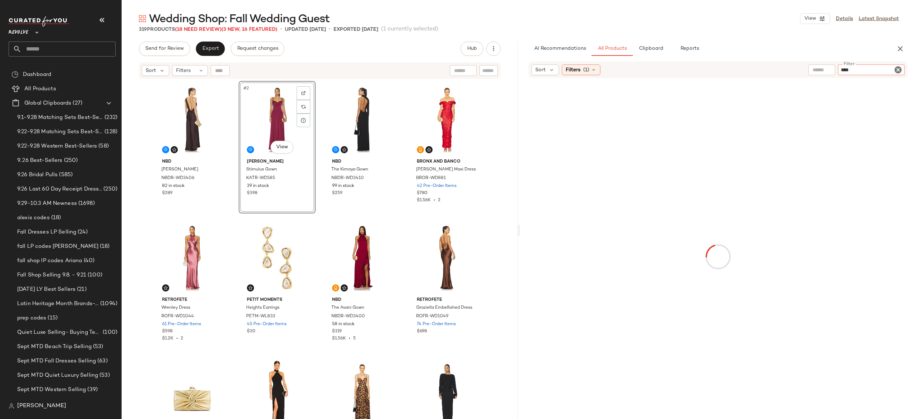
type input "****"
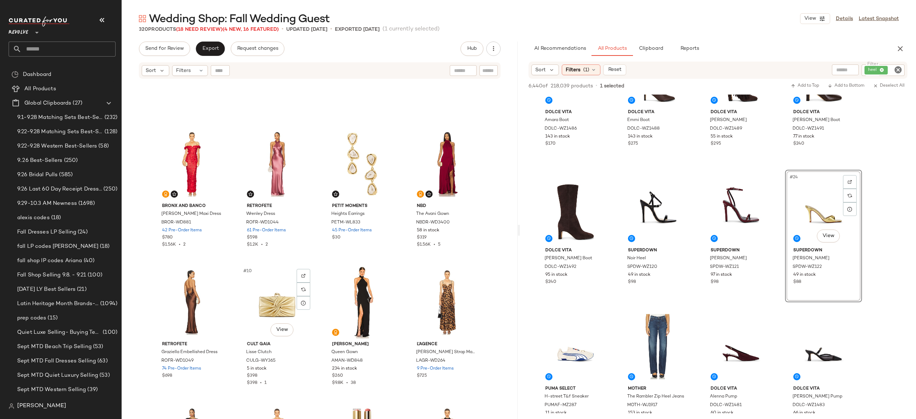
scroll to position [96, 0]
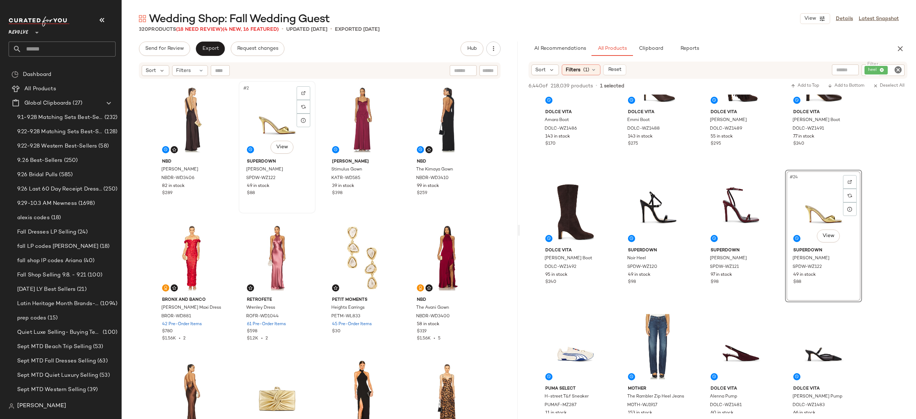
click at [311, 210] on div "#2 View superdown Ara Sandal SPDW-WZ122 49 in stock $88" at bounding box center [276, 147] width 75 height 131
click at [316, 214] on div "NBD Mirella Gown NBDR-WD3406 82 in stock $289 #2 View superdown Ara Sandal SPDW…" at bounding box center [320, 259] width 332 height 356
click at [214, 54] on button "Export" at bounding box center [210, 49] width 29 height 14
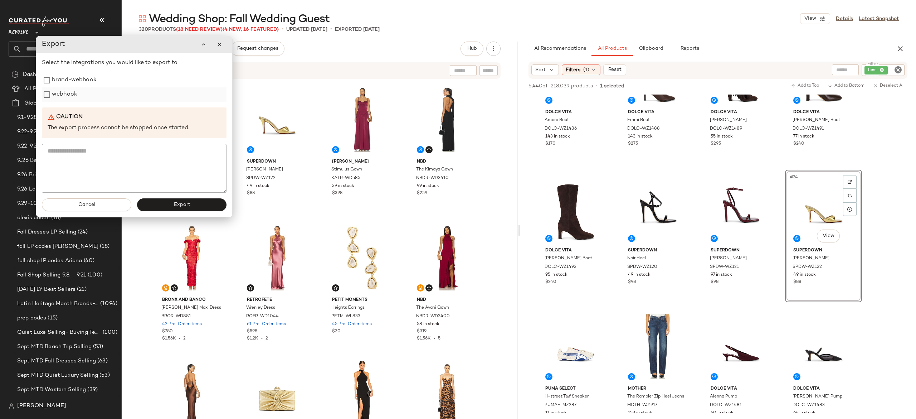
click at [75, 96] on label "webhook" at bounding box center [64, 94] width 25 height 14
click at [169, 208] on button "Export" at bounding box center [181, 204] width 89 height 13
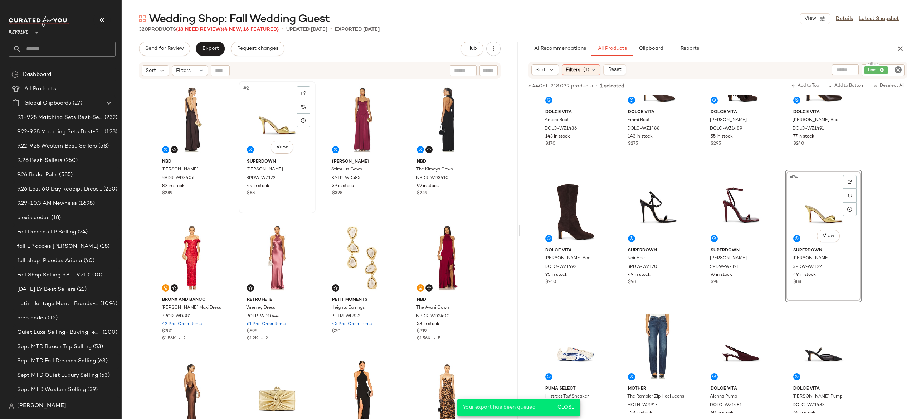
scroll to position [753, 0]
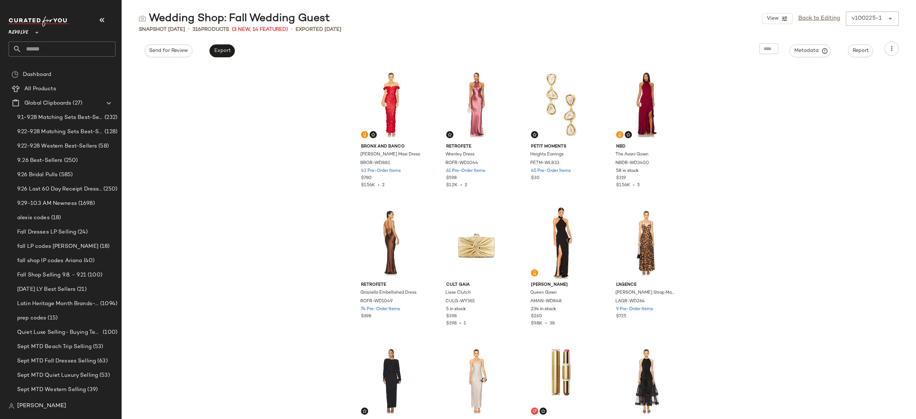
click at [102, 49] on input "text" at bounding box center [68, 49] width 94 height 15
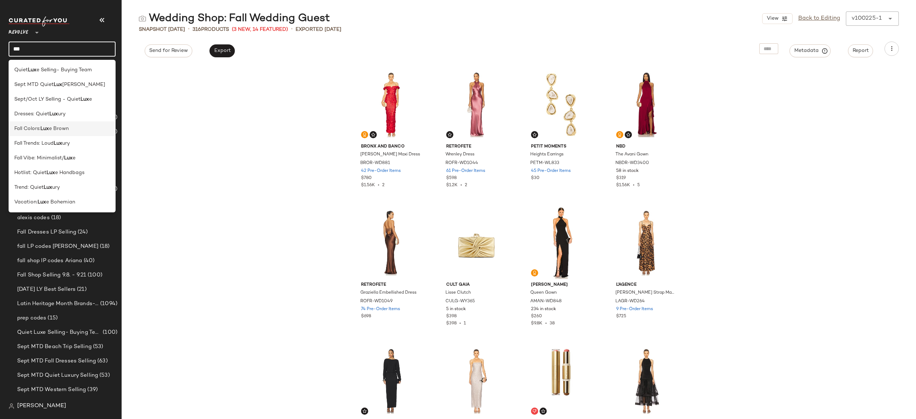
type input "***"
click at [64, 130] on span "e Brown" at bounding box center [59, 129] width 20 height 8
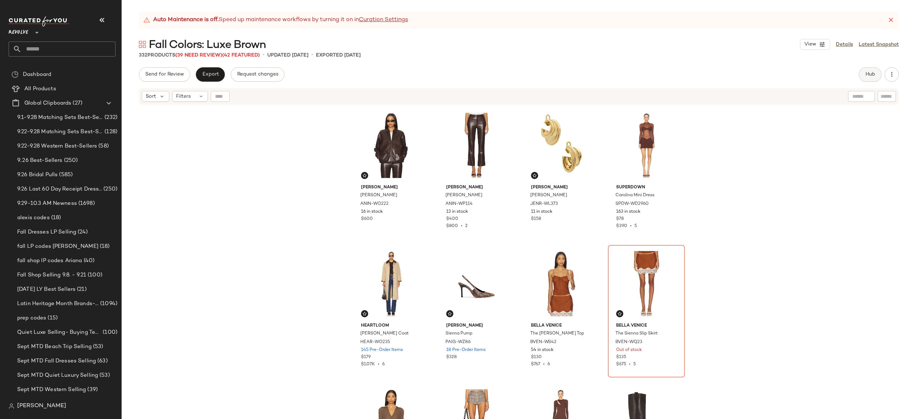
click at [872, 74] on span "Hub" at bounding box center [870, 75] width 10 height 6
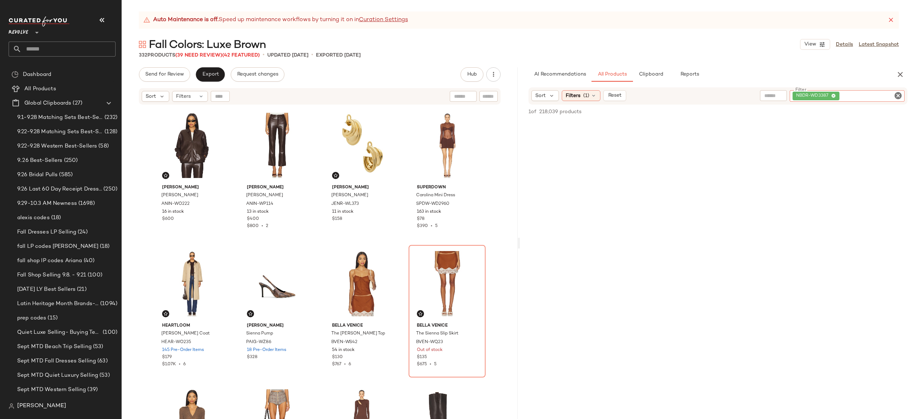
click at [881, 95] on div "NBDR-WD3387" at bounding box center [847, 95] width 115 height 11
paste input "**********"
type input "**********"
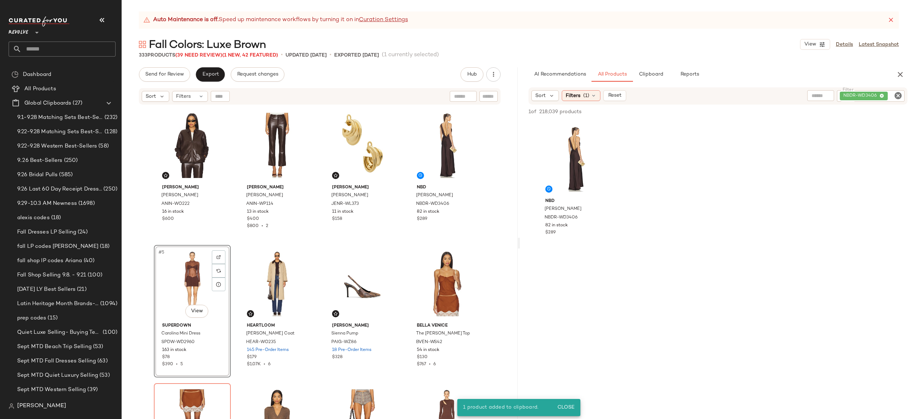
click at [179, 282] on div "#5 View" at bounding box center [192, 283] width 72 height 72
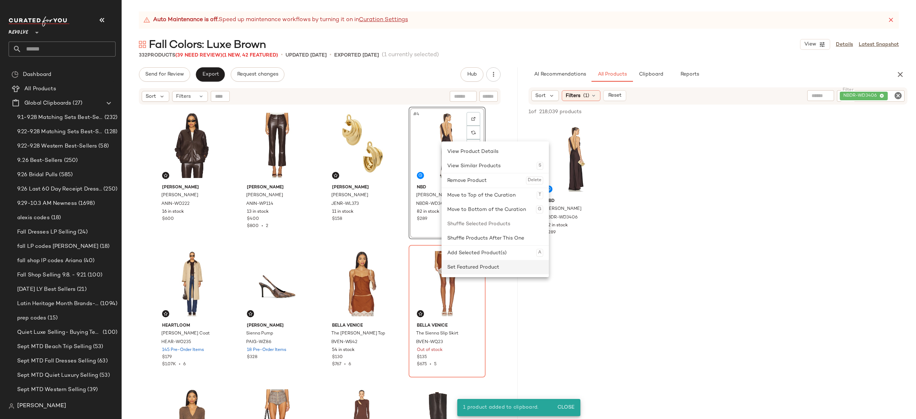
click at [454, 265] on div "Set Featured Product" at bounding box center [495, 267] width 96 height 14
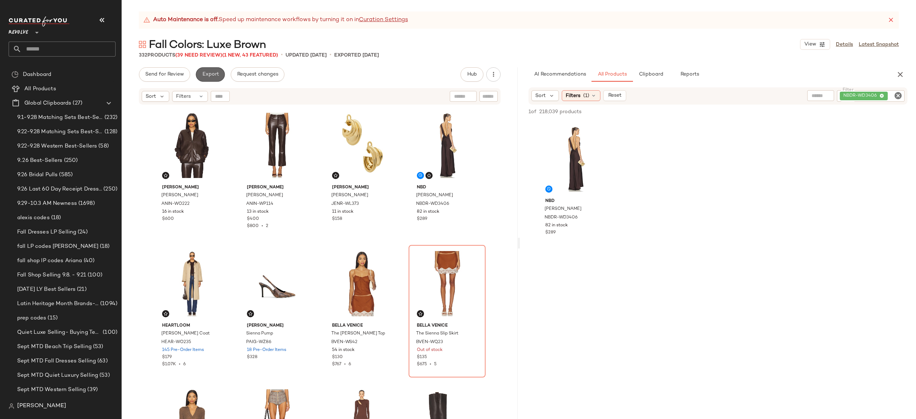
click at [213, 78] on button "Export" at bounding box center [210, 74] width 29 height 14
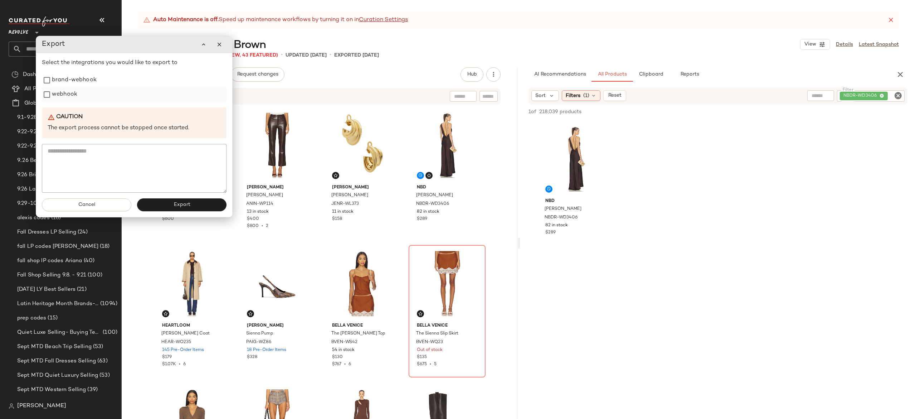
click at [72, 97] on label "webhook" at bounding box center [64, 94] width 25 height 14
click at [162, 205] on button "Export" at bounding box center [181, 204] width 89 height 13
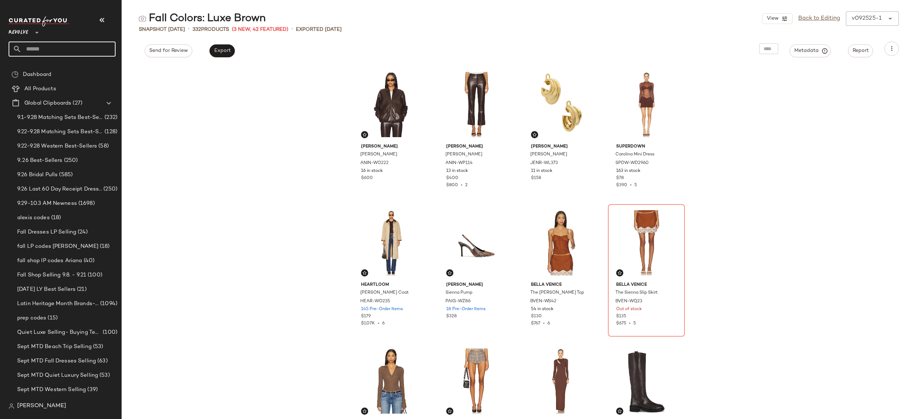
click at [92, 46] on input "text" at bounding box center [68, 49] width 94 height 15
type input "******"
click at [83, 71] on div "Fall Calend ar: Landing Page" at bounding box center [62, 70] width 96 height 8
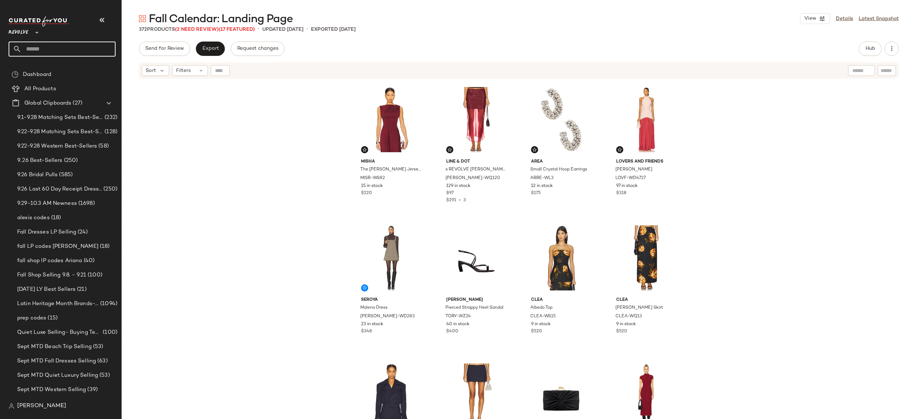
click at [105, 49] on input "text" at bounding box center [68, 49] width 94 height 15
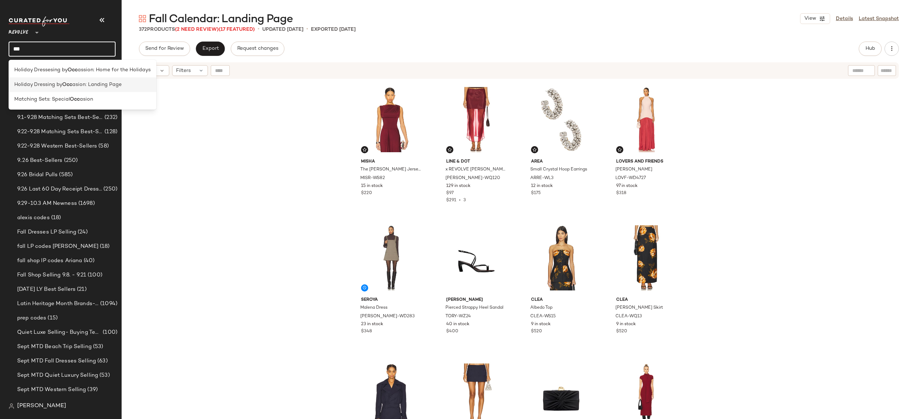
type input "***"
click at [116, 83] on span "asion: Landing Page" at bounding box center [96, 85] width 49 height 8
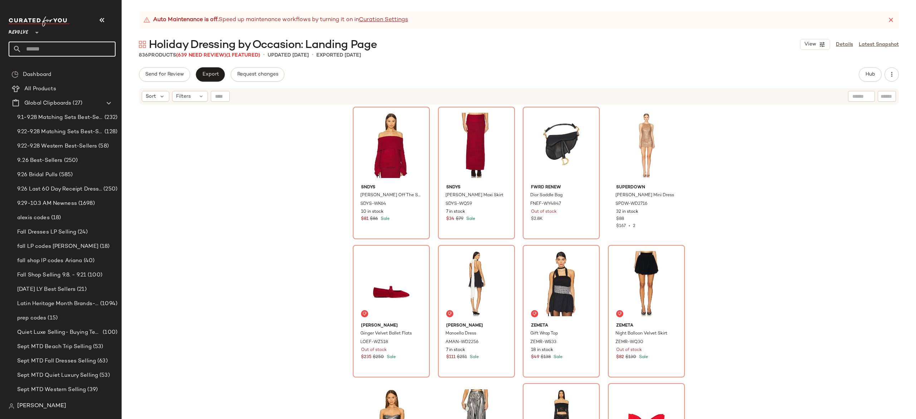
click at [103, 42] on input "text" at bounding box center [68, 49] width 94 height 15
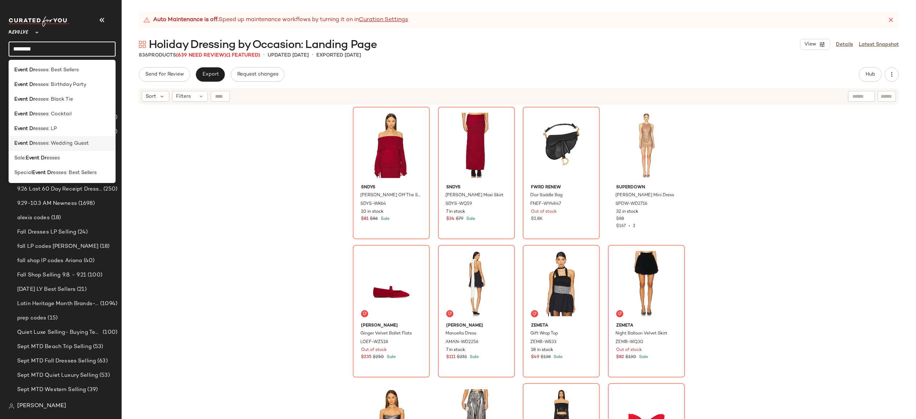
type input "********"
click at [74, 146] on span "esses: Wedding Guest" at bounding box center [62, 144] width 54 height 8
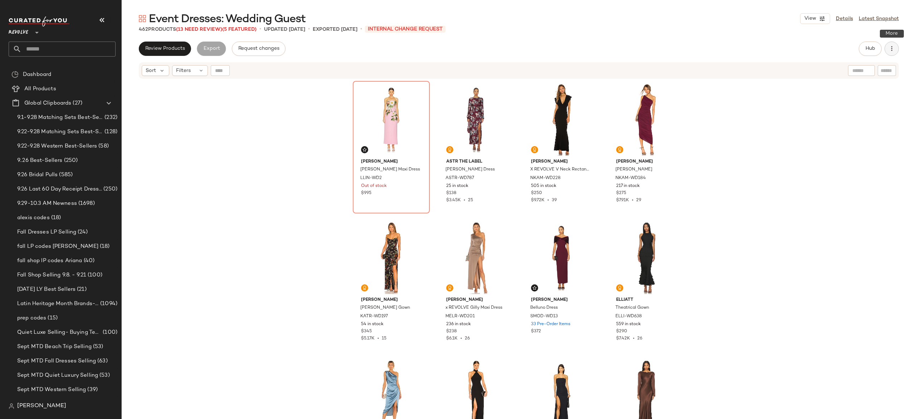
click at [889, 45] on icon "button" at bounding box center [891, 48] width 7 height 7
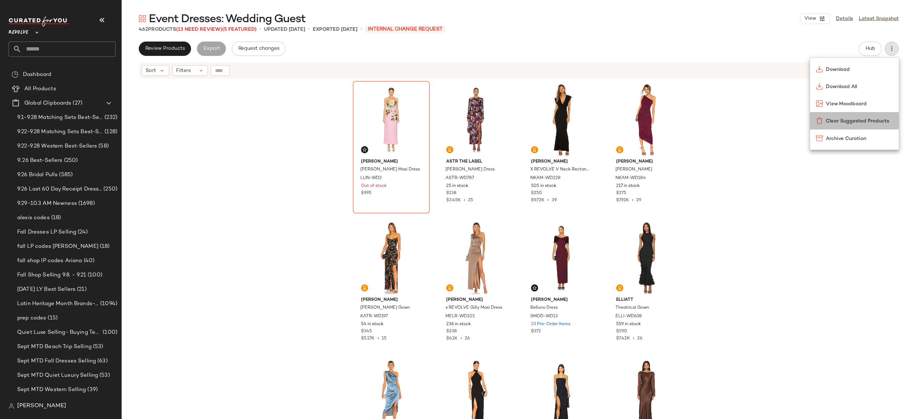
click at [856, 120] on span "Clear Suggested Products" at bounding box center [859, 121] width 67 height 8
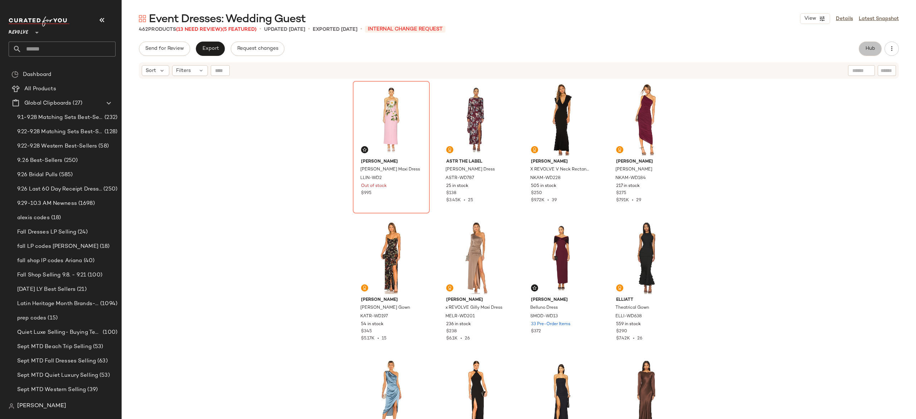
click at [873, 46] on span "Hub" at bounding box center [870, 49] width 10 height 6
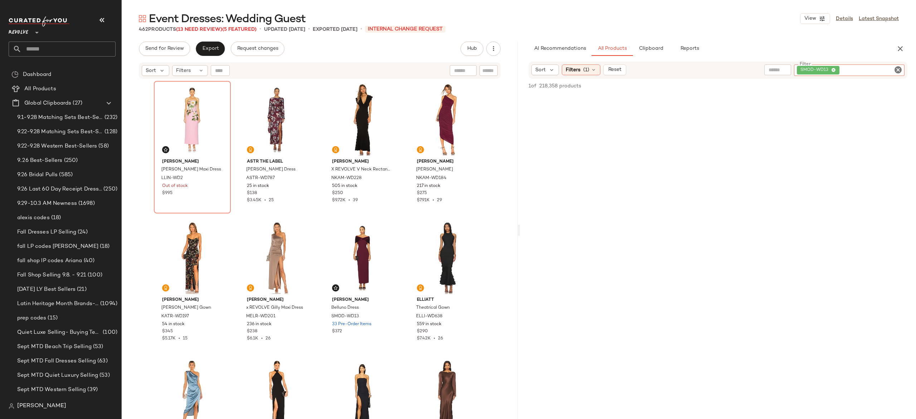
click at [852, 73] on div "SMOD-WD13" at bounding box center [849, 69] width 111 height 11
paste input "**********"
type input "**********"
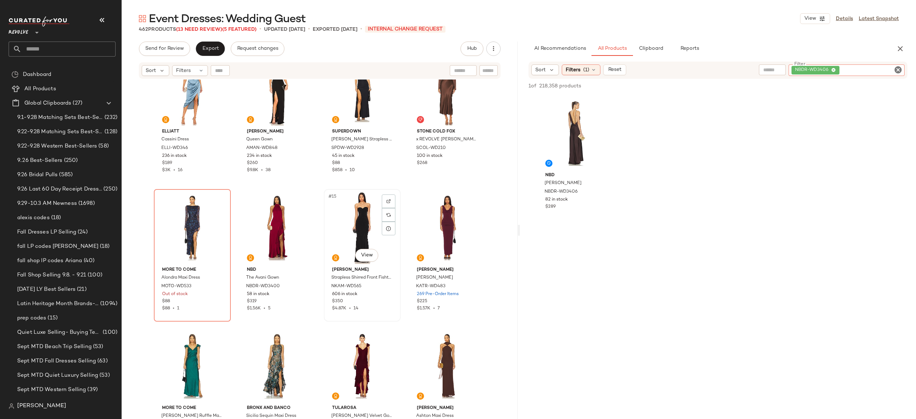
scroll to position [311, 0]
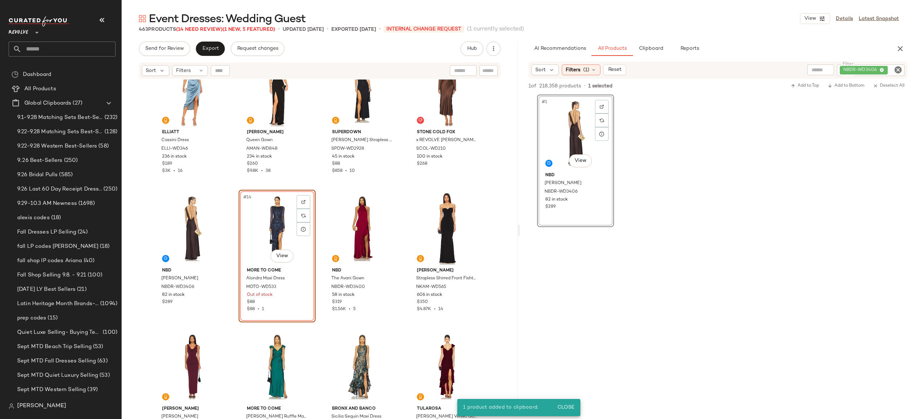
click at [274, 223] on div "#14 View" at bounding box center [277, 228] width 72 height 72
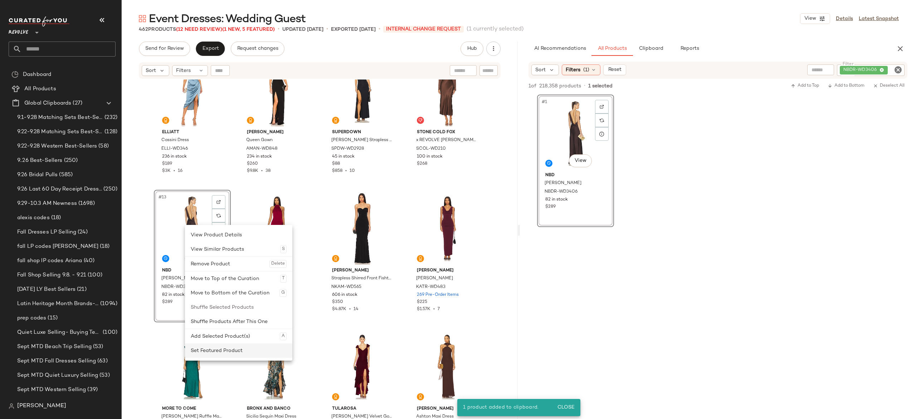
click at [212, 348] on div "Set Featured Product" at bounding box center [239, 350] width 96 height 14
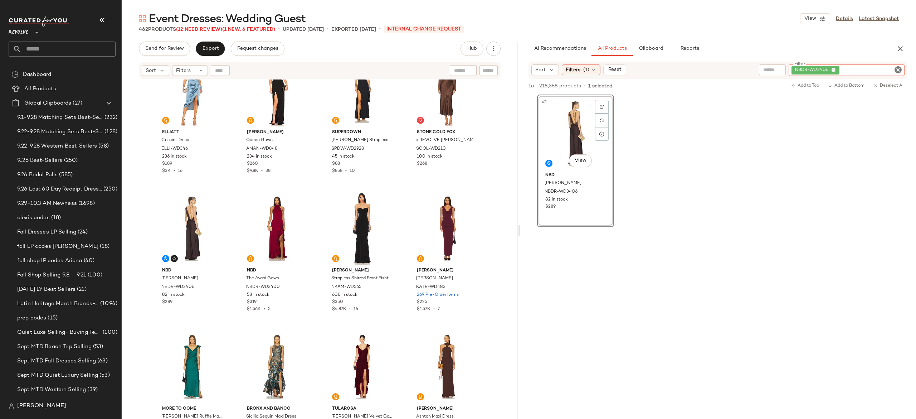
click at [859, 68] on div "NBDR-WD3406" at bounding box center [847, 69] width 116 height 11
type input "*"
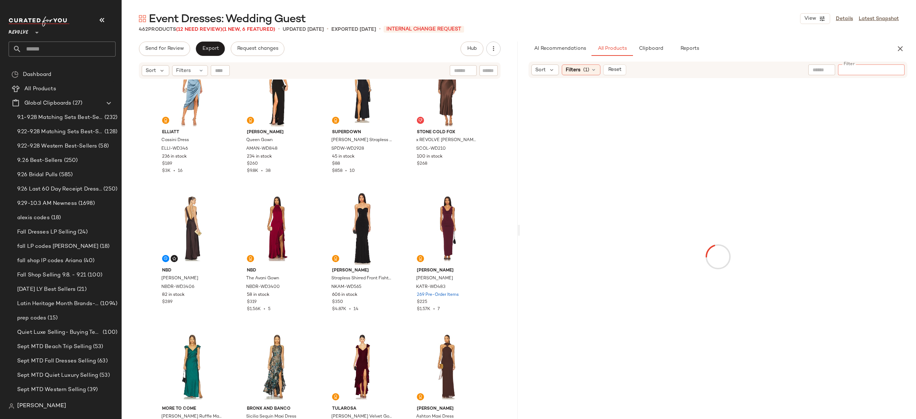
type input "**********"
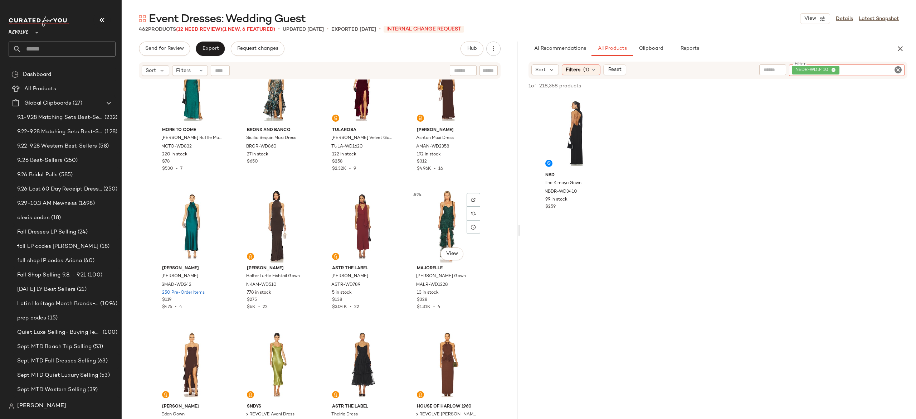
scroll to position [600, 0]
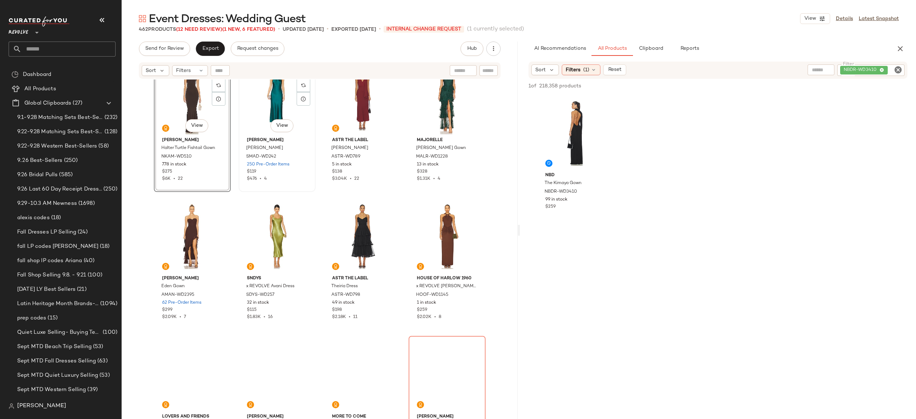
scroll to position [730, 0]
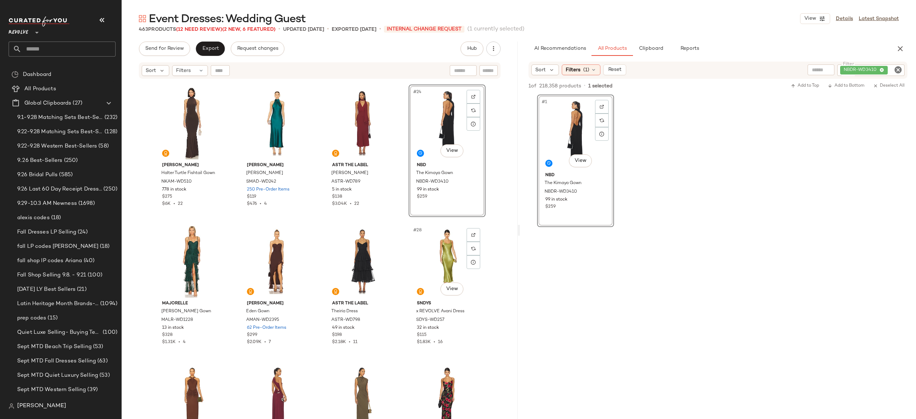
scroll to position [686, 0]
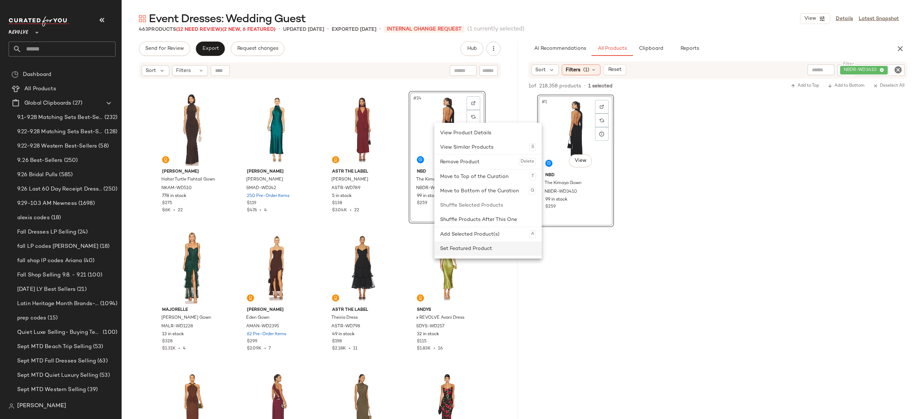
click at [465, 245] on div "Set Featured Product" at bounding box center [488, 248] width 96 height 14
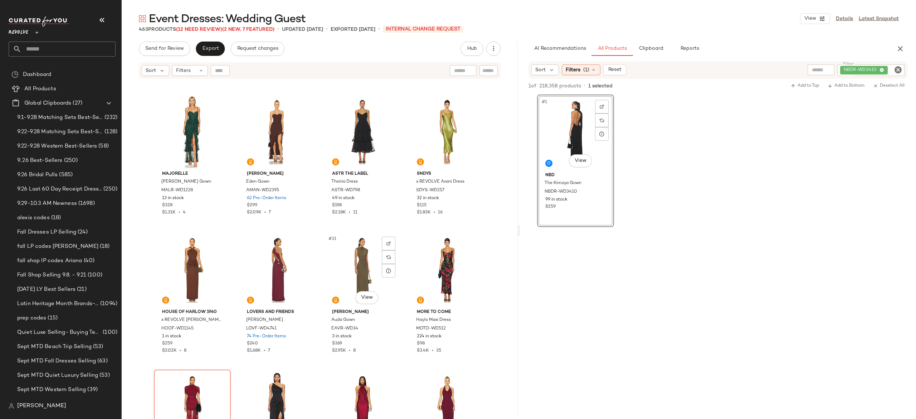
scroll to position [818, 0]
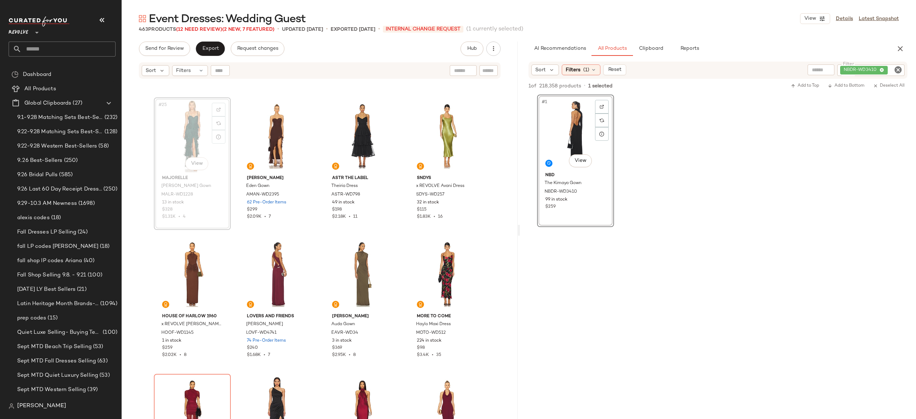
scroll to position [816, 0]
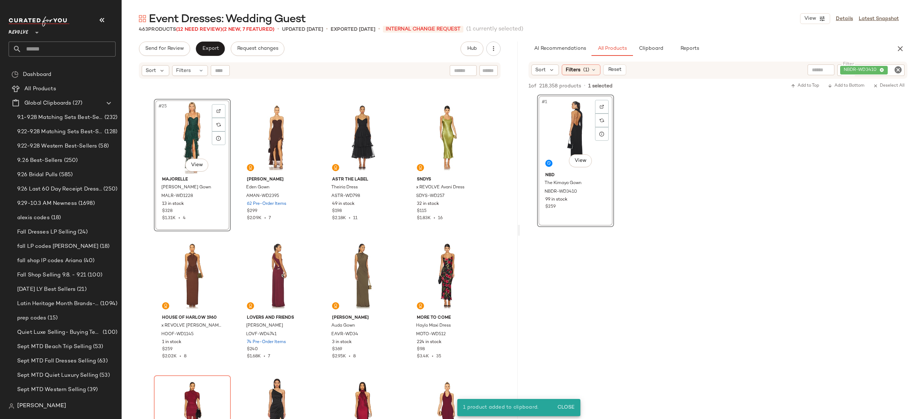
click at [191, 140] on div "#25 View" at bounding box center [192, 137] width 72 height 72
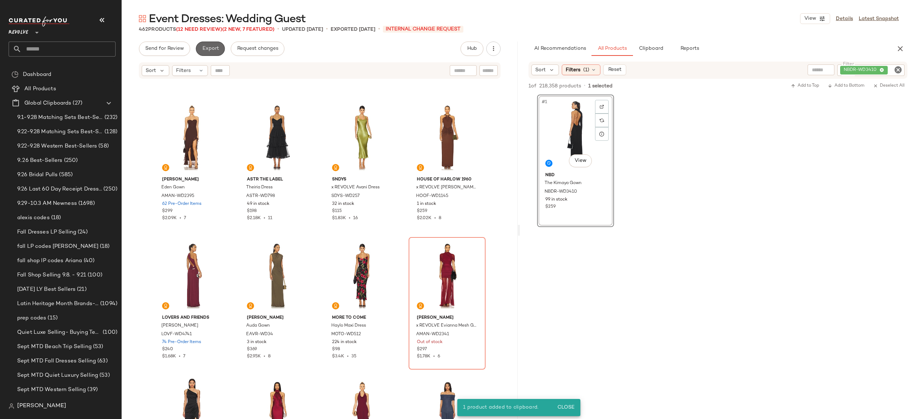
click at [214, 46] on span "Export" at bounding box center [210, 49] width 17 height 6
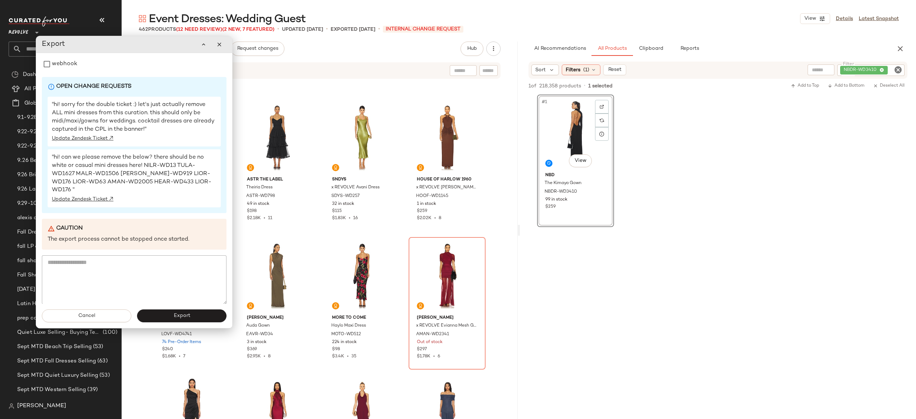
scroll to position [0, 0]
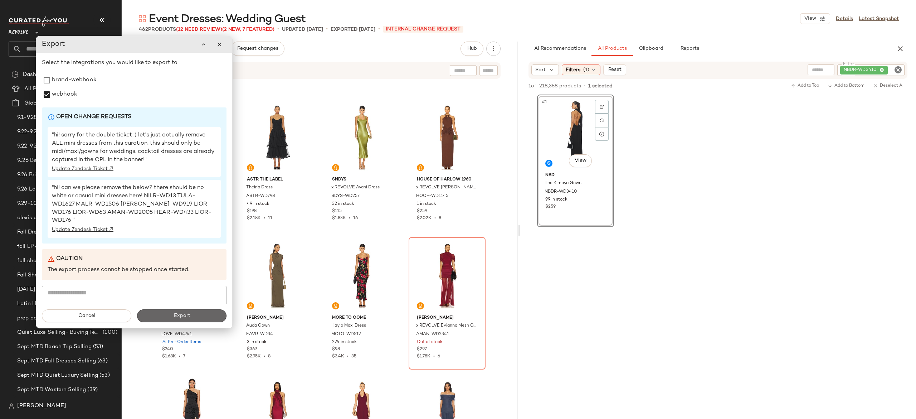
click at [182, 317] on span "Export" at bounding box center [181, 316] width 17 height 6
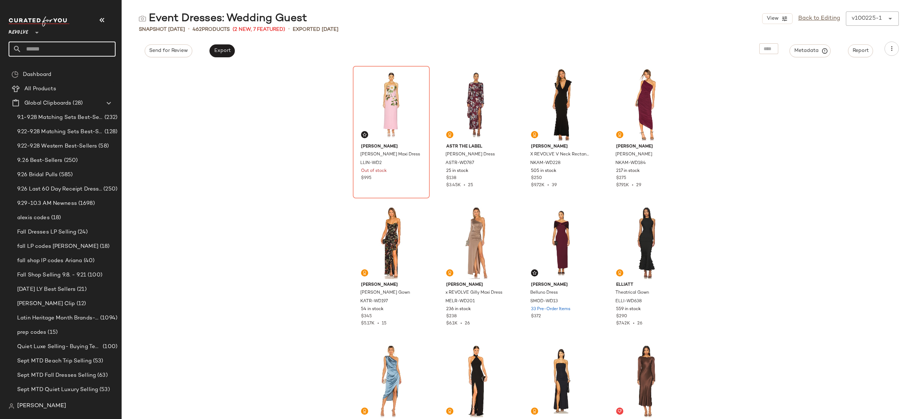
click at [104, 44] on input "text" at bounding box center [68, 49] width 94 height 15
type input "********"
click at [83, 67] on span "e's: Date Night Dresses" at bounding box center [85, 70] width 56 height 8
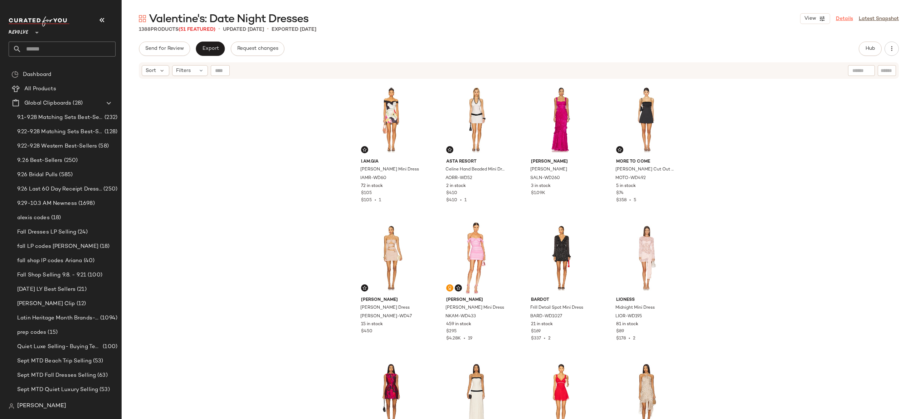
click at [848, 20] on link "Details" at bounding box center [844, 19] width 17 height 8
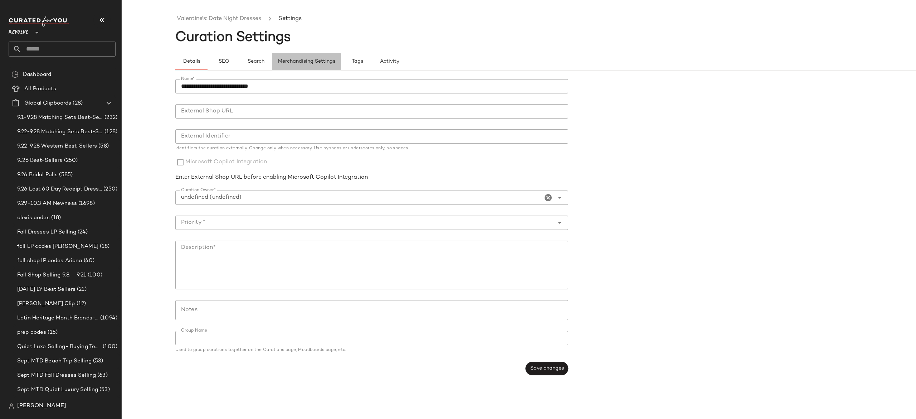
click at [325, 60] on span "Merchandising Settings" at bounding box center [307, 62] width 58 height 6
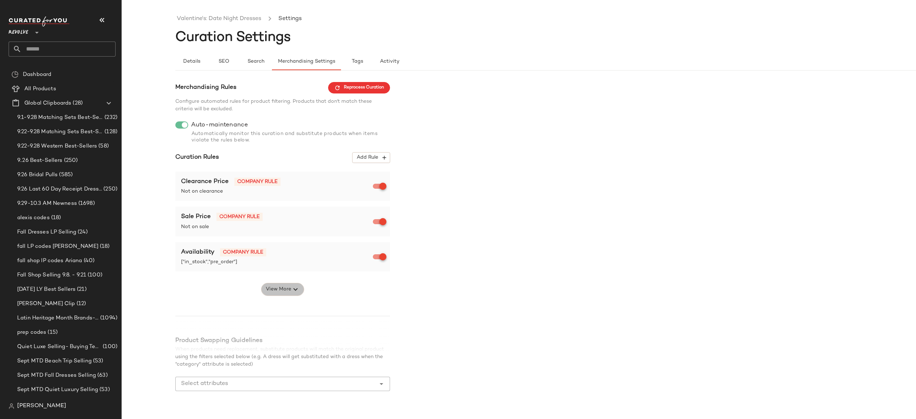
click at [288, 286] on span "View More" at bounding box center [278, 289] width 26 height 9
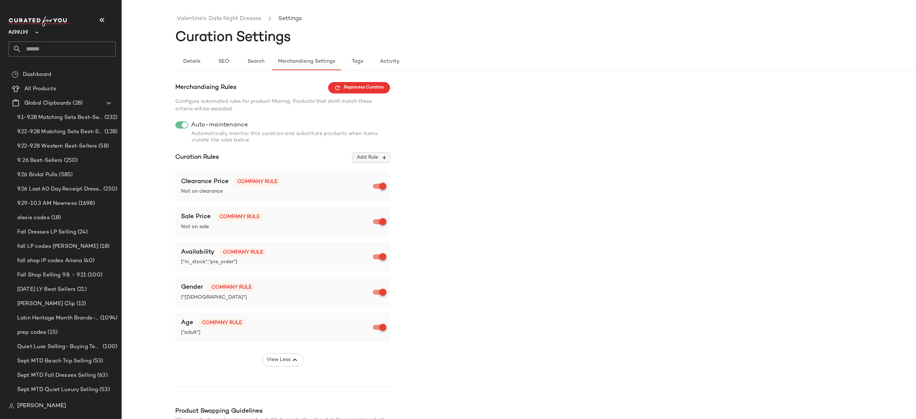
click at [374, 162] on button "Add Rule" at bounding box center [371, 157] width 38 height 11
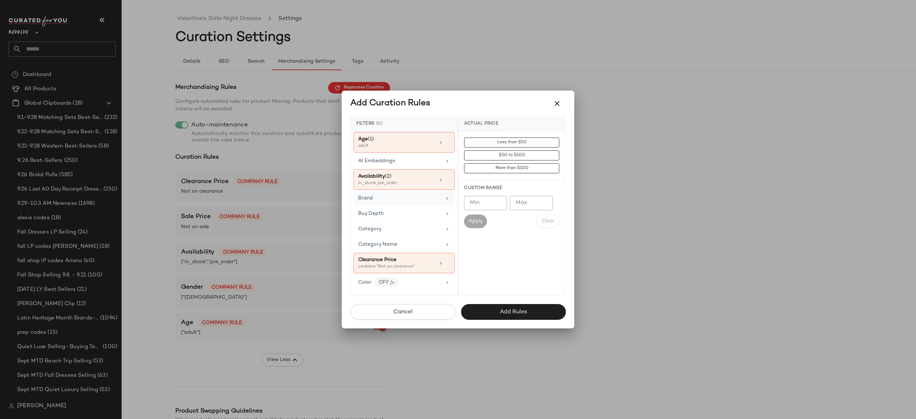
scroll to position [16, 0]
click at [401, 228] on div "Category" at bounding box center [399, 228] width 83 height 8
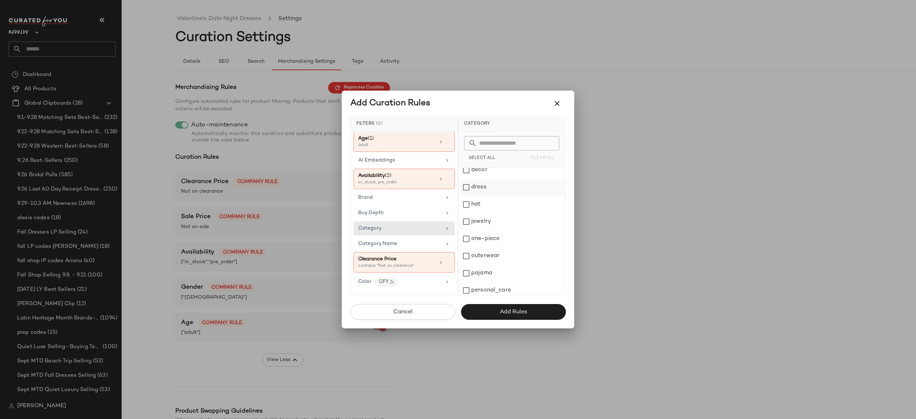
scroll to position [44, 0]
click at [481, 202] on div "dress" at bounding box center [511, 200] width 107 height 17
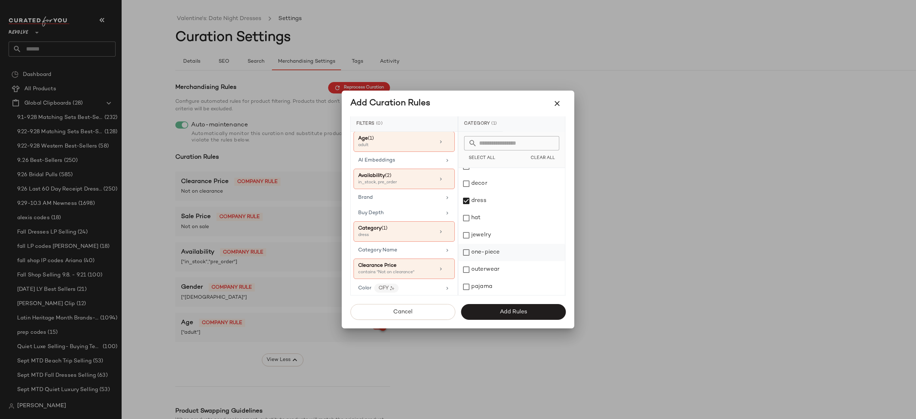
click at [487, 253] on div "one-piece" at bounding box center [511, 252] width 107 height 17
click at [497, 307] on button "Add Rules" at bounding box center [513, 312] width 105 height 16
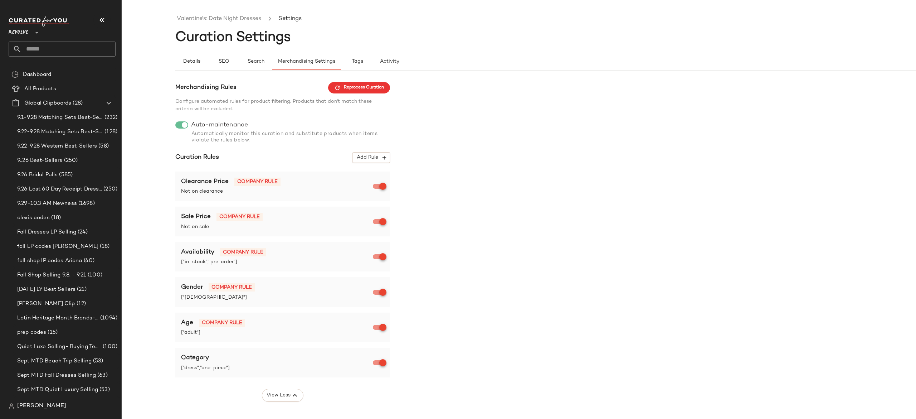
scroll to position [124, 0]
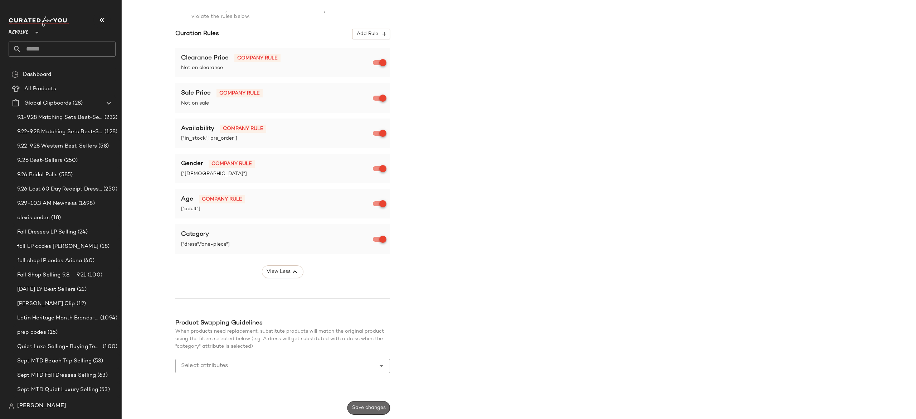
click at [370, 406] on span "Save changes" at bounding box center [369, 408] width 34 height 6
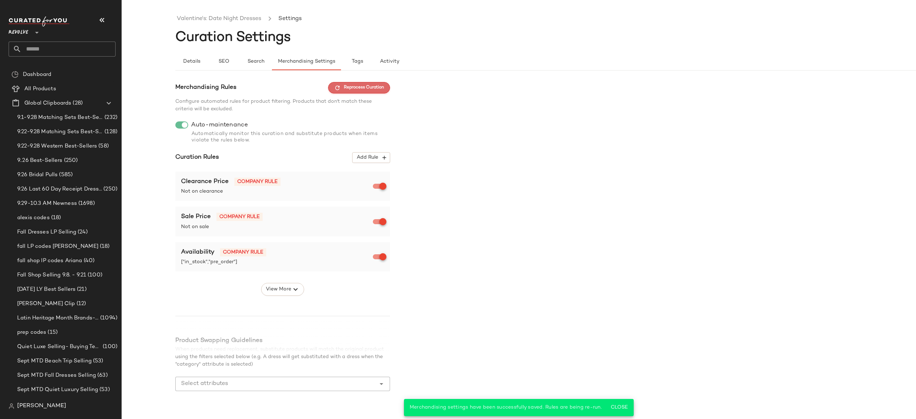
click at [378, 91] on span "Reprocess Curation" at bounding box center [359, 87] width 50 height 6
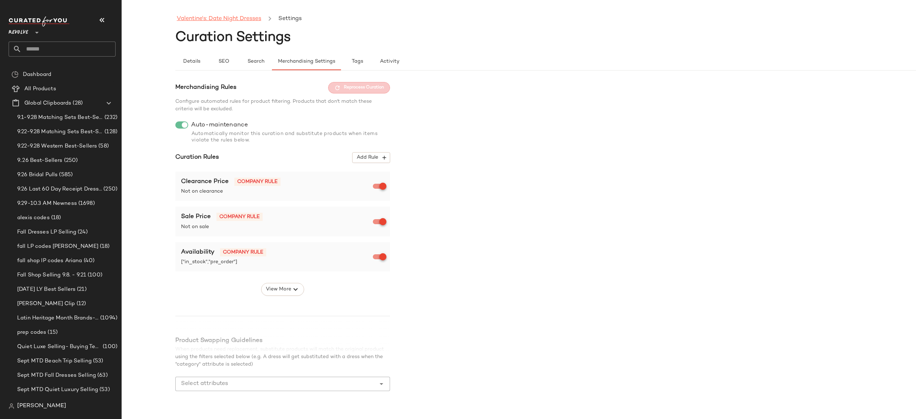
click at [254, 15] on link "Valentine's: Date Night Dresses" at bounding box center [219, 18] width 84 height 9
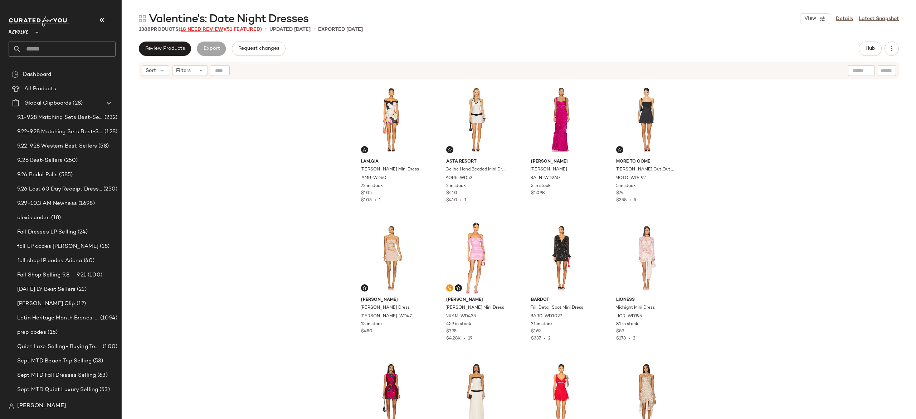
click at [219, 30] on span "(18 Need Review)" at bounding box center [202, 29] width 47 height 5
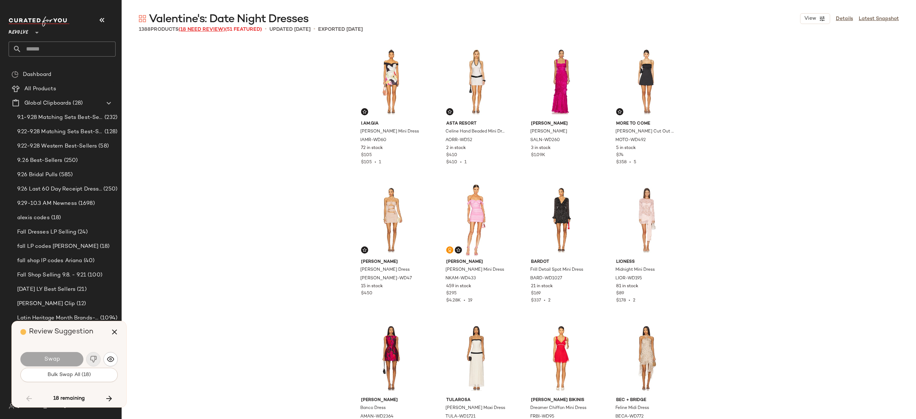
scroll to position [7043, 0]
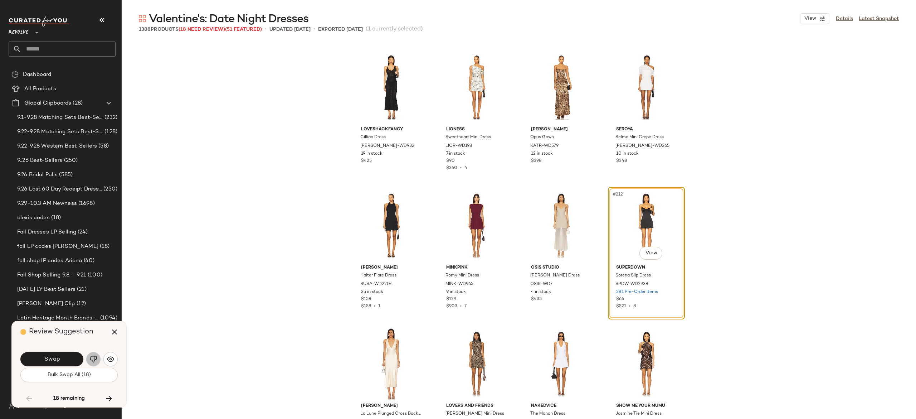
click at [92, 357] on img "button" at bounding box center [93, 358] width 7 height 7
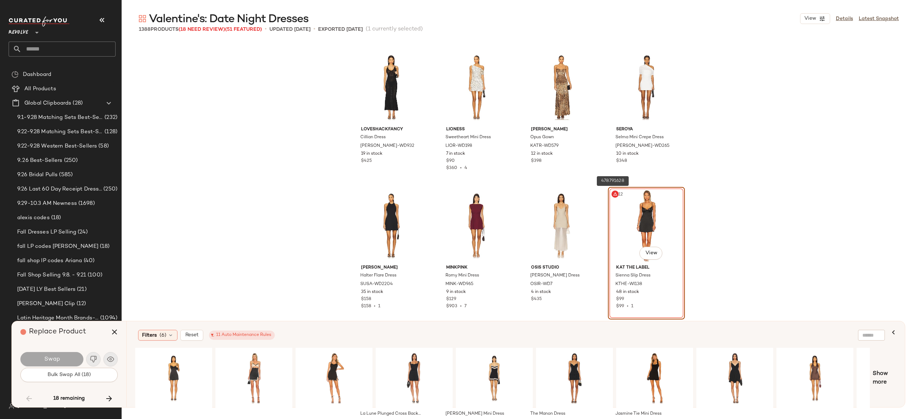
click at [613, 194] on icon at bounding box center [615, 194] width 4 height 4
click at [112, 329] on icon "button" at bounding box center [114, 331] width 9 height 9
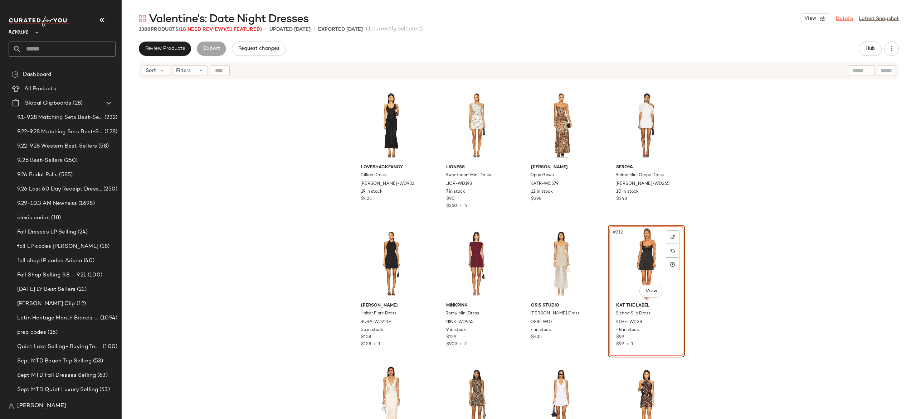
click at [844, 21] on link "Details" at bounding box center [844, 19] width 17 height 8
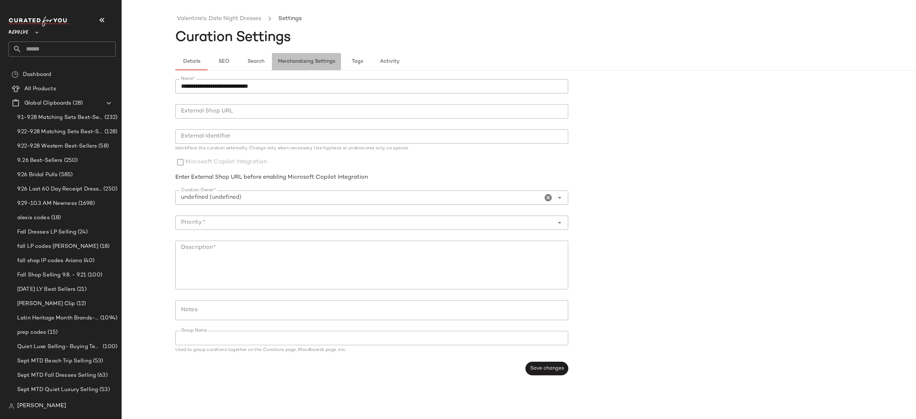
click at [316, 59] on span "Merchandising Settings" at bounding box center [307, 62] width 58 height 6
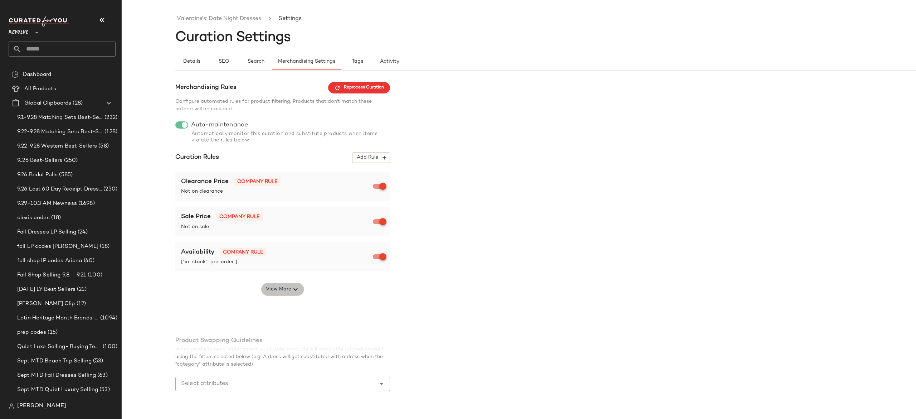
click at [286, 289] on span "View More" at bounding box center [278, 289] width 26 height 9
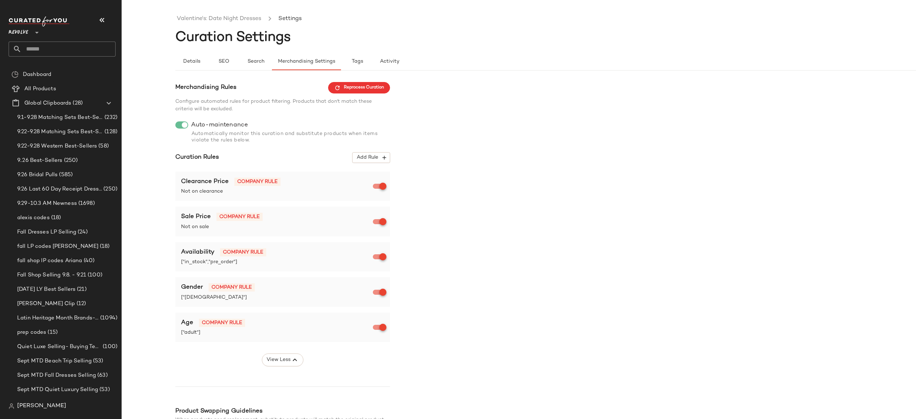
scroll to position [89, 0]
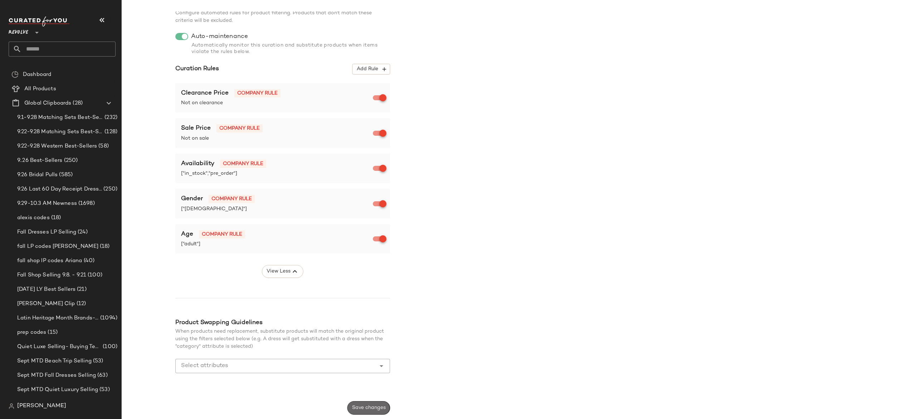
click at [381, 409] on span "Save changes" at bounding box center [369, 408] width 34 height 6
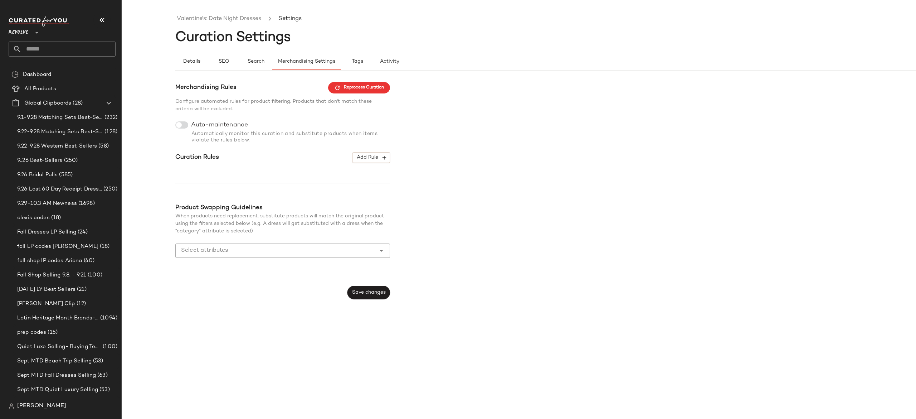
scroll to position [0, 0]
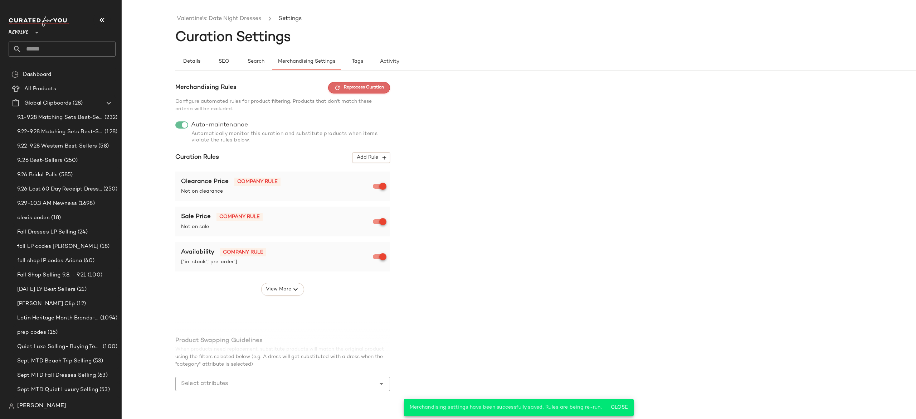
click at [379, 85] on span "Reprocess Curation" at bounding box center [359, 87] width 50 height 6
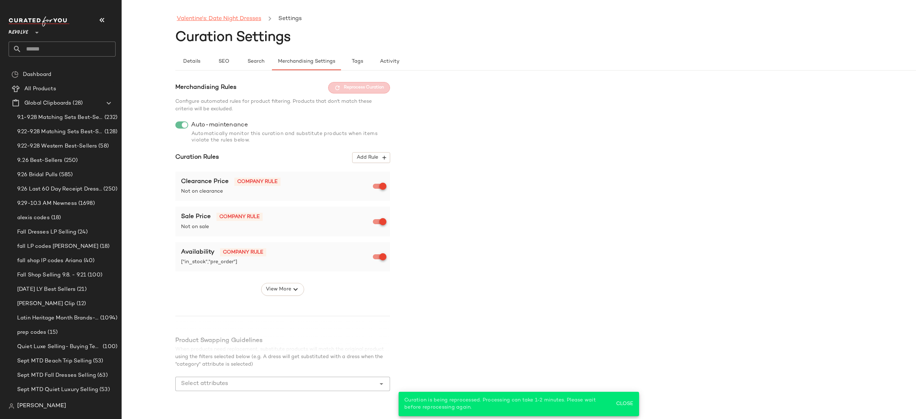
click at [249, 21] on link "Valentine's: Date Night Dresses" at bounding box center [219, 18] width 84 height 9
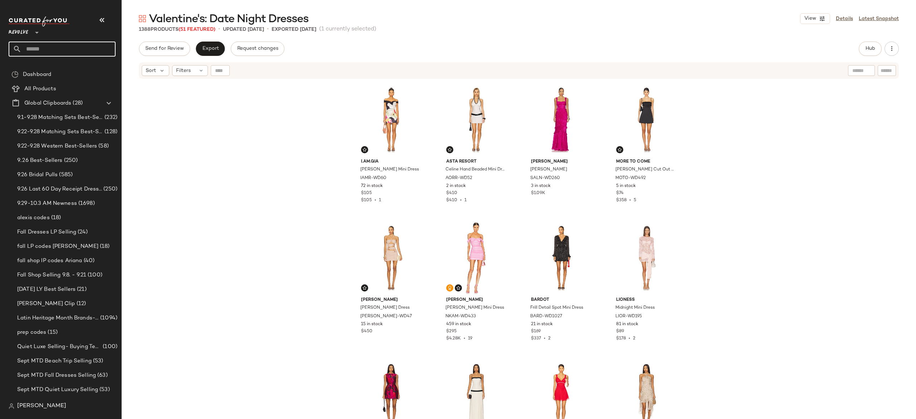
click at [105, 56] on input "text" at bounding box center [68, 49] width 94 height 15
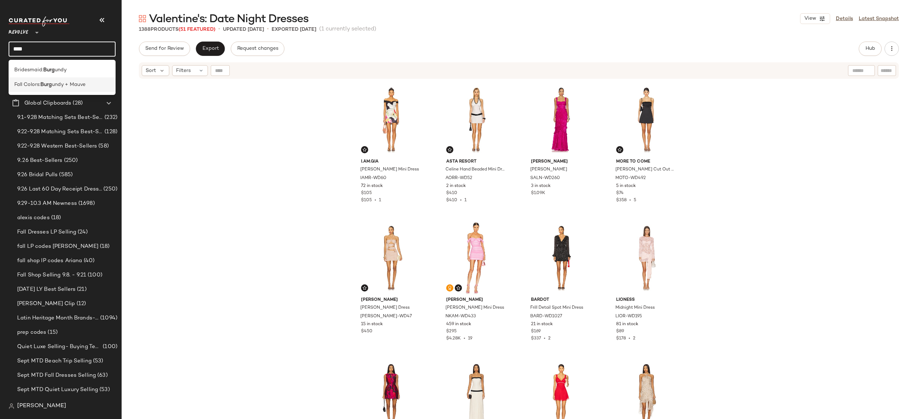
type input "****"
click at [76, 84] on span "undy + Mauve" at bounding box center [69, 85] width 34 height 8
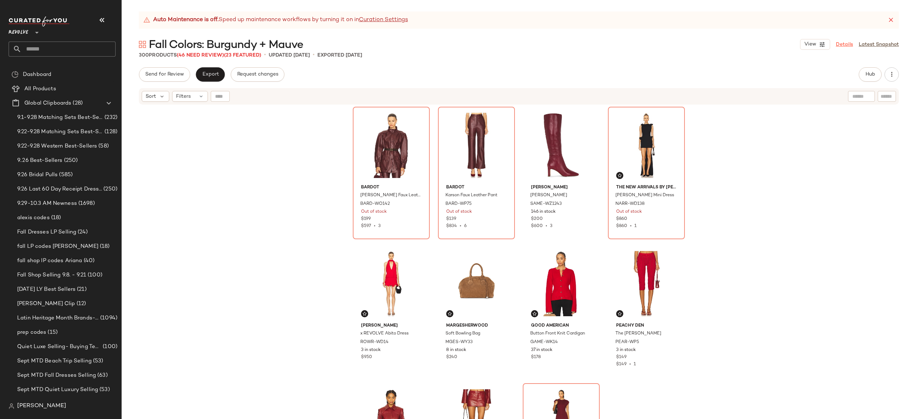
click at [848, 47] on link "Details" at bounding box center [844, 45] width 17 height 8
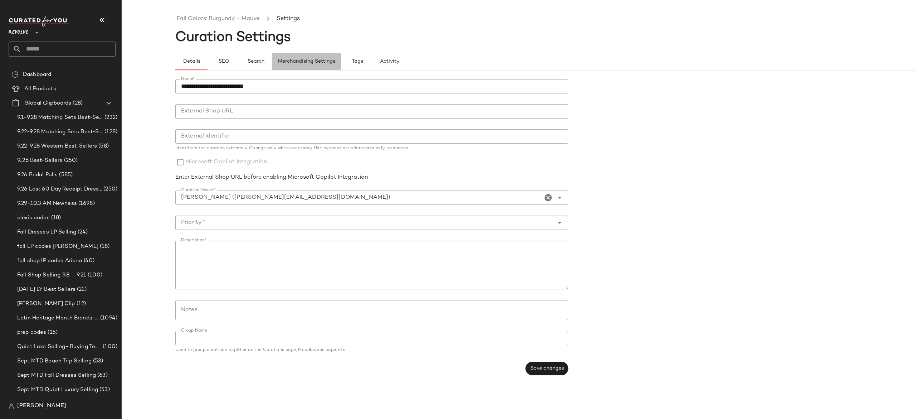
click at [314, 63] on span "Merchandising Settings" at bounding box center [307, 62] width 58 height 6
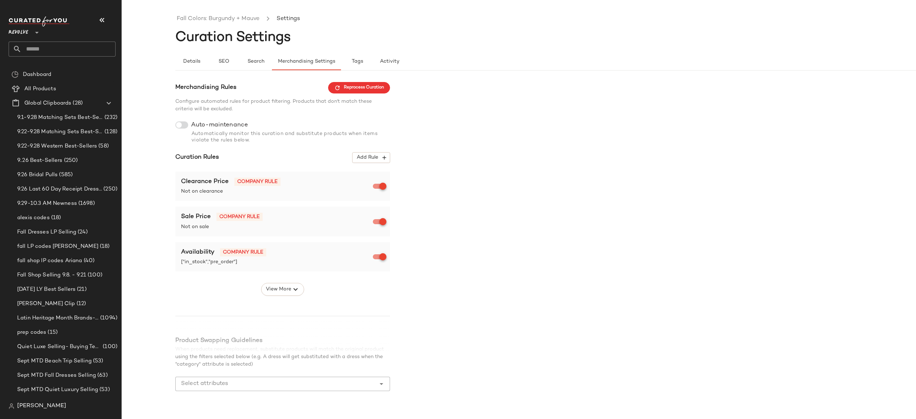
click at [185, 124] on div at bounding box center [181, 124] width 13 height 7
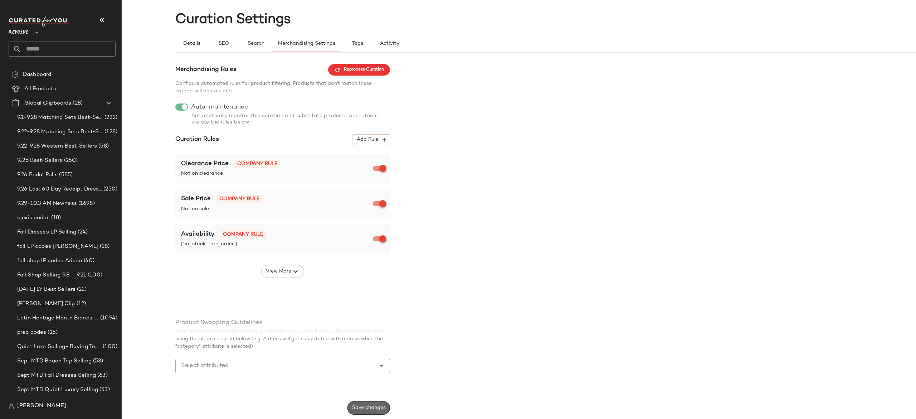
click at [385, 403] on button "Save changes" at bounding box center [368, 408] width 43 height 14
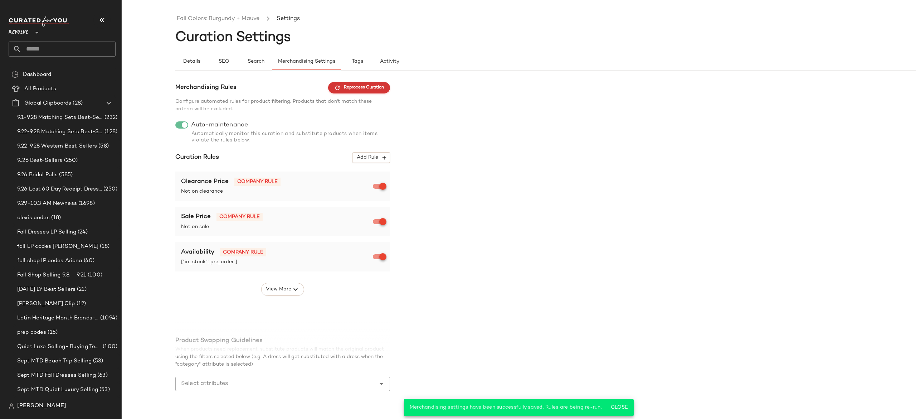
click at [380, 88] on span "Reprocess Curation" at bounding box center [359, 87] width 50 height 6
click at [241, 17] on link "Fall Colors: Burgundy + Mauve" at bounding box center [218, 18] width 83 height 9
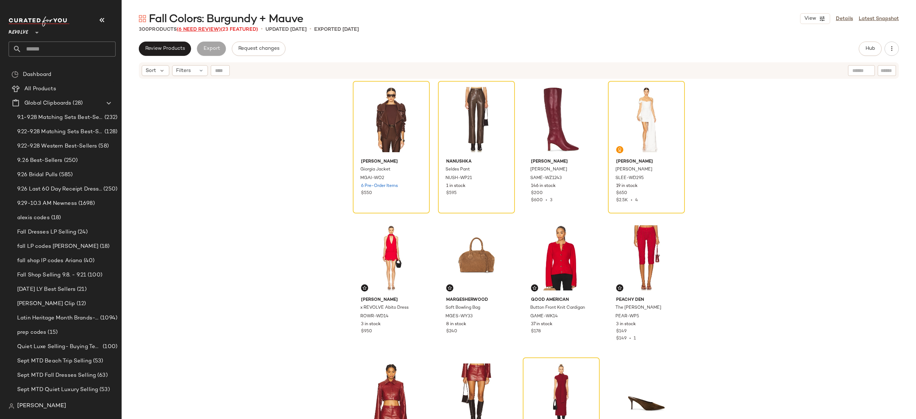
click at [216, 26] on span "Fall Colors: Burgundy + Mauve" at bounding box center [226, 19] width 154 height 14
click at [209, 29] on span "(6 Need Review)" at bounding box center [199, 29] width 44 height 5
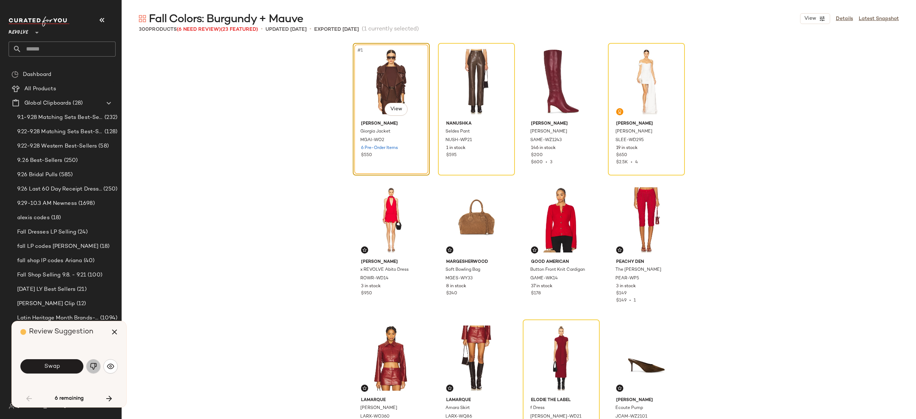
click at [91, 366] on img "button" at bounding box center [93, 365] width 7 height 7
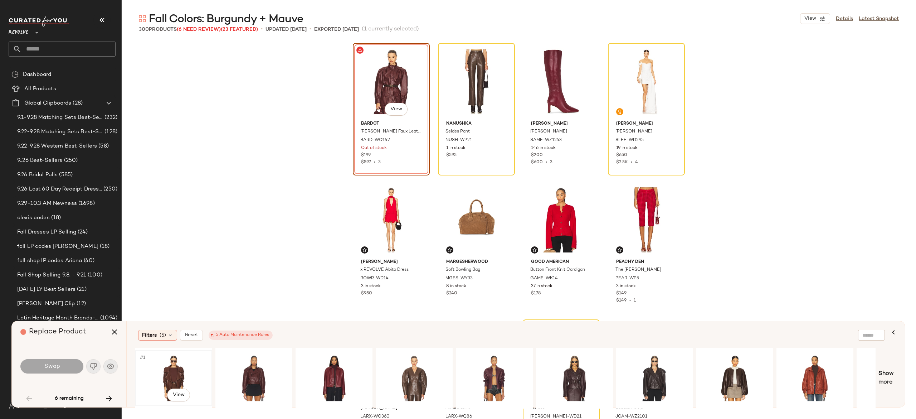
click at [166, 370] on div "#1 View" at bounding box center [174, 377] width 72 height 51
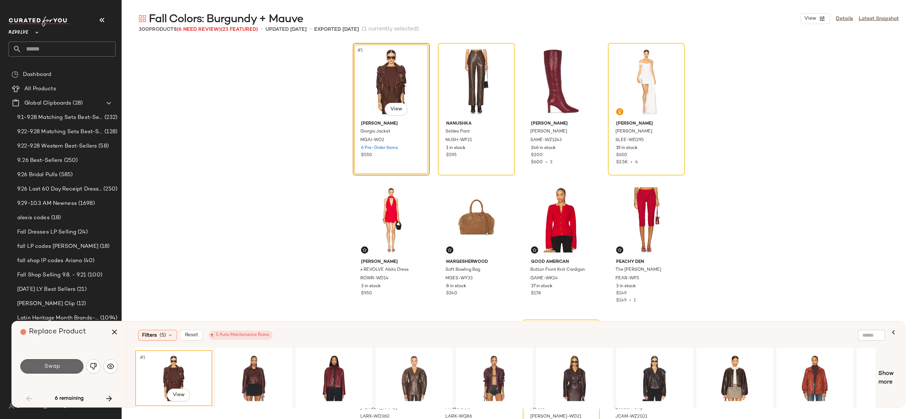
click at [69, 363] on button "Swap" at bounding box center [51, 366] width 63 height 14
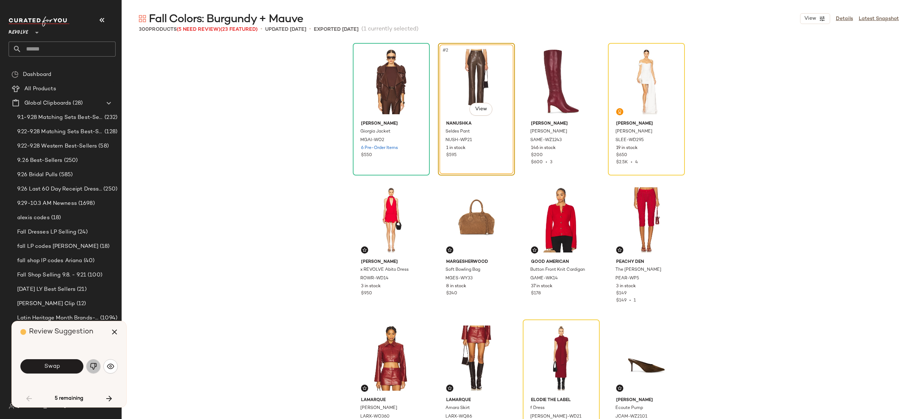
click at [94, 366] on img "button" at bounding box center [93, 365] width 7 height 7
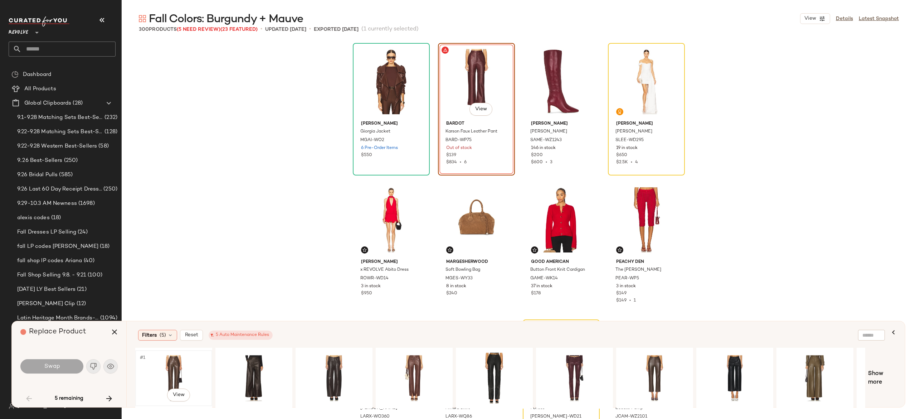
click at [172, 366] on div "#1 View" at bounding box center [174, 377] width 72 height 51
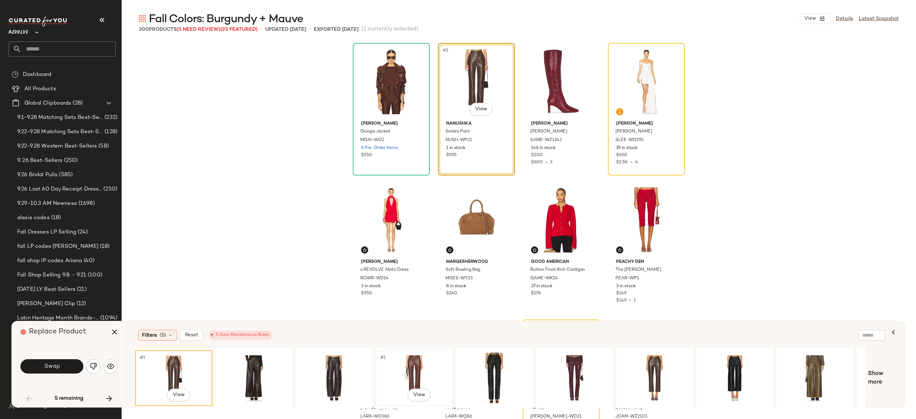
click at [417, 366] on div "#1 View" at bounding box center [414, 377] width 72 height 51
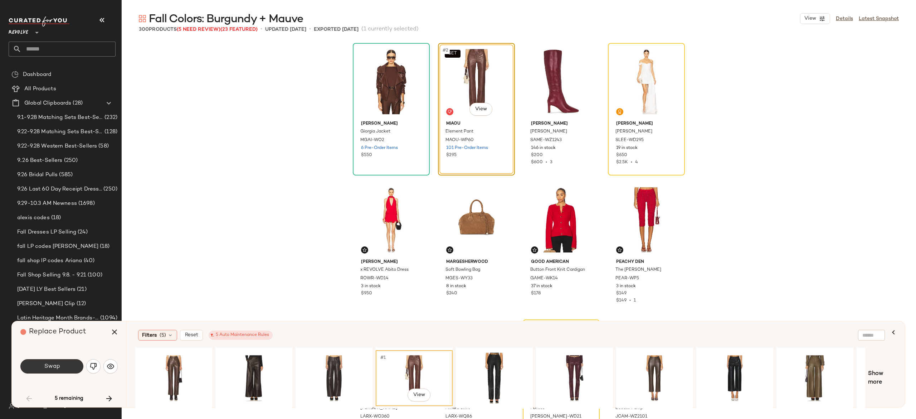
click at [72, 360] on button "Swap" at bounding box center [51, 366] width 63 height 14
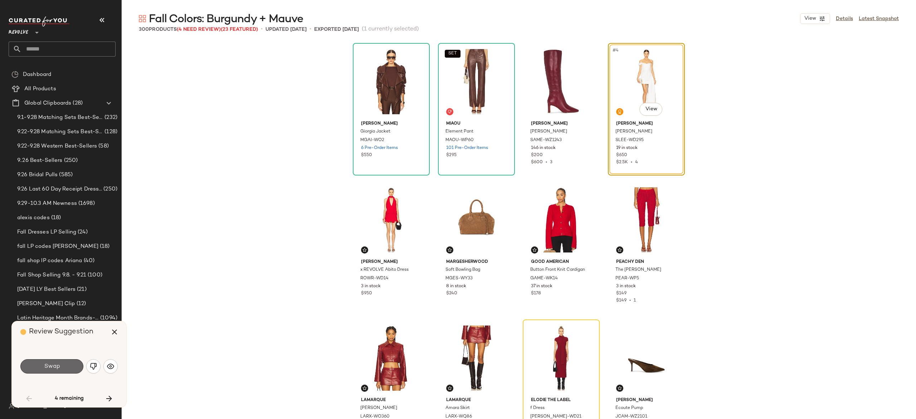
click at [65, 363] on button "Swap" at bounding box center [51, 366] width 63 height 14
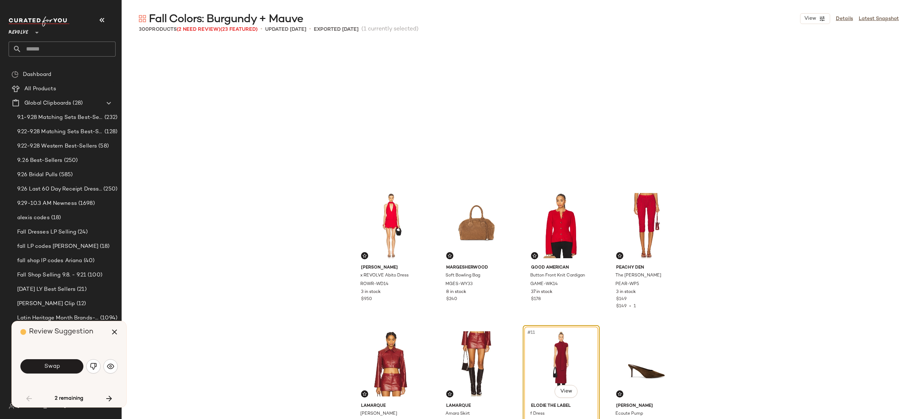
scroll to position [144, 0]
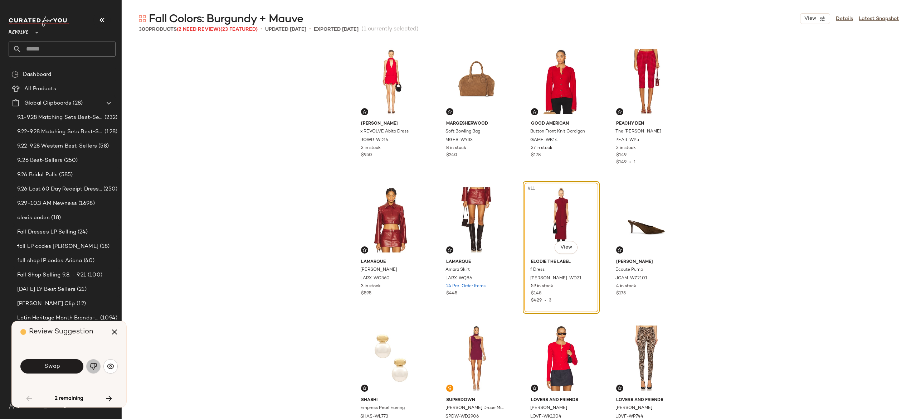
click at [92, 364] on img "button" at bounding box center [93, 365] width 7 height 7
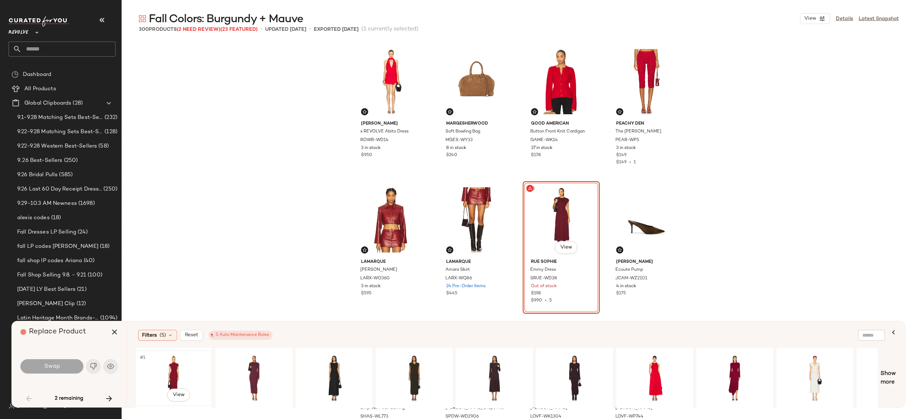
click at [177, 366] on div "#1 View" at bounding box center [174, 377] width 72 height 51
click at [76, 366] on button "Swap" at bounding box center [51, 366] width 63 height 14
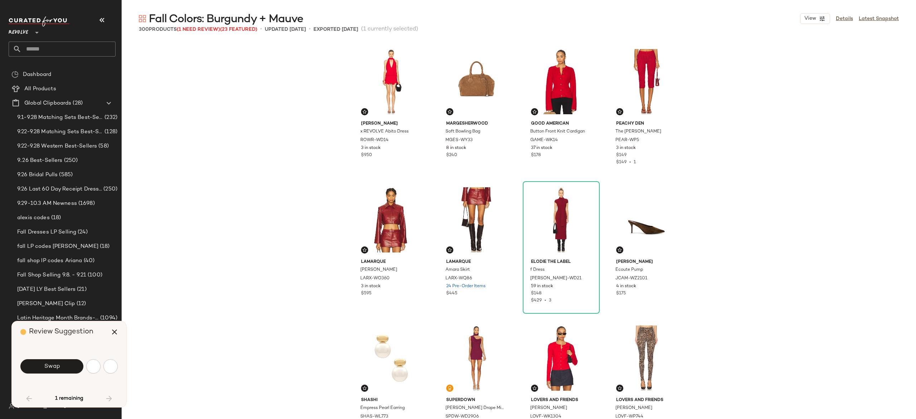
scroll to position [414, 0]
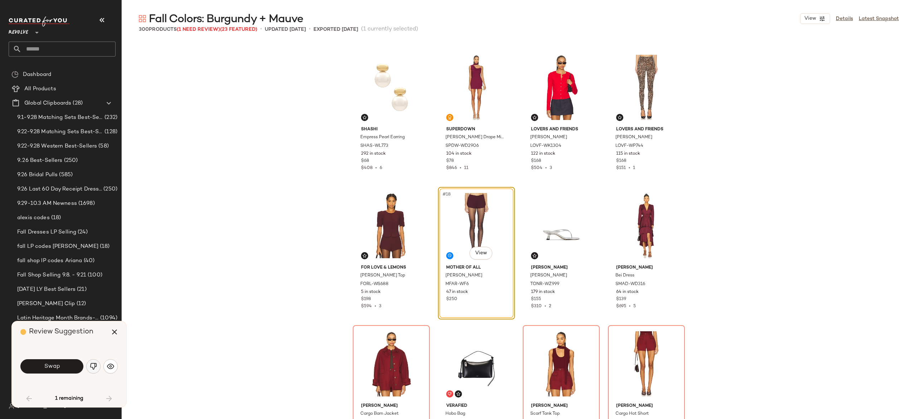
click at [93, 364] on img "button" at bounding box center [93, 365] width 7 height 7
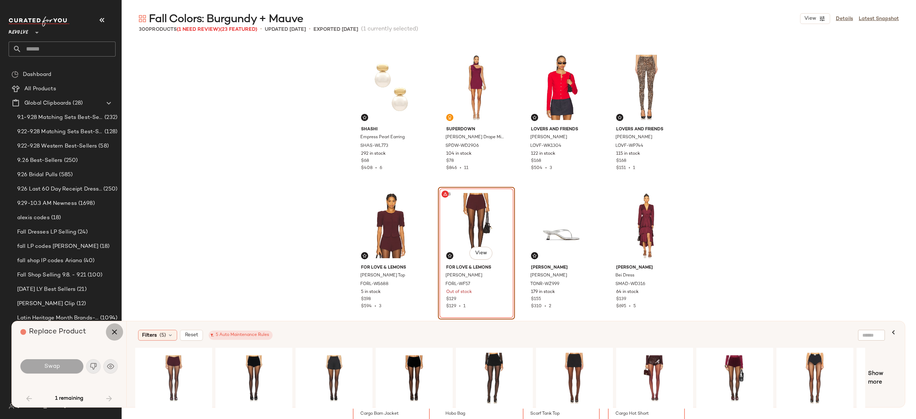
click at [115, 329] on icon "button" at bounding box center [114, 331] width 9 height 9
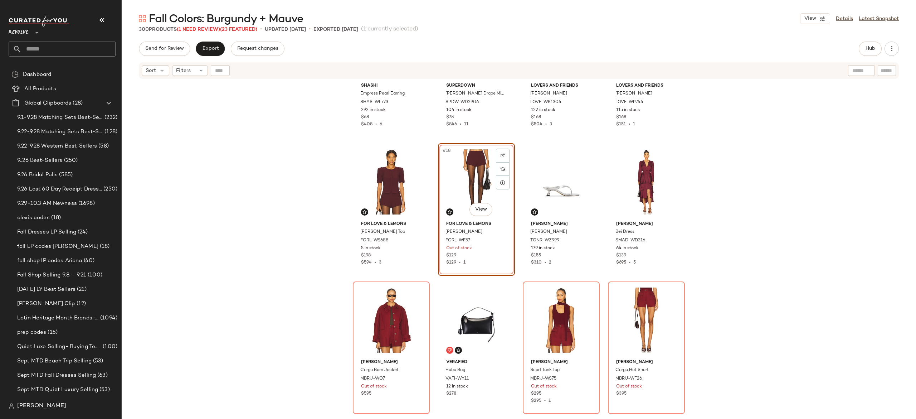
scroll to position [499, 0]
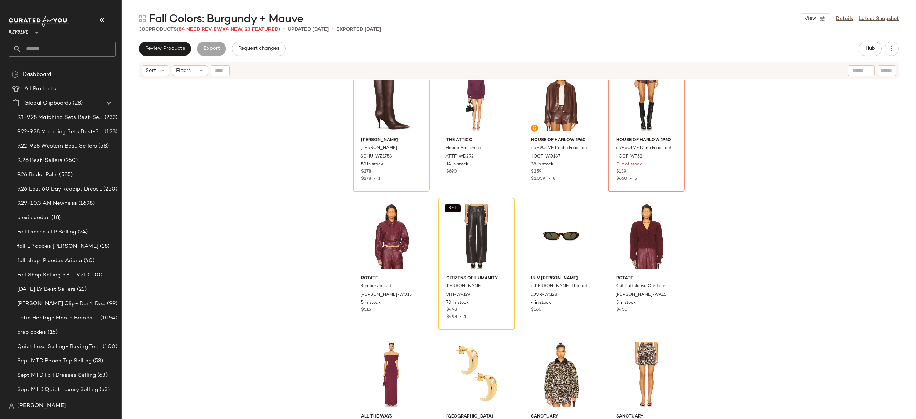
scroll to position [1548, 0]
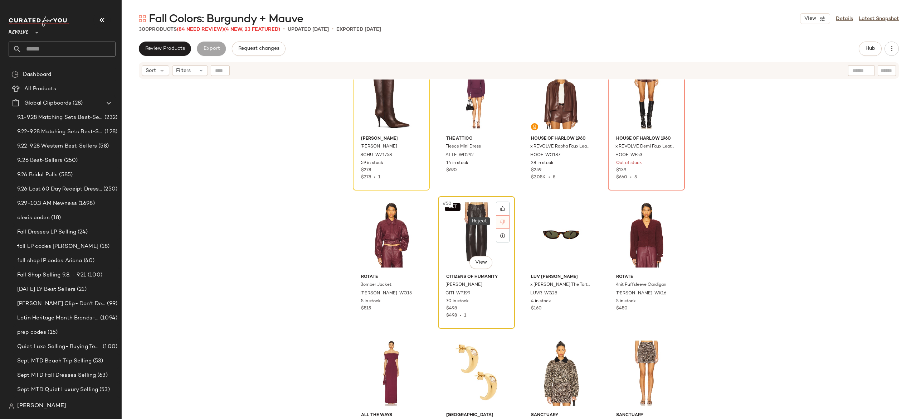
click at [497, 225] on div at bounding box center [503, 222] width 14 height 14
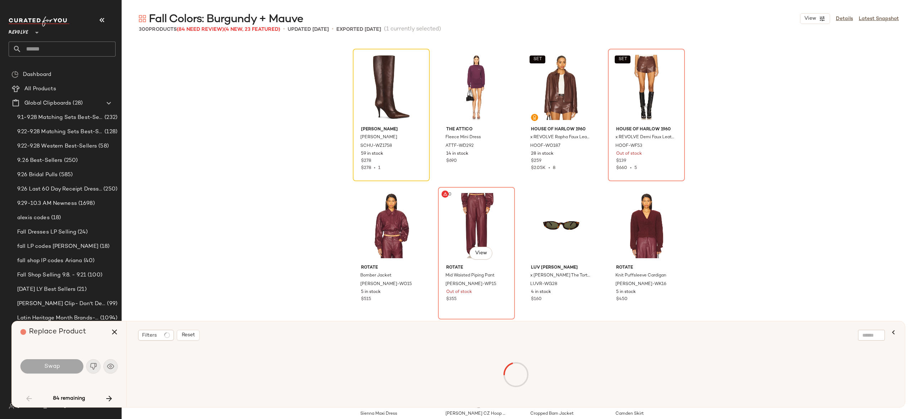
scroll to position [414, 0]
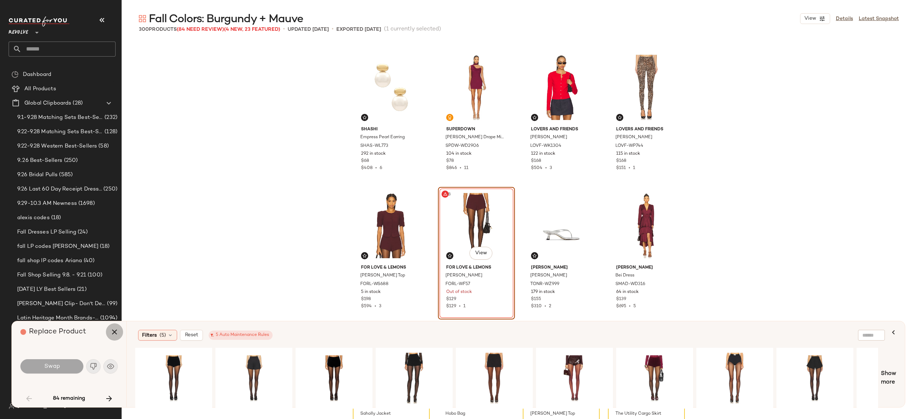
click at [112, 332] on icon "button" at bounding box center [114, 331] width 9 height 9
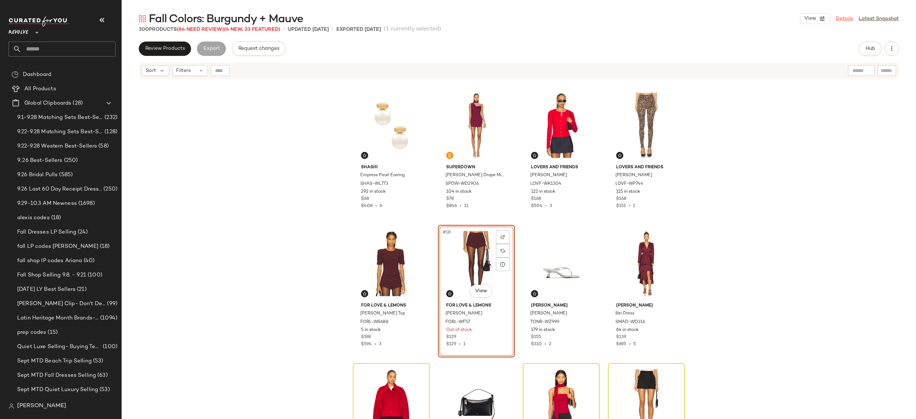
click at [843, 17] on link "Details" at bounding box center [844, 19] width 17 height 8
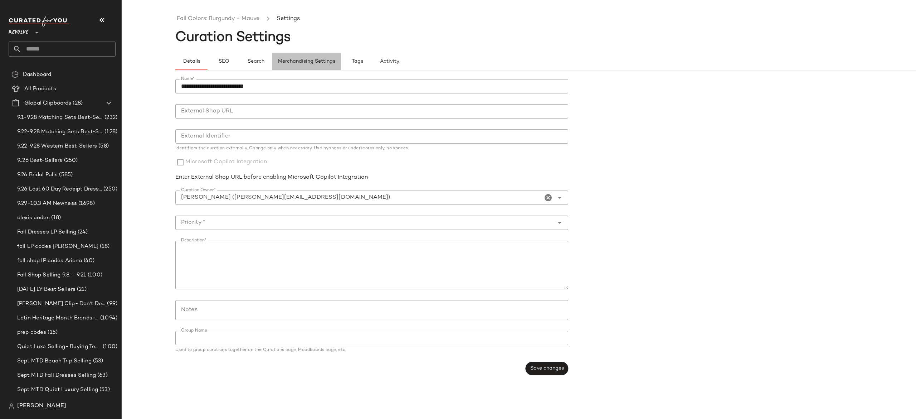
click at [317, 61] on span "Merchandising Settings" at bounding box center [307, 62] width 58 height 6
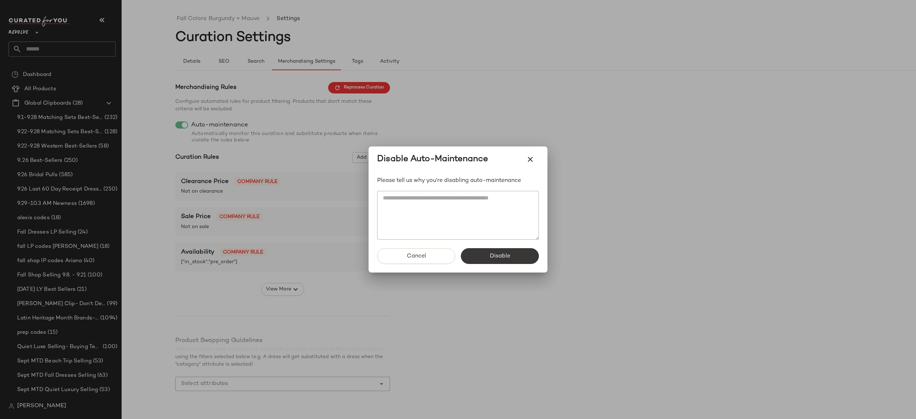
click at [499, 257] on span "Disable" at bounding box center [499, 256] width 21 height 7
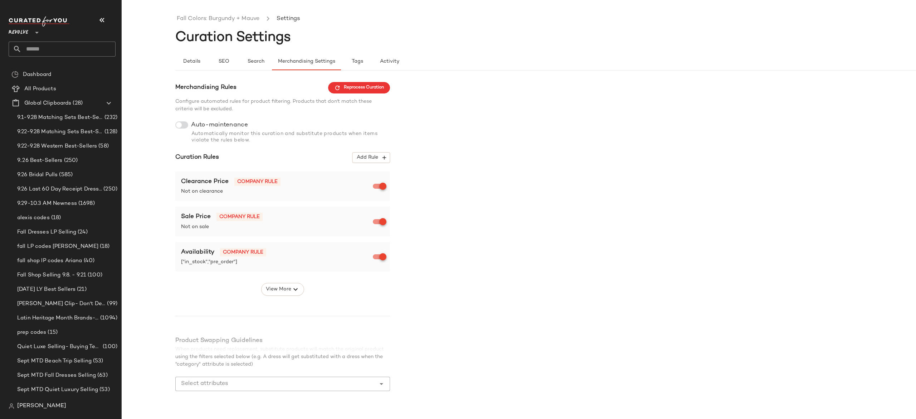
scroll to position [18, 0]
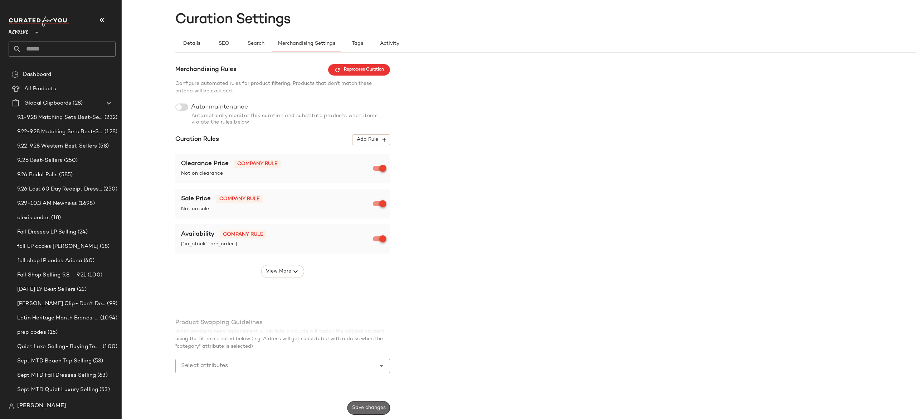
click at [376, 403] on button "Save changes" at bounding box center [368, 408] width 43 height 14
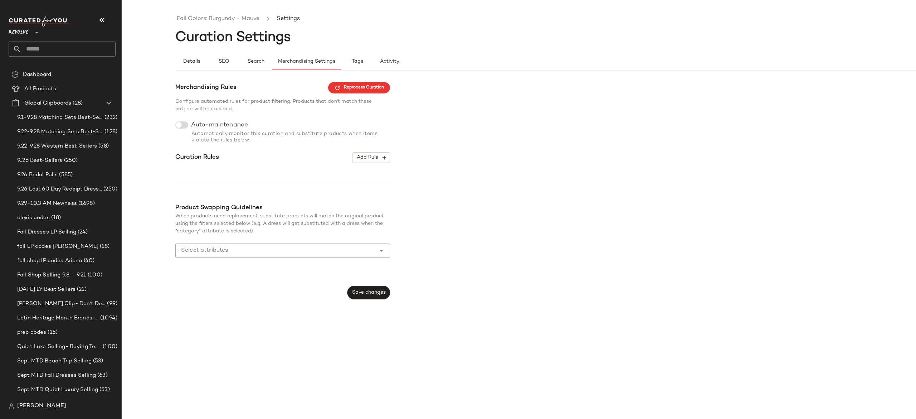
scroll to position [0, 0]
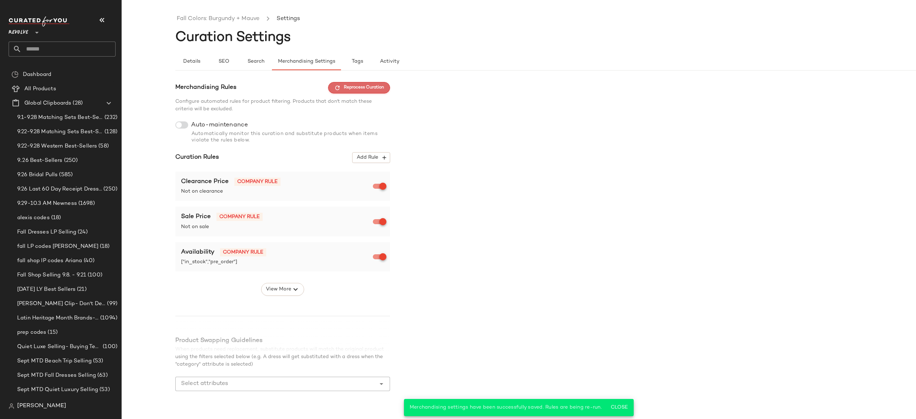
click at [374, 84] on button "Reprocess Curation" at bounding box center [359, 87] width 62 height 11
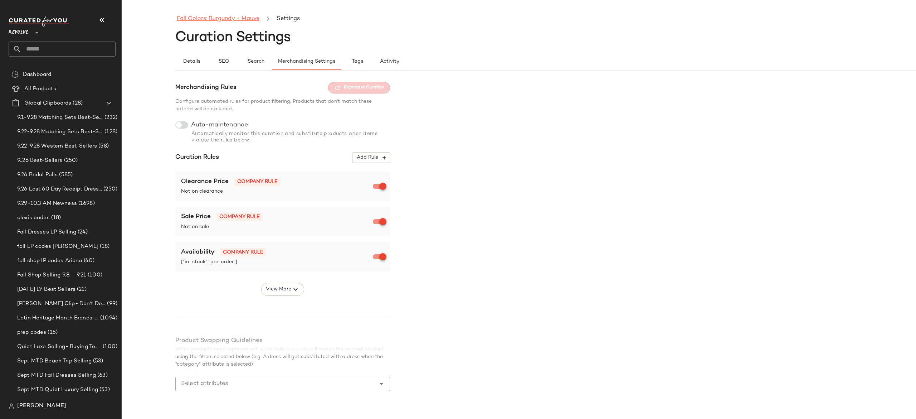
click at [243, 18] on link "Fall Colors: Burgundy + Mauve" at bounding box center [218, 18] width 83 height 9
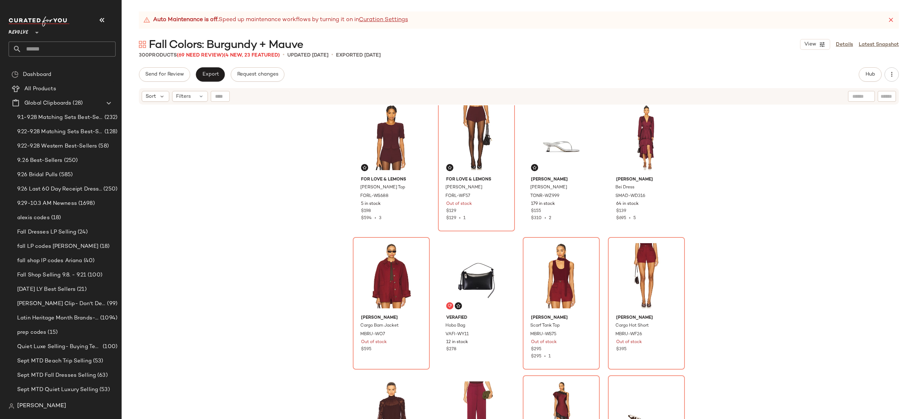
scroll to position [567, 0]
click at [585, 330] on div "MBRU-WS75" at bounding box center [561, 334] width 62 height 8
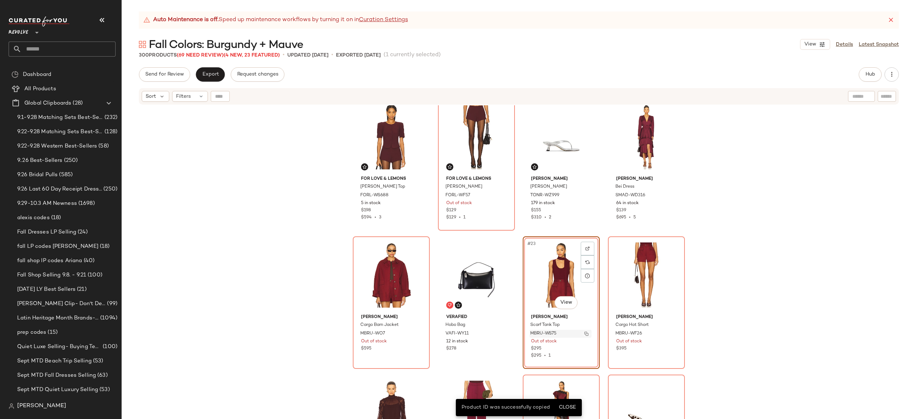
click at [584, 333] on img "button" at bounding box center [586, 333] width 4 height 4
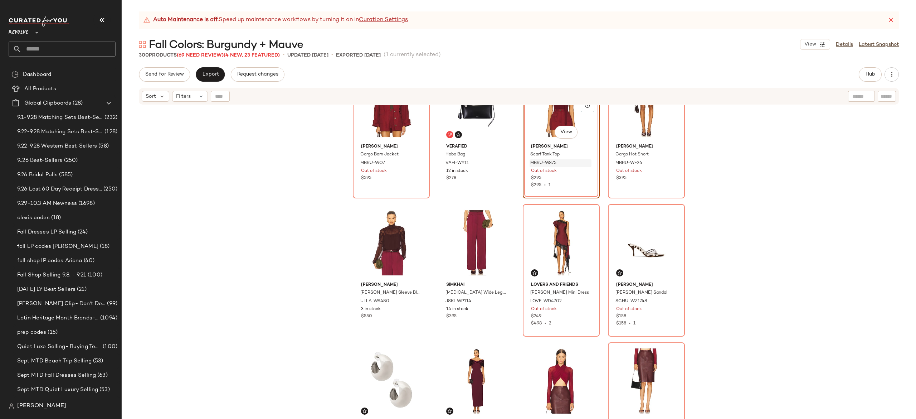
scroll to position [738, 0]
click at [585, 300] on img "button" at bounding box center [586, 300] width 4 height 4
click at [669, 300] on img "button" at bounding box center [671, 300] width 4 height 4
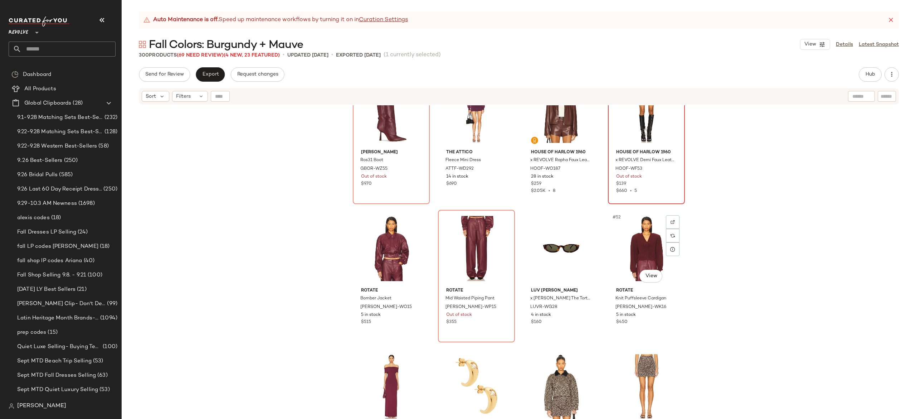
scroll to position [1561, 0]
click at [500, 307] on img "button" at bounding box center [501, 309] width 4 height 4
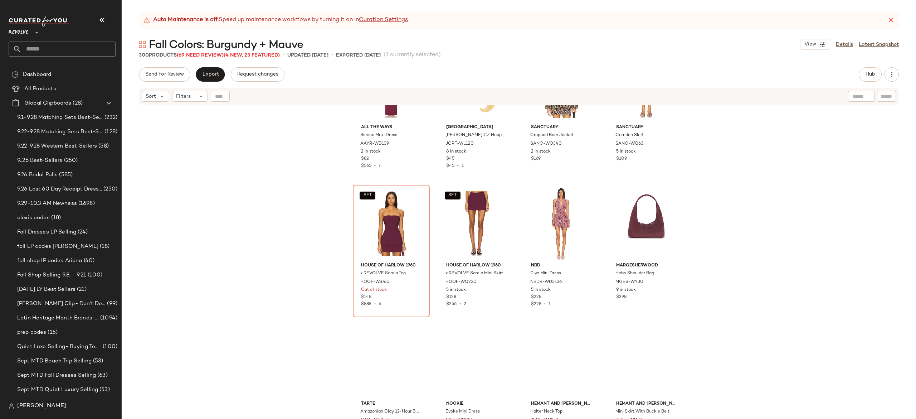
scroll to position [1863, 0]
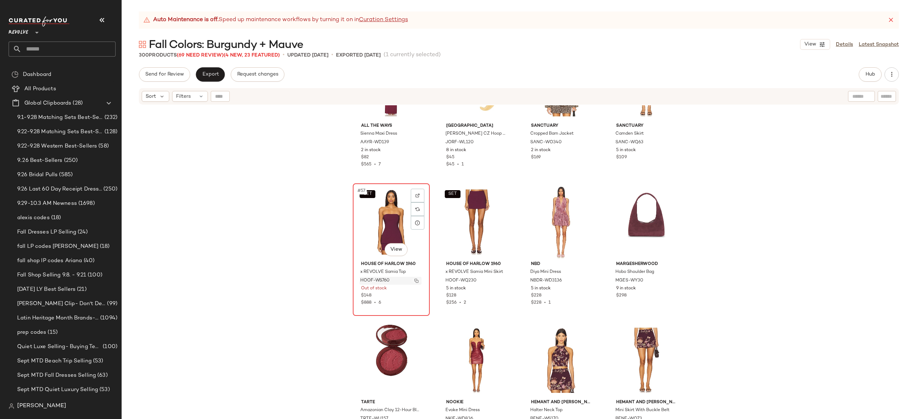
click at [414, 280] on img "button" at bounding box center [416, 280] width 4 height 4
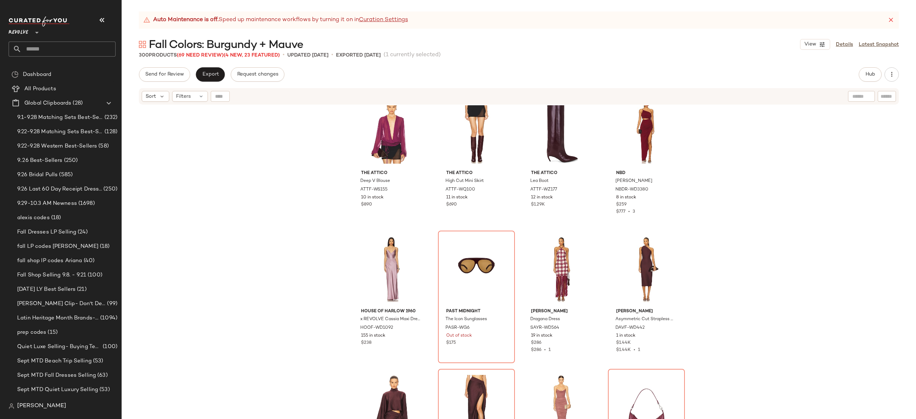
scroll to position [2271, 0]
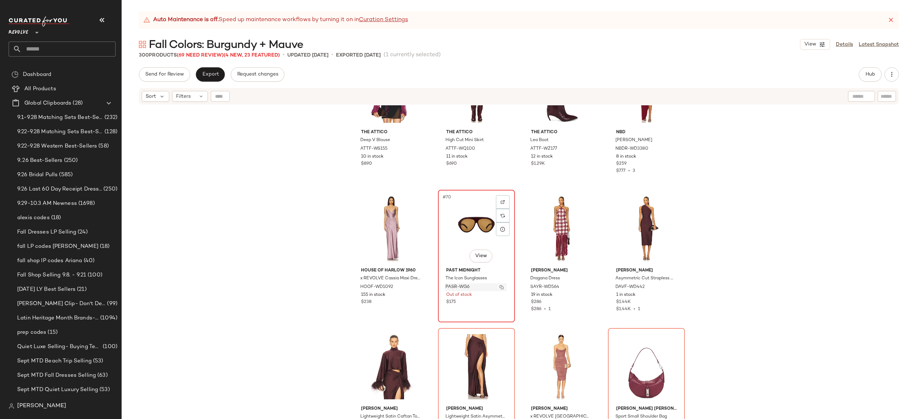
click at [501, 286] on img "button" at bounding box center [501, 287] width 4 height 4
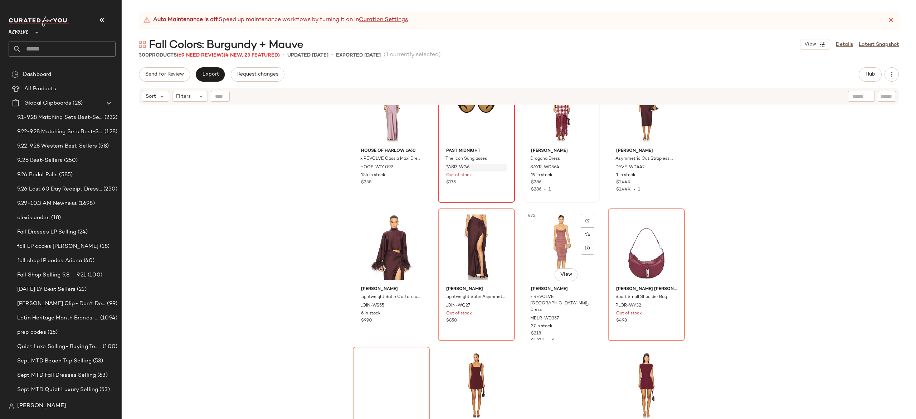
scroll to position [2402, 0]
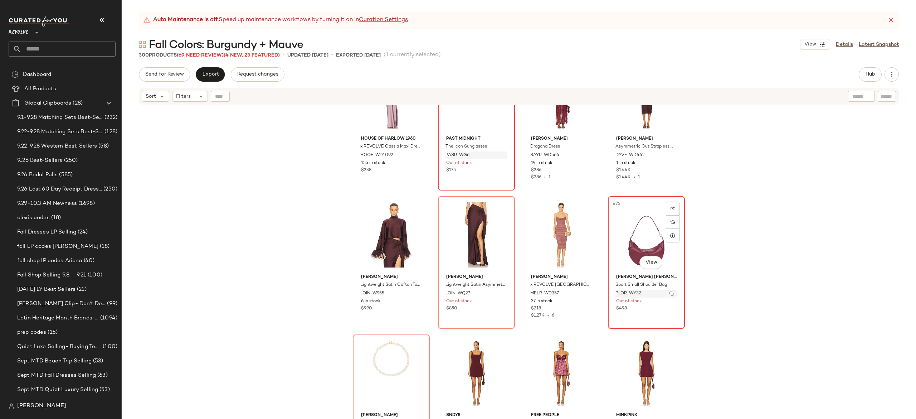
click at [669, 291] on img "button" at bounding box center [671, 293] width 4 height 4
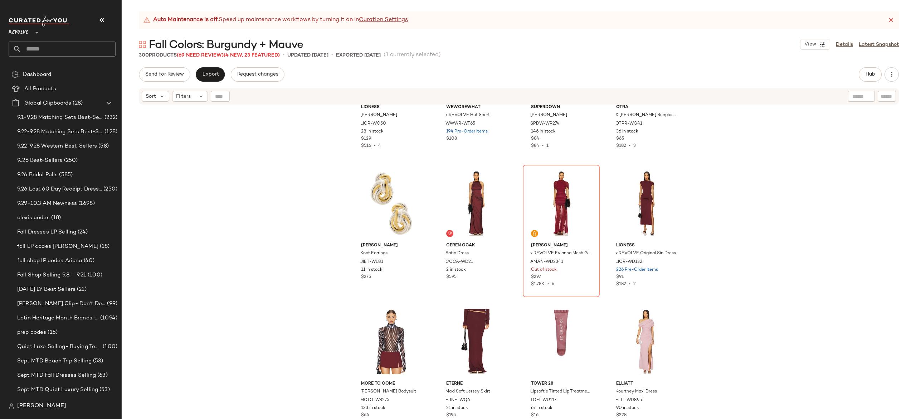
scroll to position [3126, 0]
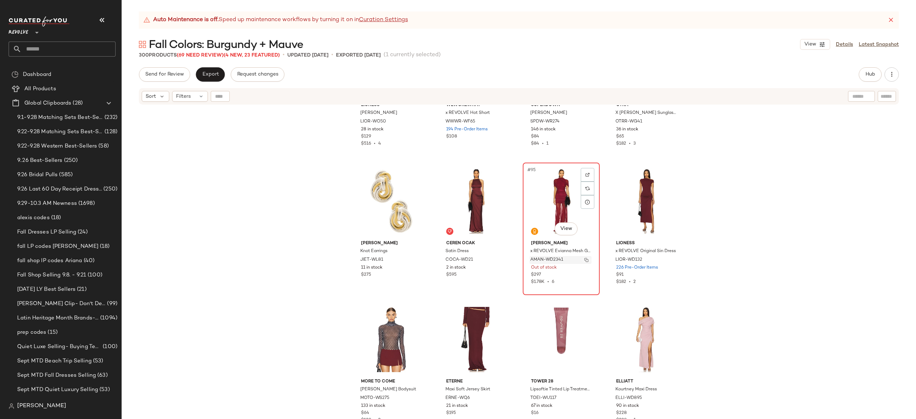
click at [586, 258] on img "button" at bounding box center [586, 260] width 4 height 4
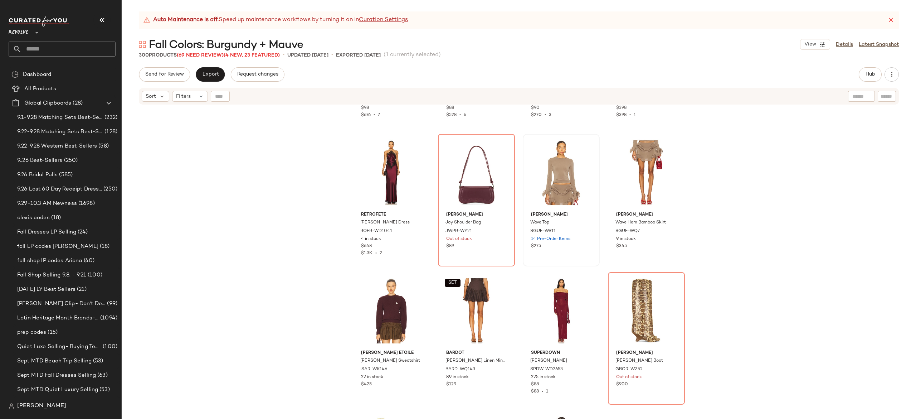
scroll to position [3985, 0]
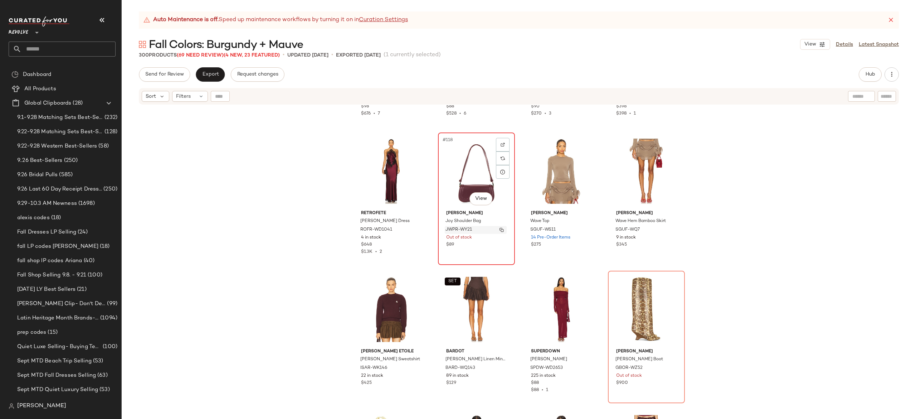
click at [499, 230] on img "button" at bounding box center [501, 230] width 4 height 4
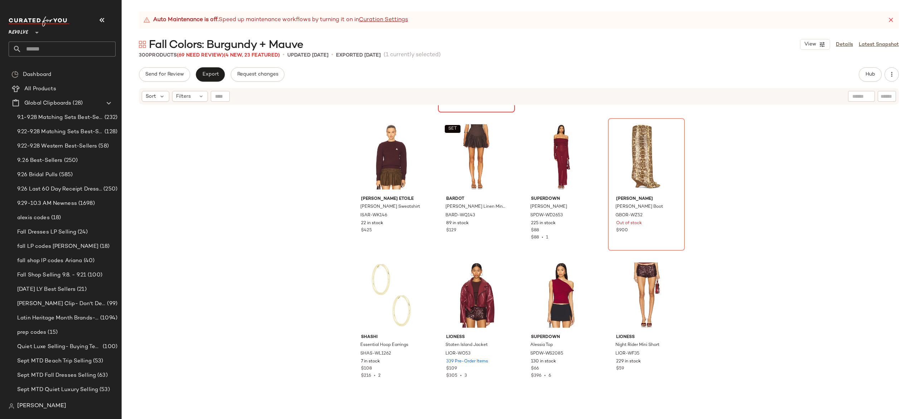
scroll to position [4138, 0]
click at [669, 213] on img "button" at bounding box center [671, 215] width 4 height 4
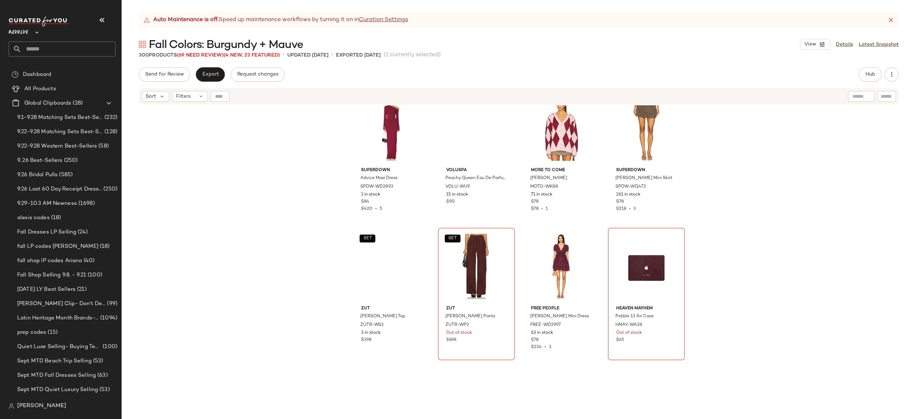
scroll to position [4582, 0]
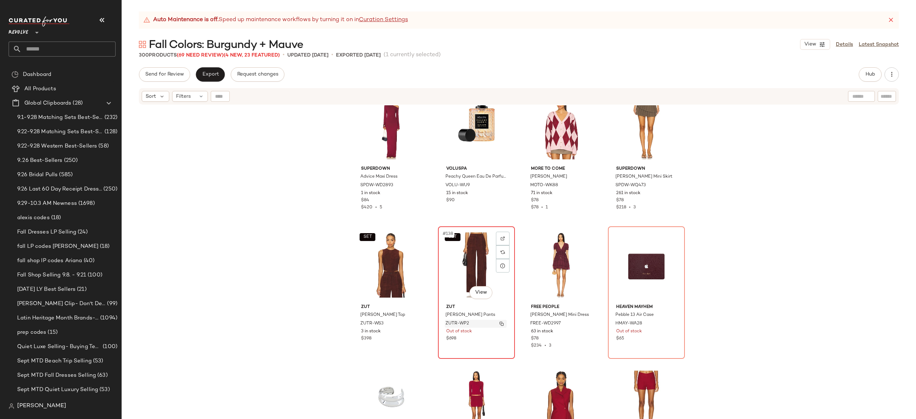
click at [499, 321] on img "button" at bounding box center [501, 323] width 4 height 4
click at [669, 323] on img "button" at bounding box center [671, 323] width 4 height 4
click at [867, 72] on span "Hub" at bounding box center [870, 75] width 10 height 6
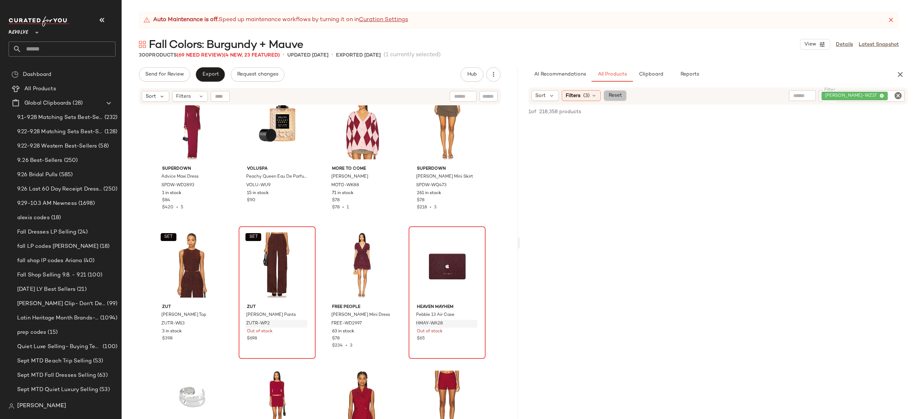
click at [615, 97] on span "Reset" at bounding box center [615, 96] width 14 height 6
click at [899, 98] on input "text" at bounding box center [895, 96] width 13 height 8
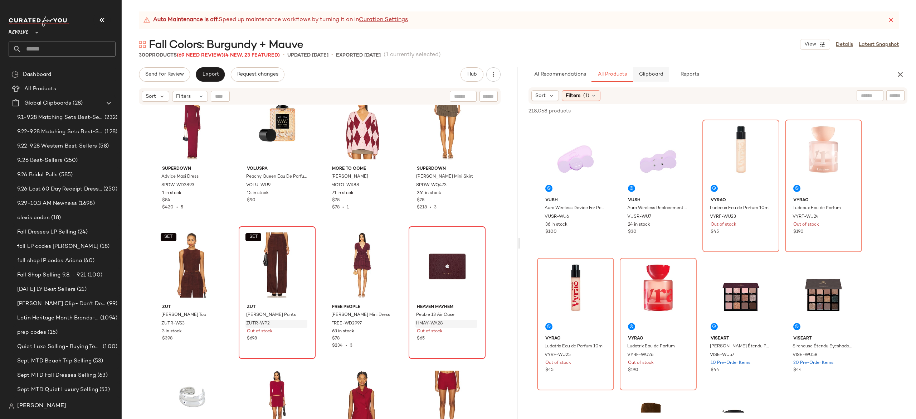
drag, startPoint x: 657, startPoint y: 82, endPoint x: 652, endPoint y: 72, distance: 11.5
click at [652, 72] on div "AI Recommendations All Products Clipboard Reports Sort Filters (1) 218,058 prod…" at bounding box center [718, 242] width 396 height 351
click at [652, 72] on span "Clipboard" at bounding box center [650, 75] width 25 height 6
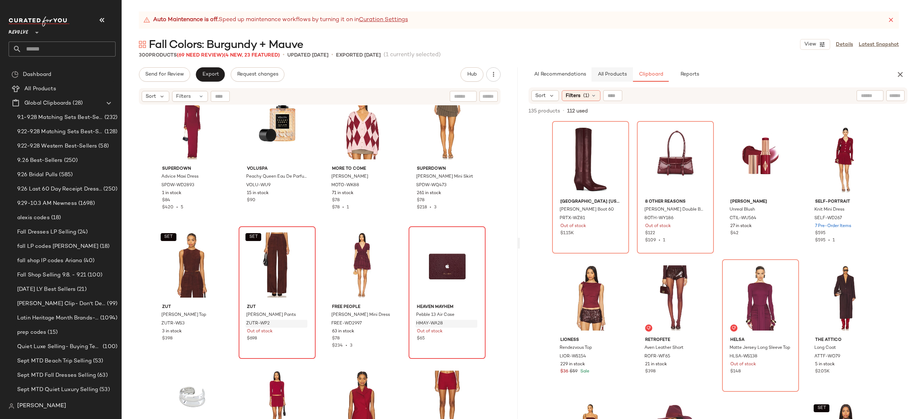
click at [617, 70] on button "All Products" at bounding box center [612, 74] width 42 height 14
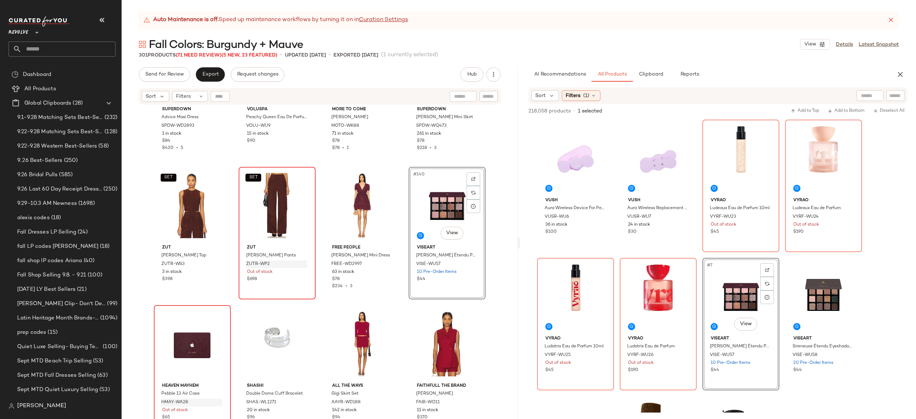
scroll to position [4642, 0]
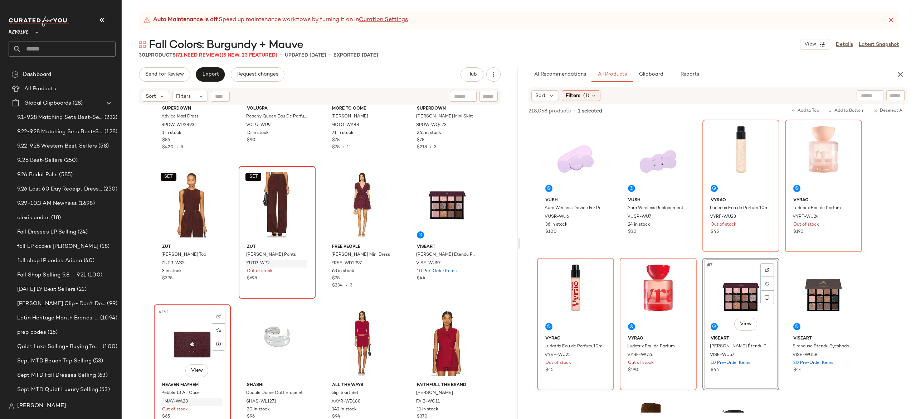
click at [187, 335] on div "#141 View" at bounding box center [192, 343] width 72 height 72
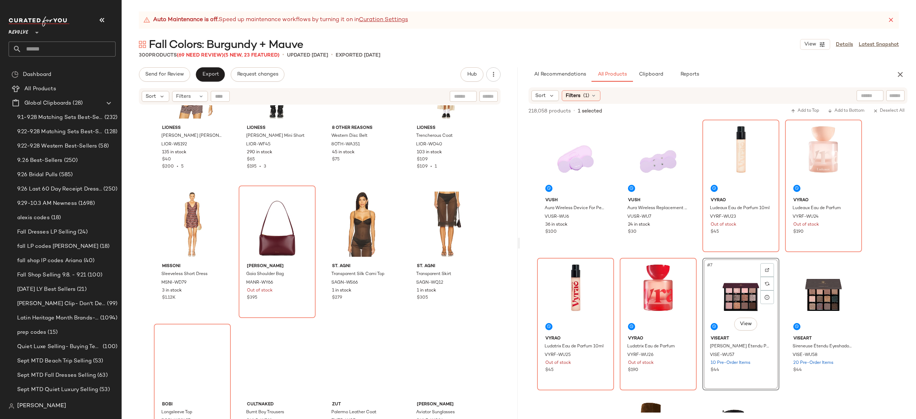
scroll to position [5049, 0]
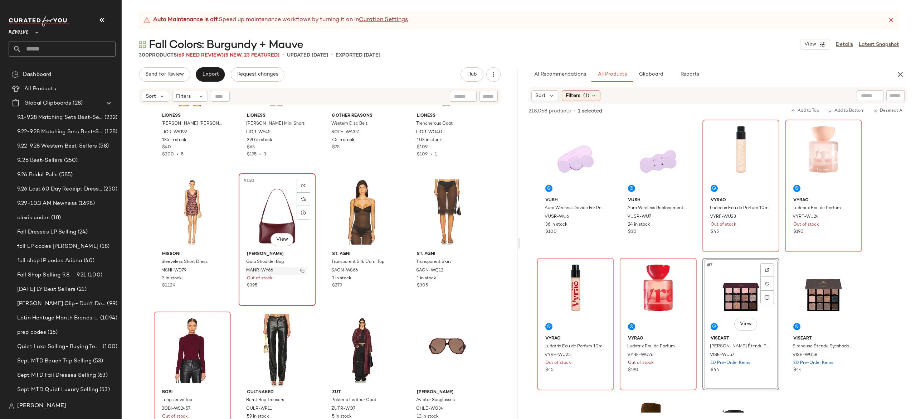
click at [301, 272] on img "button" at bounding box center [302, 270] width 4 height 4
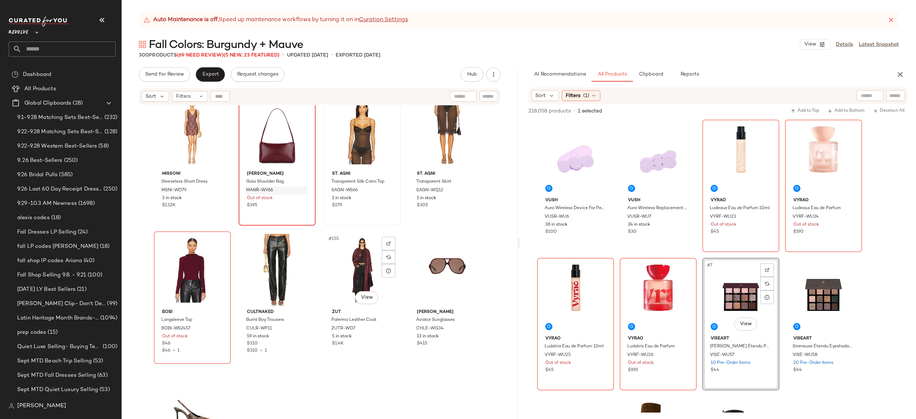
scroll to position [5146, 0]
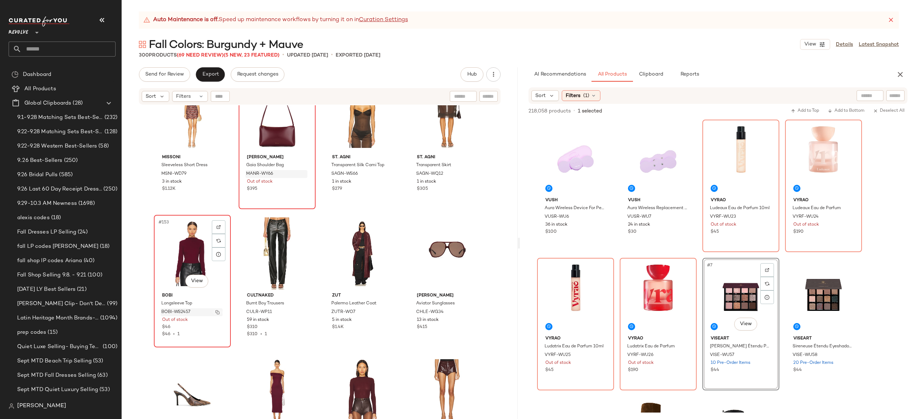
click at [215, 312] on img "button" at bounding box center [217, 312] width 4 height 4
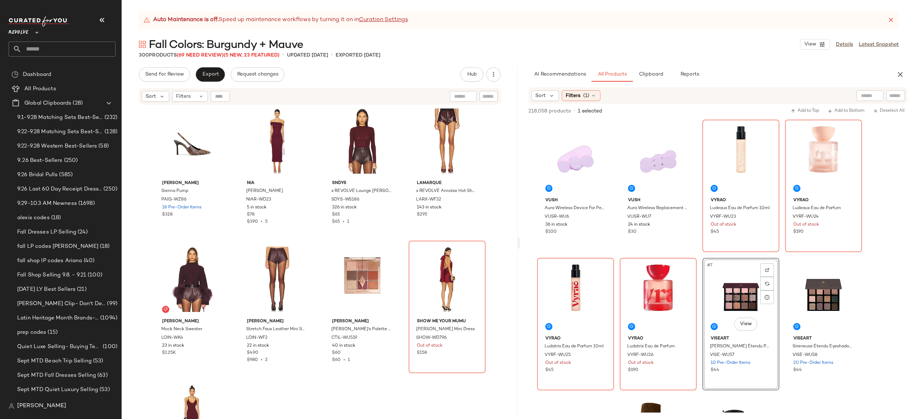
scroll to position [5398, 0]
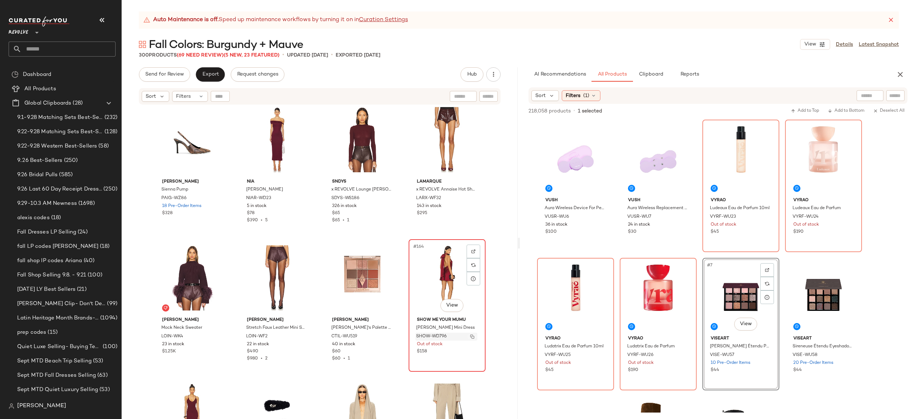
click at [470, 338] on button "button" at bounding box center [472, 336] width 10 height 6
click at [213, 73] on span "Export" at bounding box center [210, 75] width 17 height 6
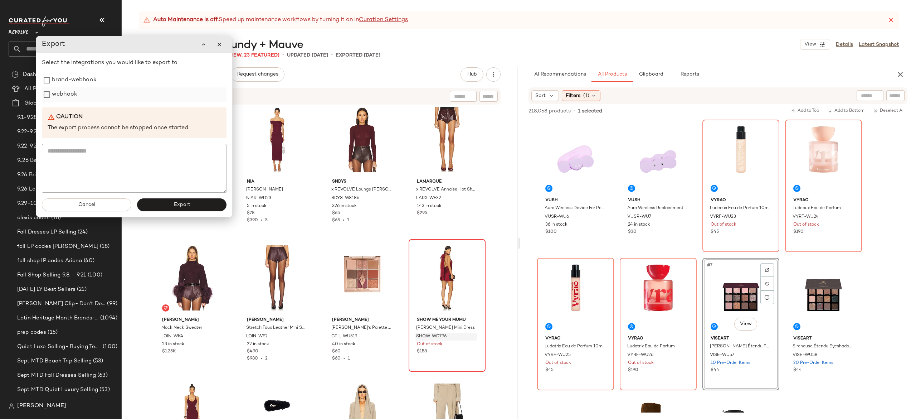
click at [72, 98] on label "webhook" at bounding box center [64, 94] width 25 height 14
click at [154, 204] on button "Export" at bounding box center [181, 204] width 89 height 13
